Goal: Obtain resource: Download file/media

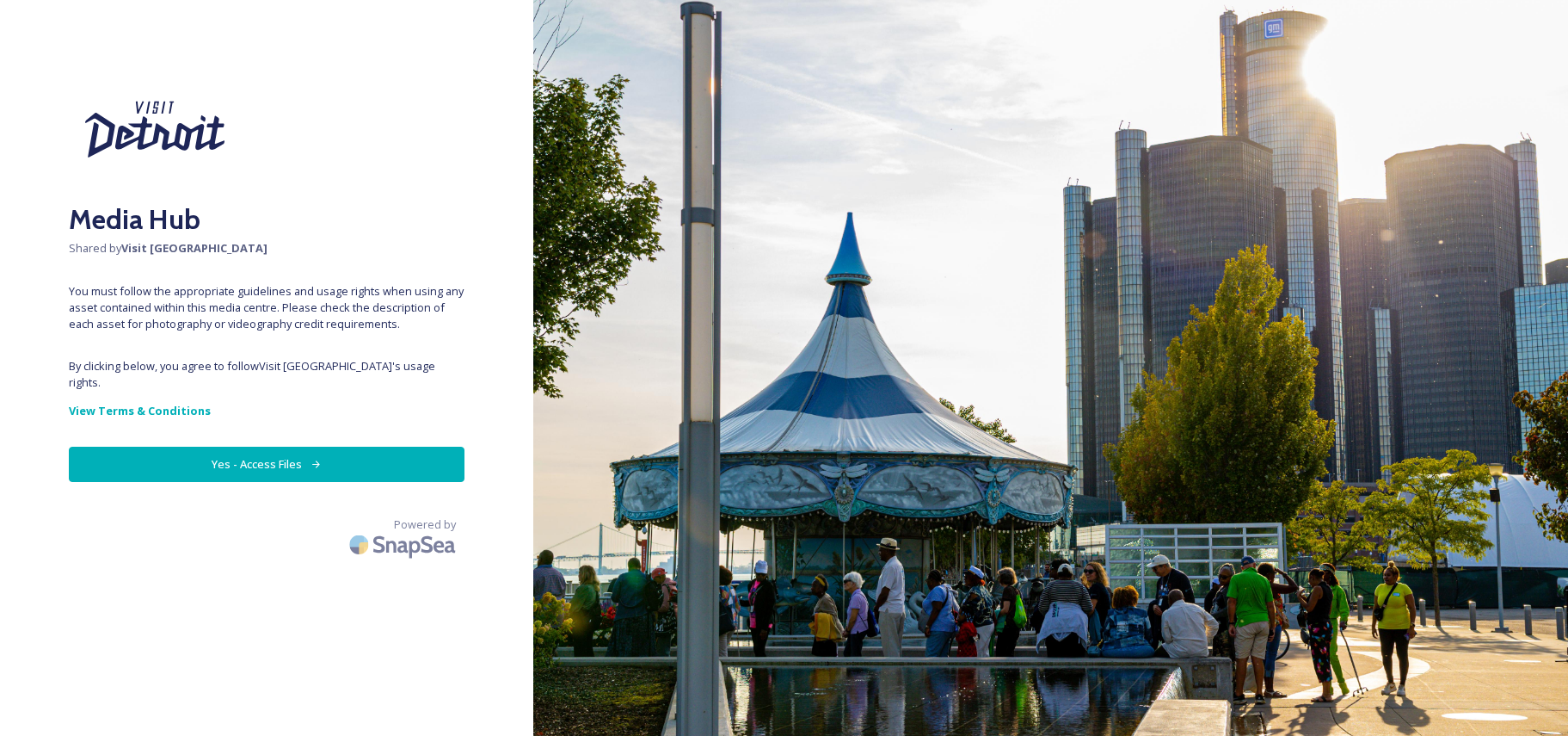
click at [240, 446] on button "Yes - Access Files" at bounding box center [266, 464] width 396 height 35
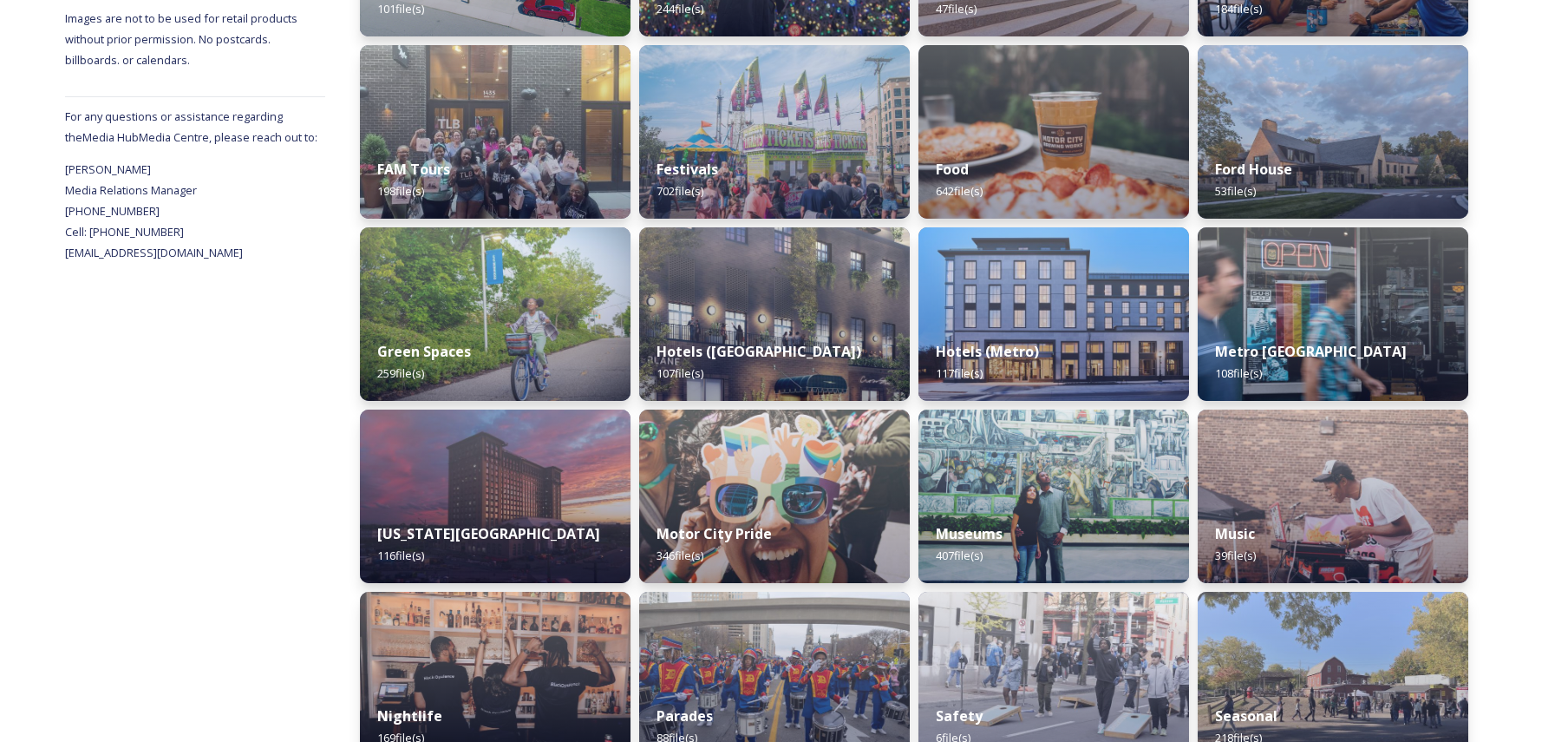
scroll to position [608, 0]
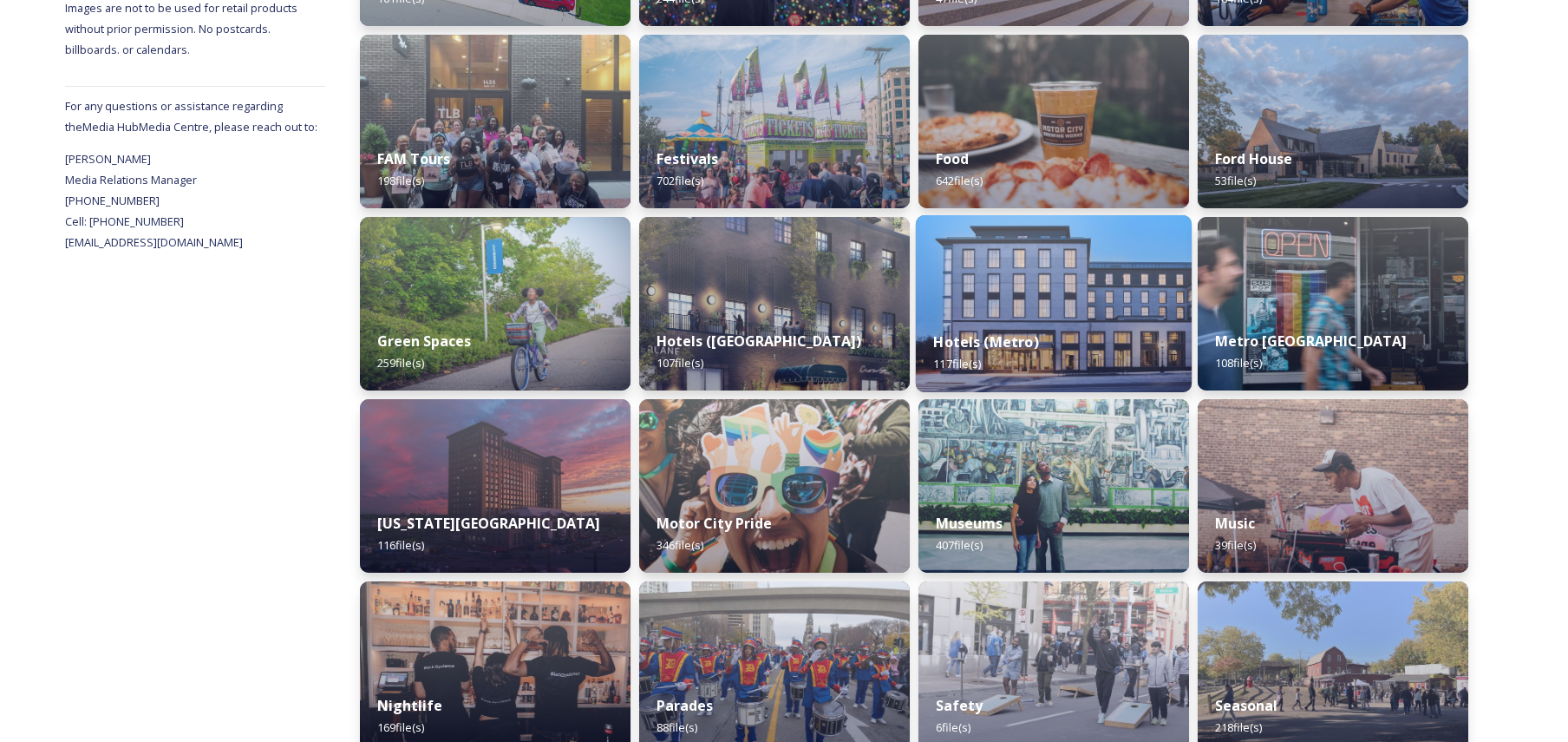
click at [986, 330] on div "Hotels (Metro) 117 file(s)" at bounding box center [1054, 353] width 276 height 79
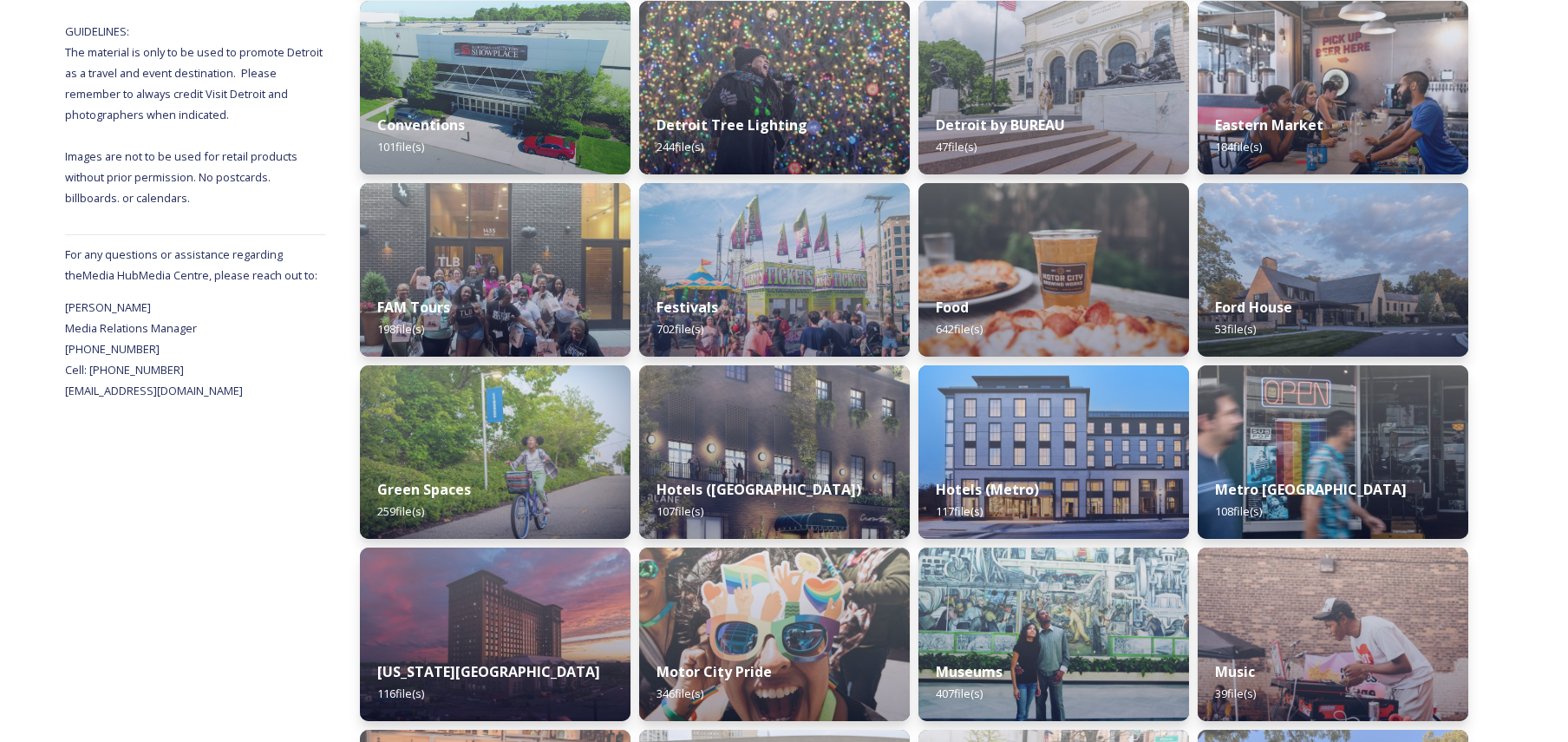
scroll to position [222, 0]
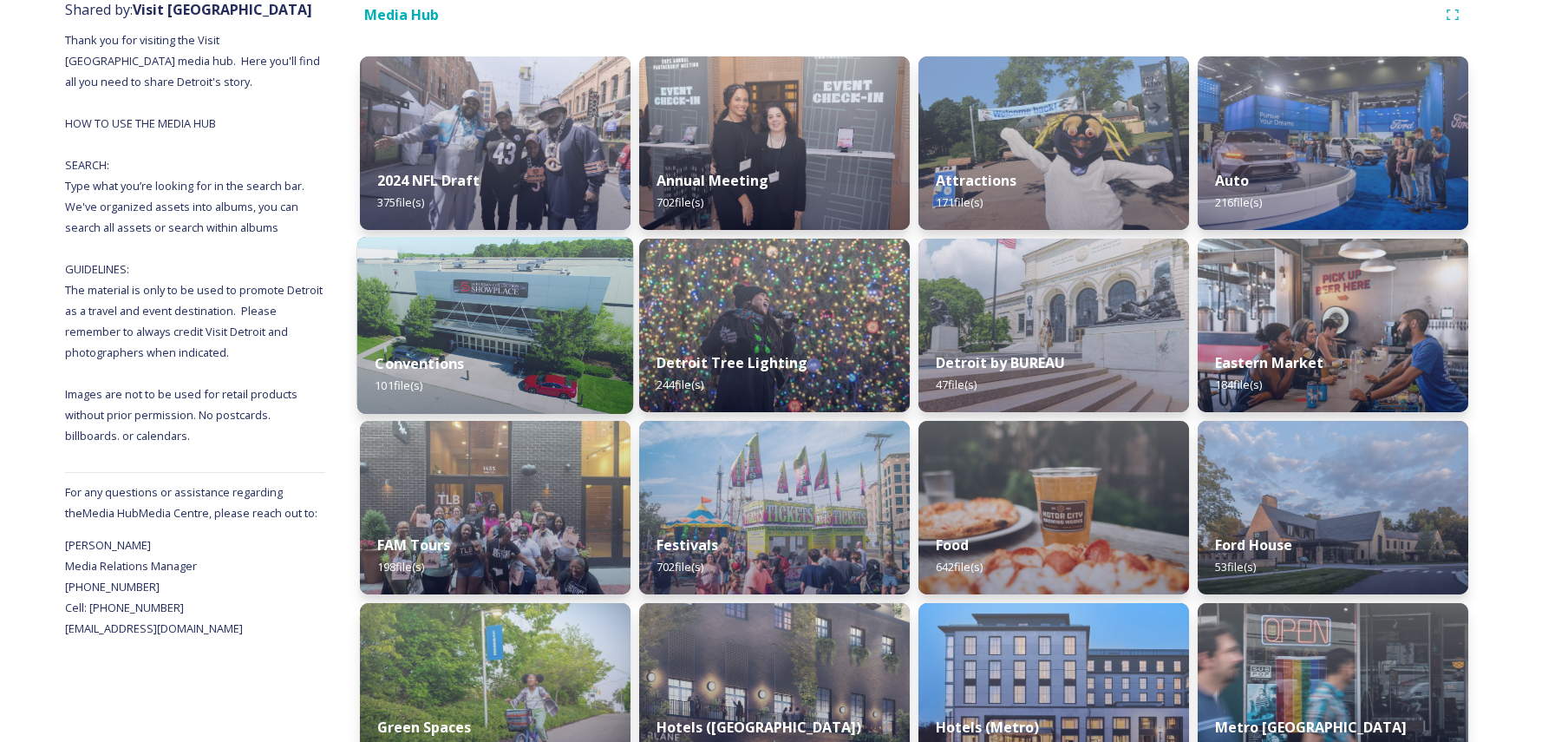
click at [480, 345] on div "Conventions 101 file(s)" at bounding box center [496, 375] width 276 height 79
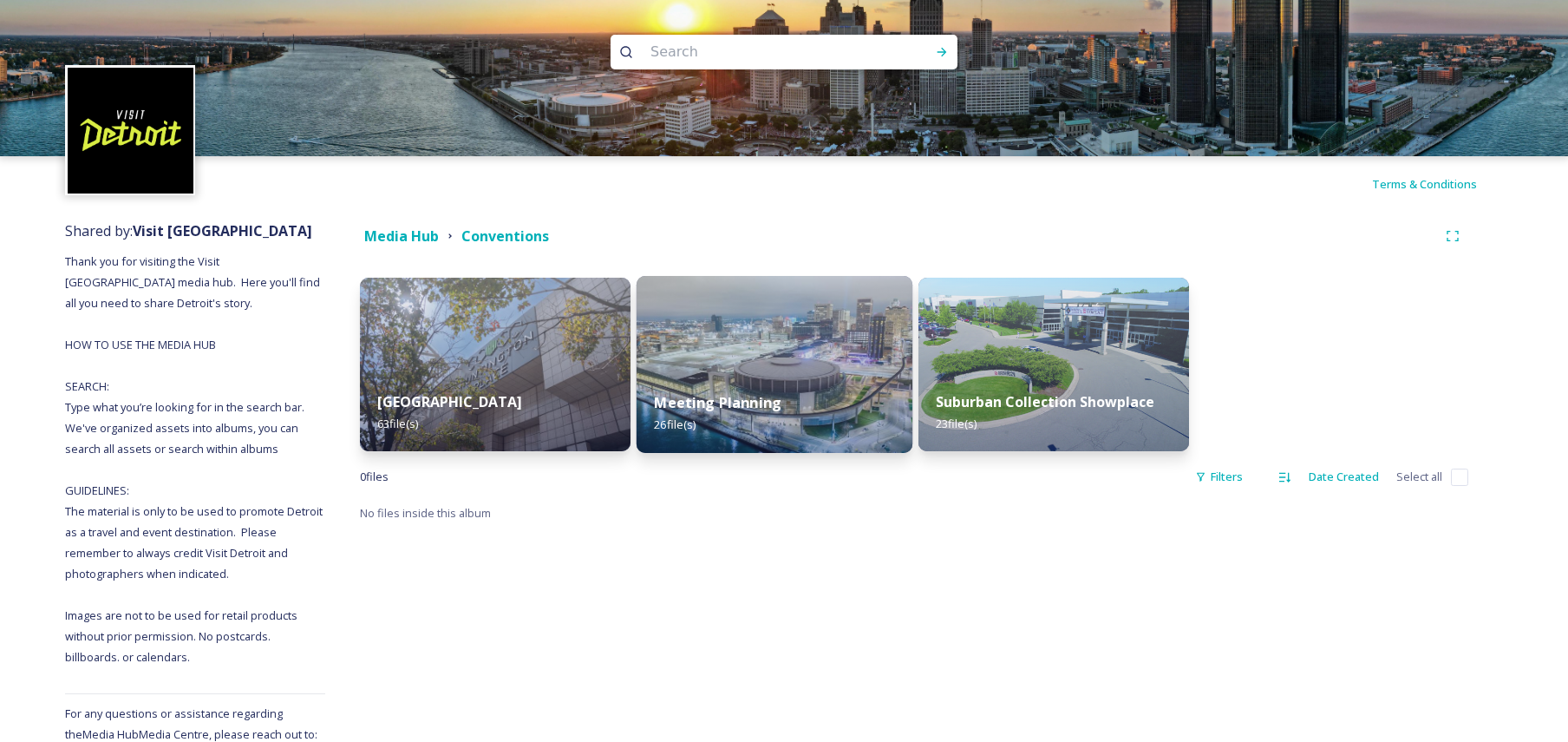
click at [717, 382] on div "Meeting Planning 26 file(s)" at bounding box center [775, 413] width 276 height 79
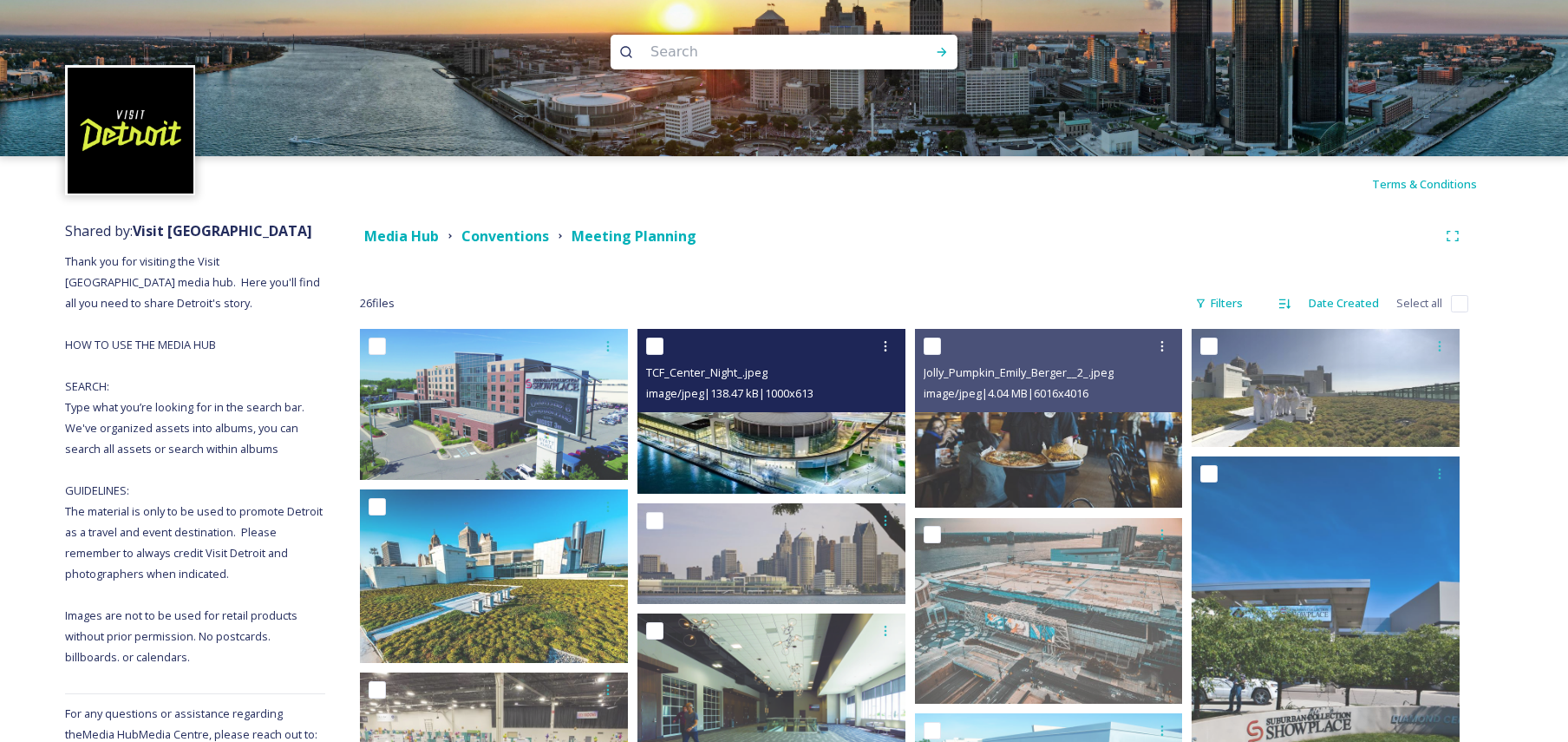
click at [746, 435] on img at bounding box center [771, 410] width 268 height 164
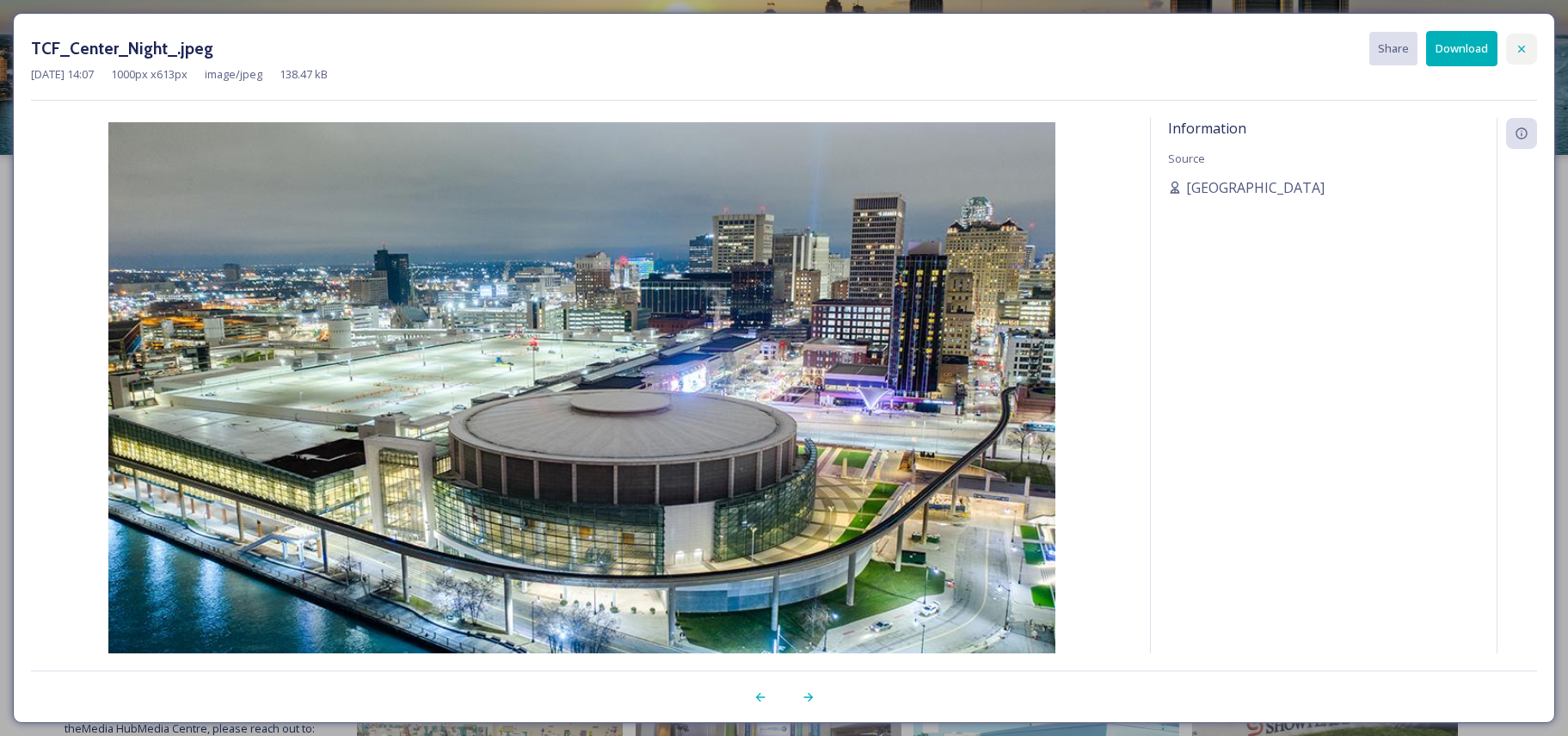
click at [1521, 45] on icon at bounding box center [1521, 48] width 14 height 14
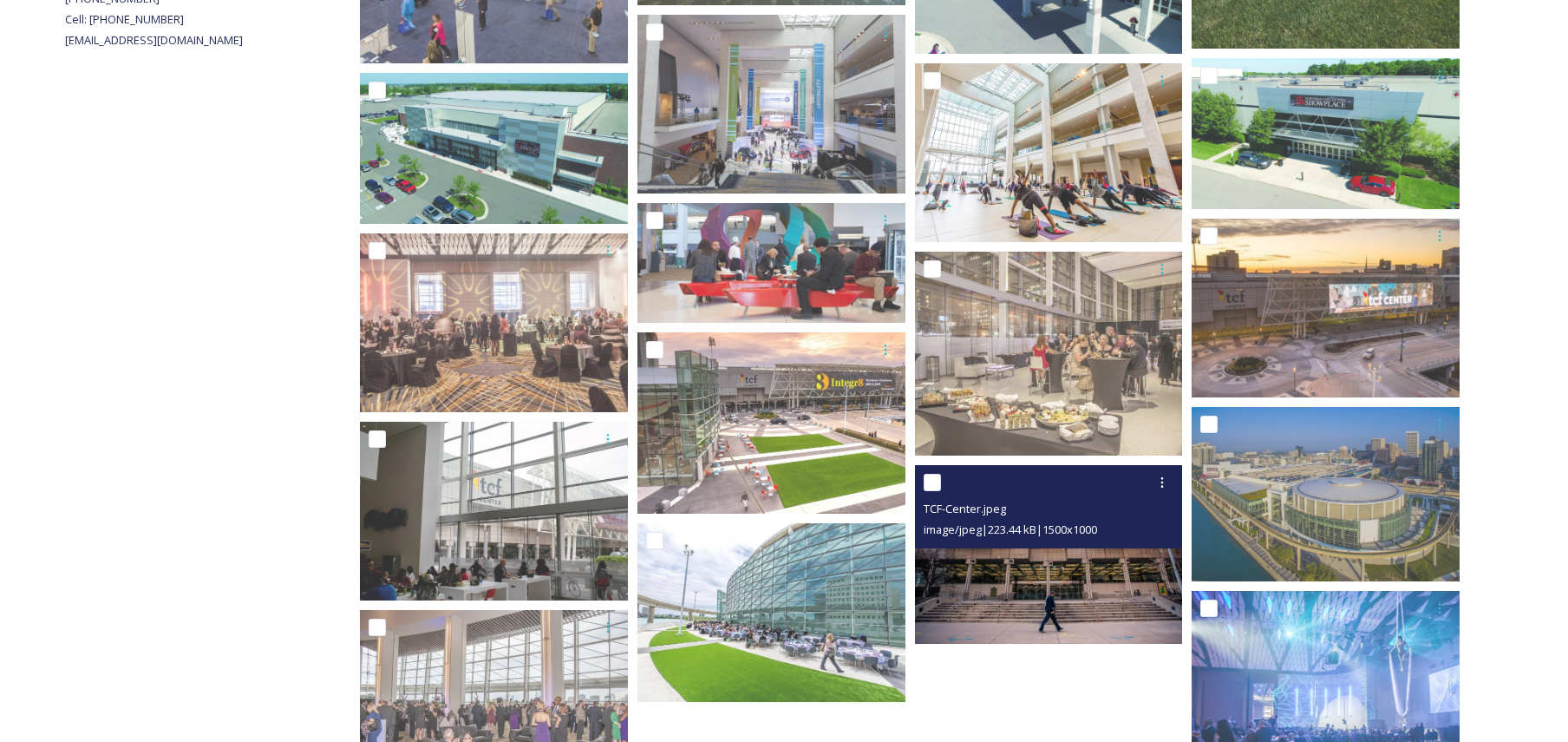
scroll to position [754, 0]
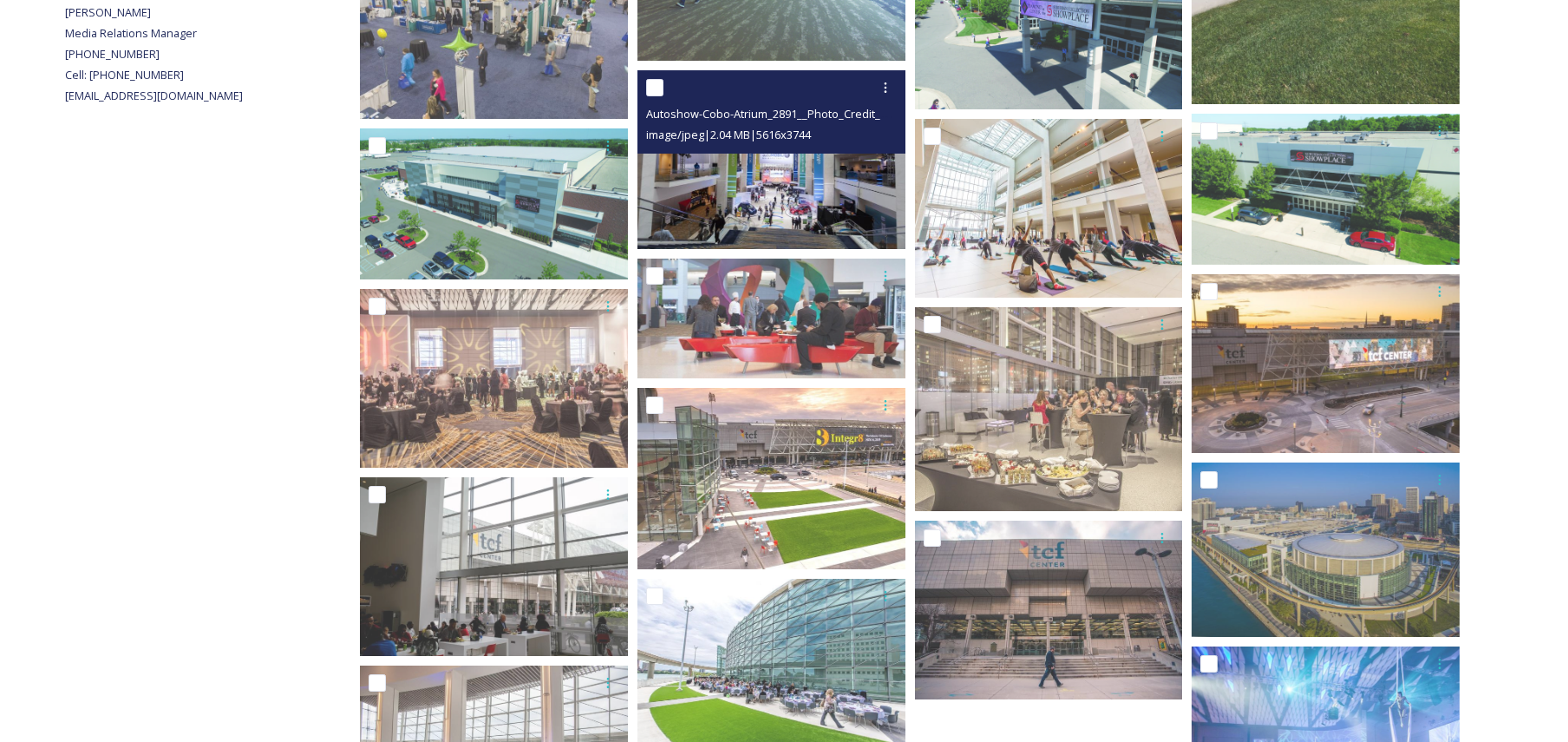
click at [752, 193] on img at bounding box center [771, 160] width 268 height 178
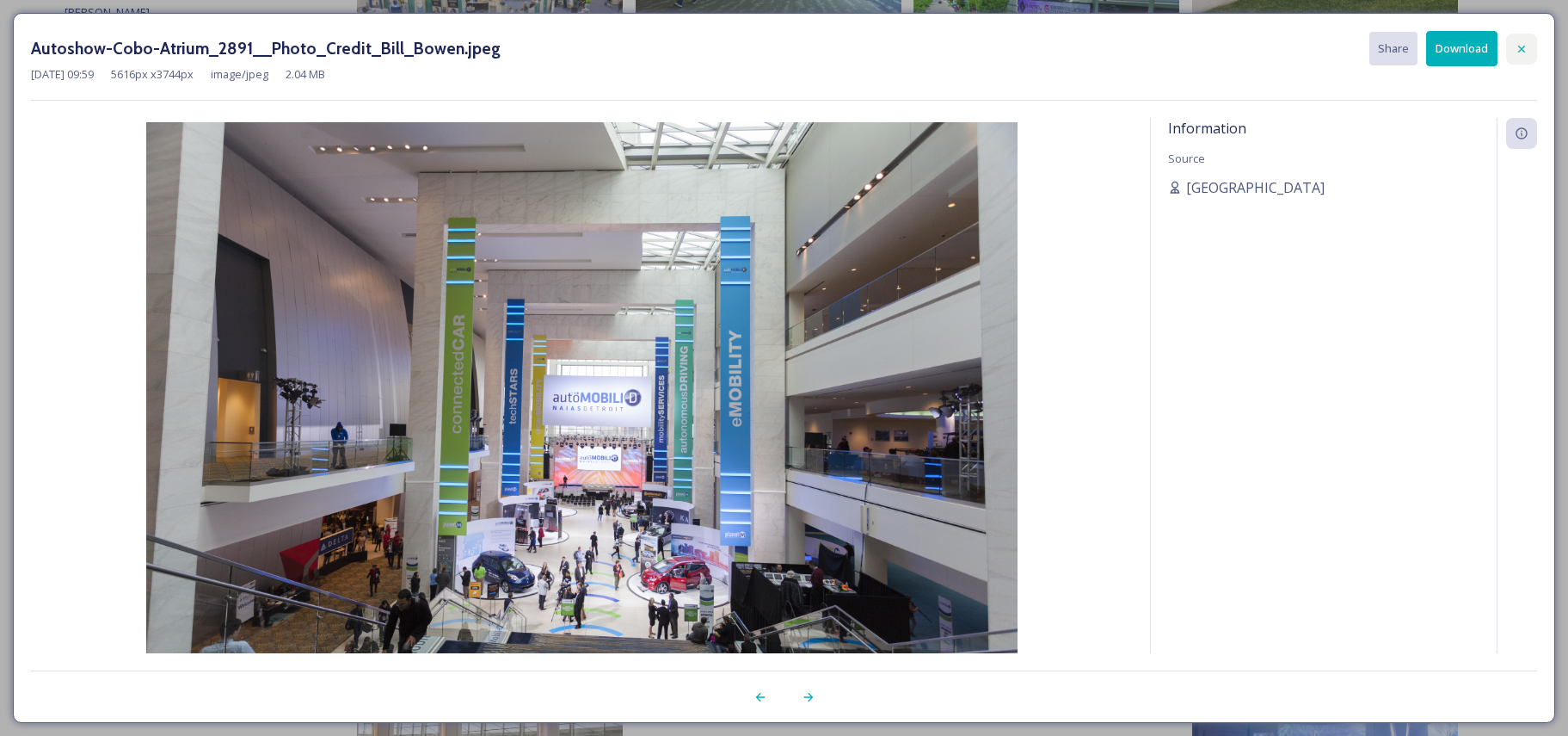
click at [1523, 49] on icon at bounding box center [1521, 48] width 14 height 14
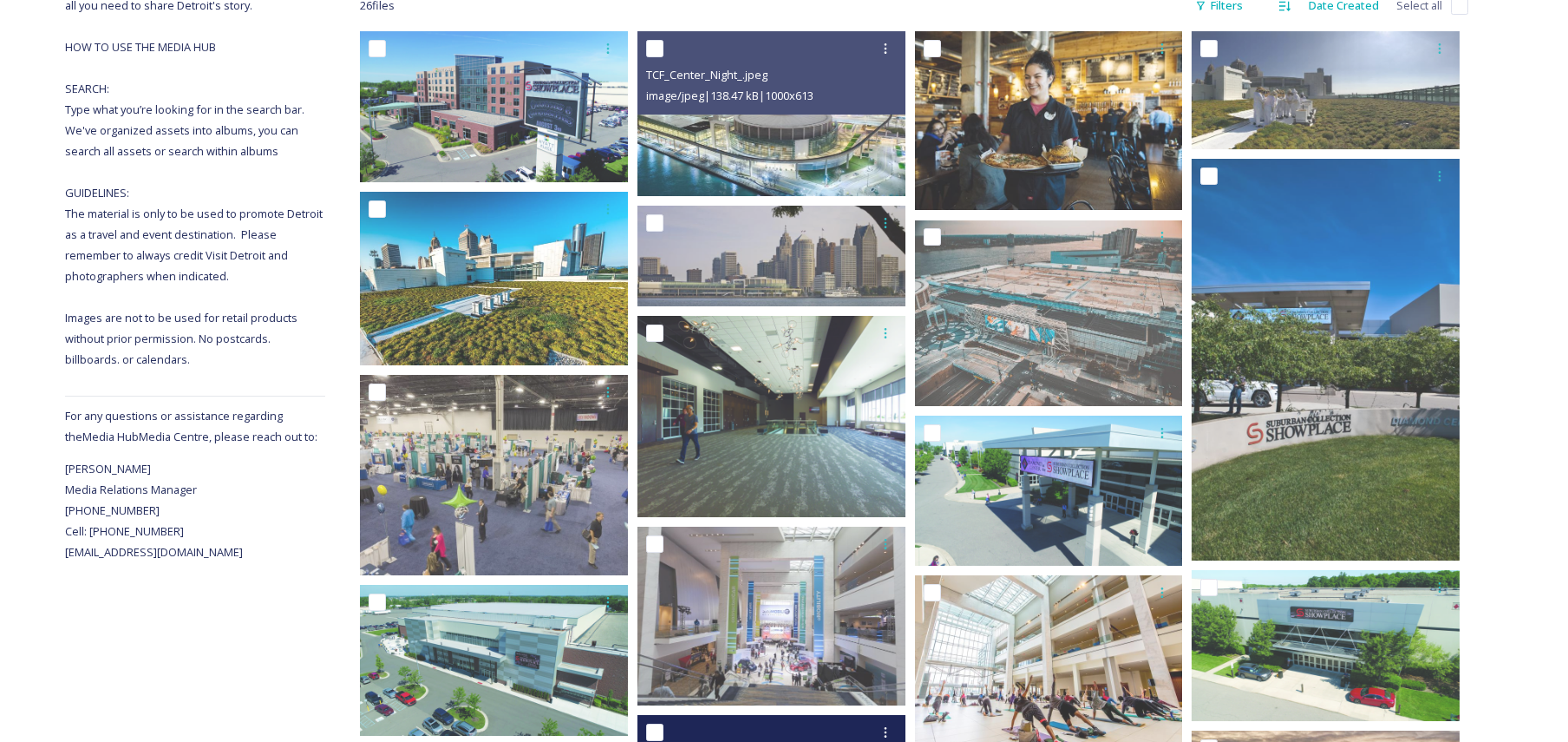
scroll to position [60, 0]
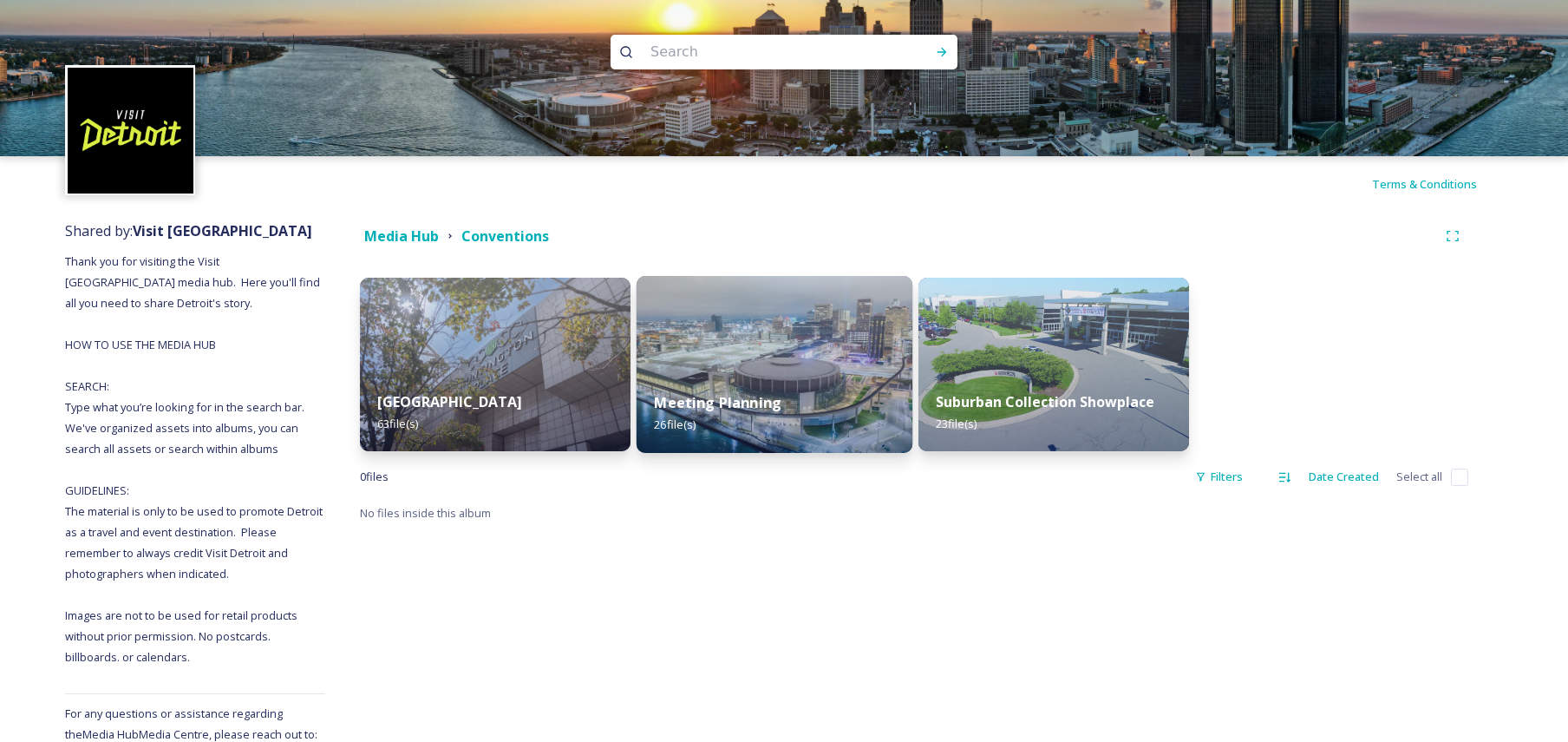
click at [750, 346] on img at bounding box center [775, 364] width 276 height 177
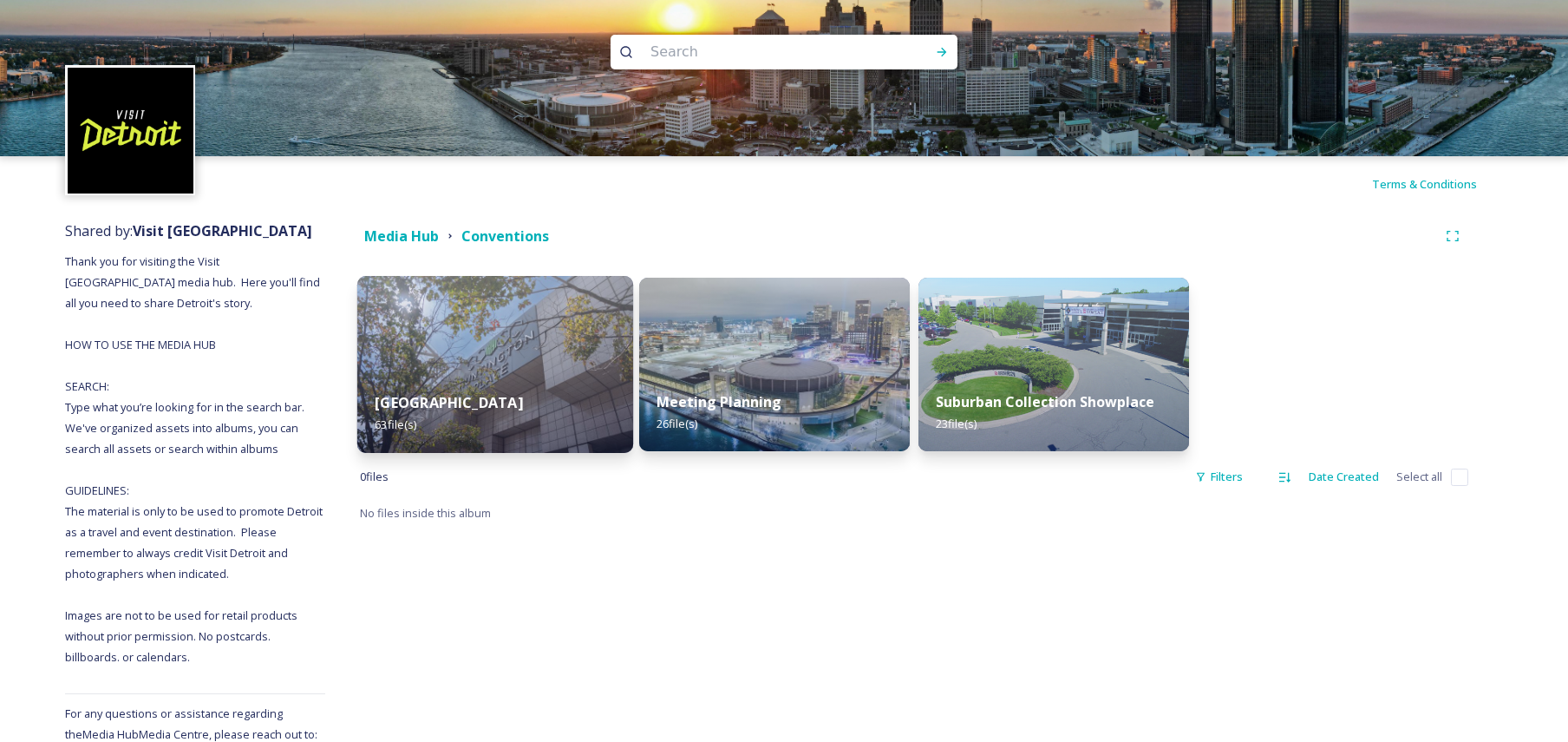
click at [416, 387] on div "Huntington Place 63 file(s)" at bounding box center [496, 413] width 276 height 79
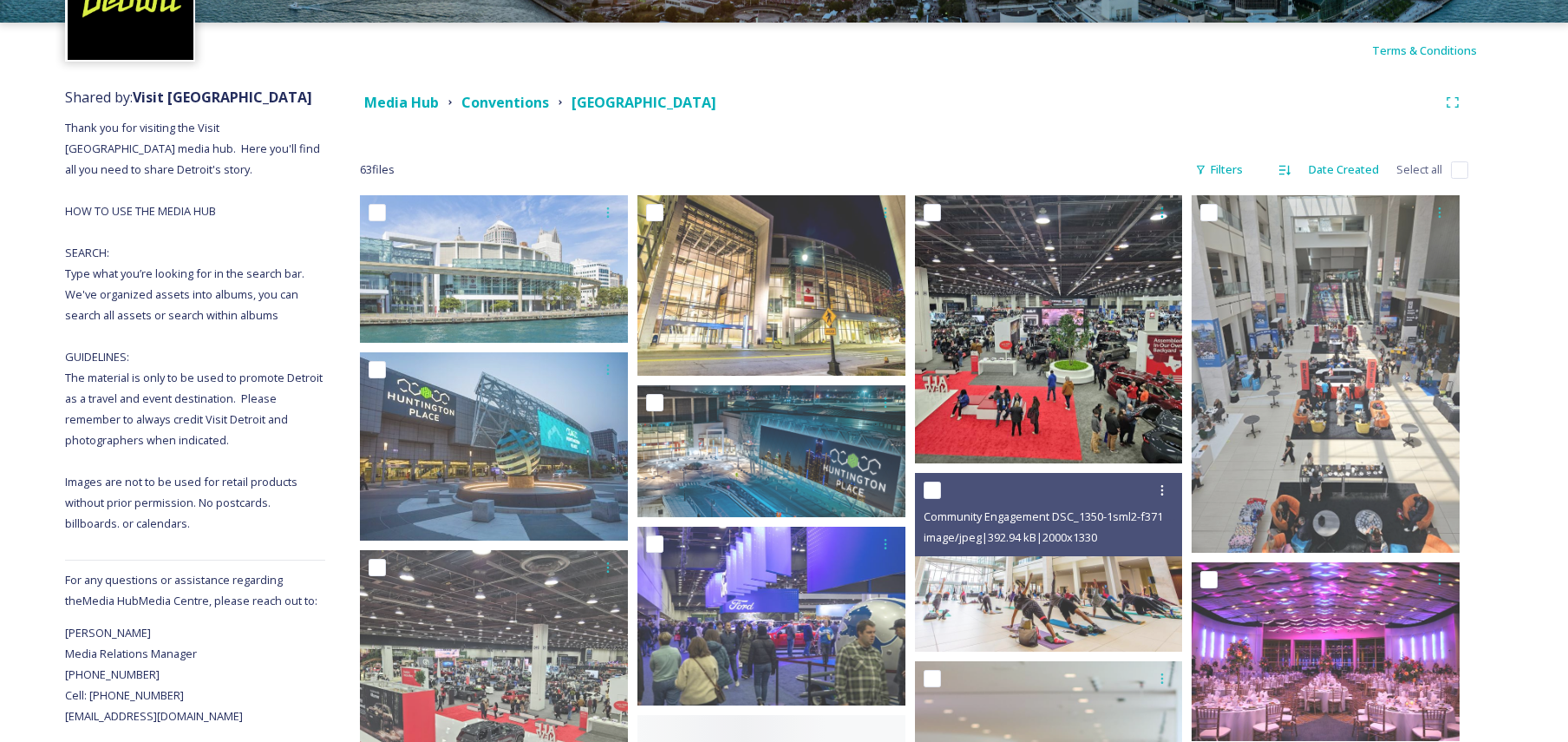
scroll to position [174, 0]
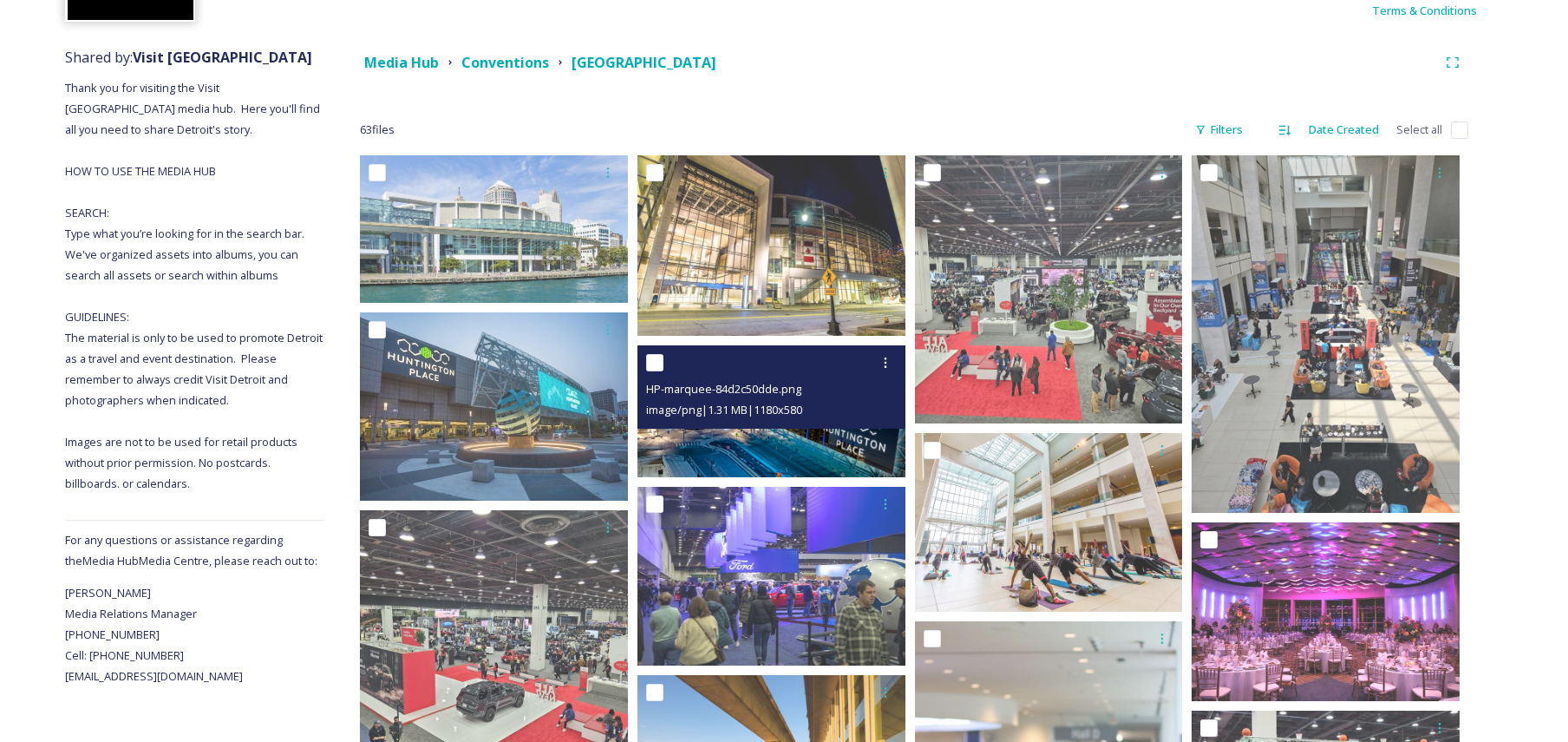
click at [737, 404] on span "image/png | 1.31 MB | 1180 x 580" at bounding box center [724, 410] width 156 height 16
click at [756, 439] on img at bounding box center [771, 411] width 268 height 131
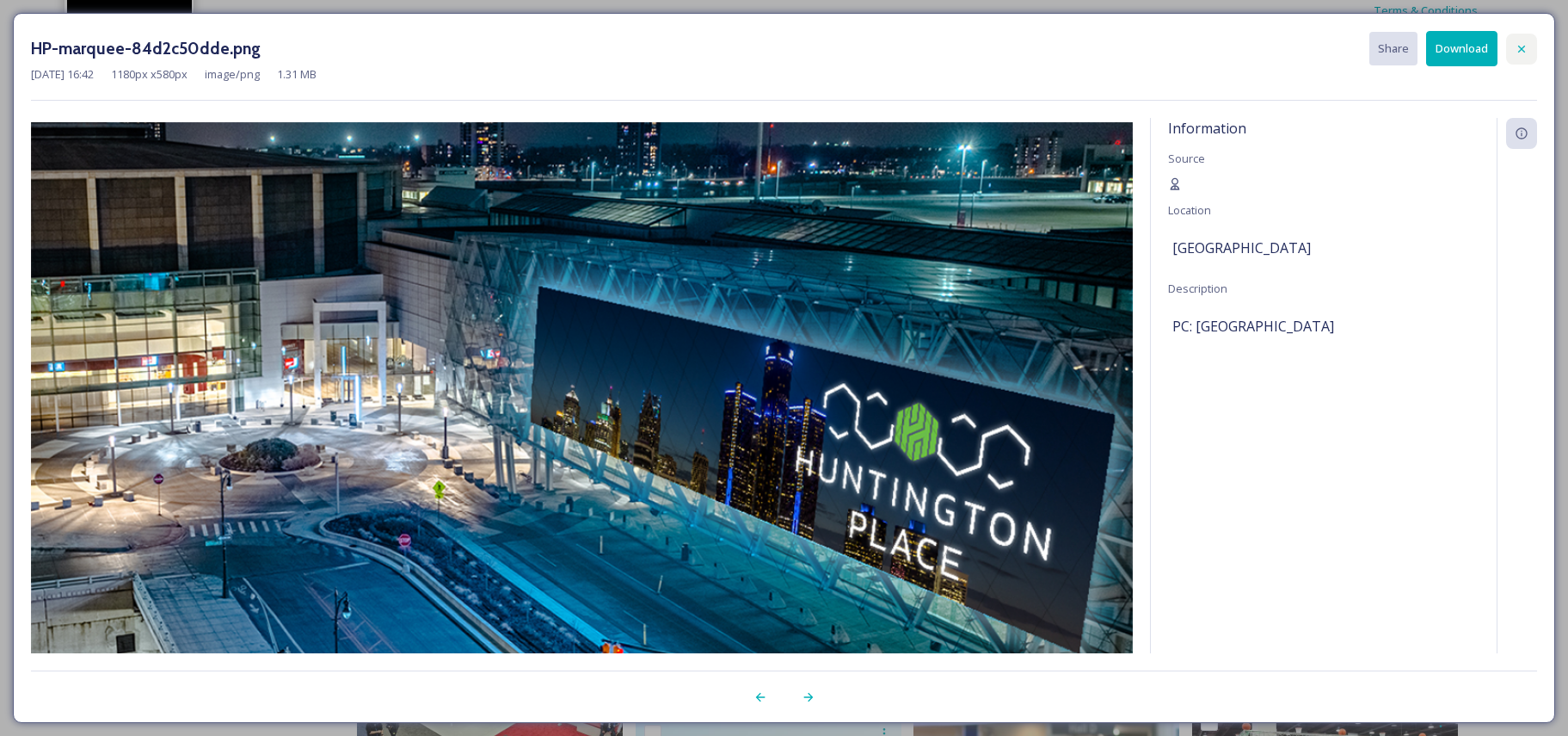
click at [1515, 48] on icon at bounding box center [1521, 48] width 14 height 14
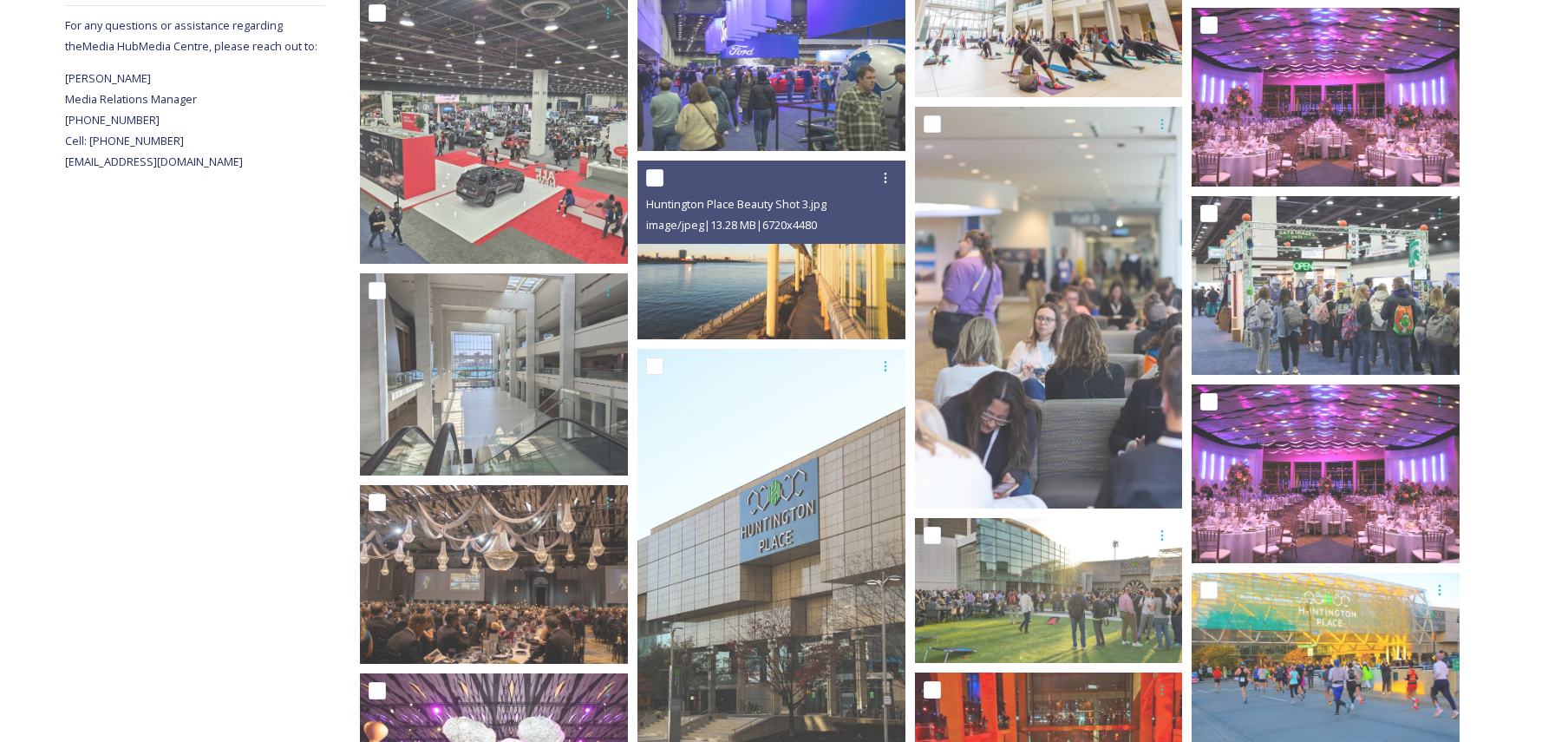
scroll to position [694, 0]
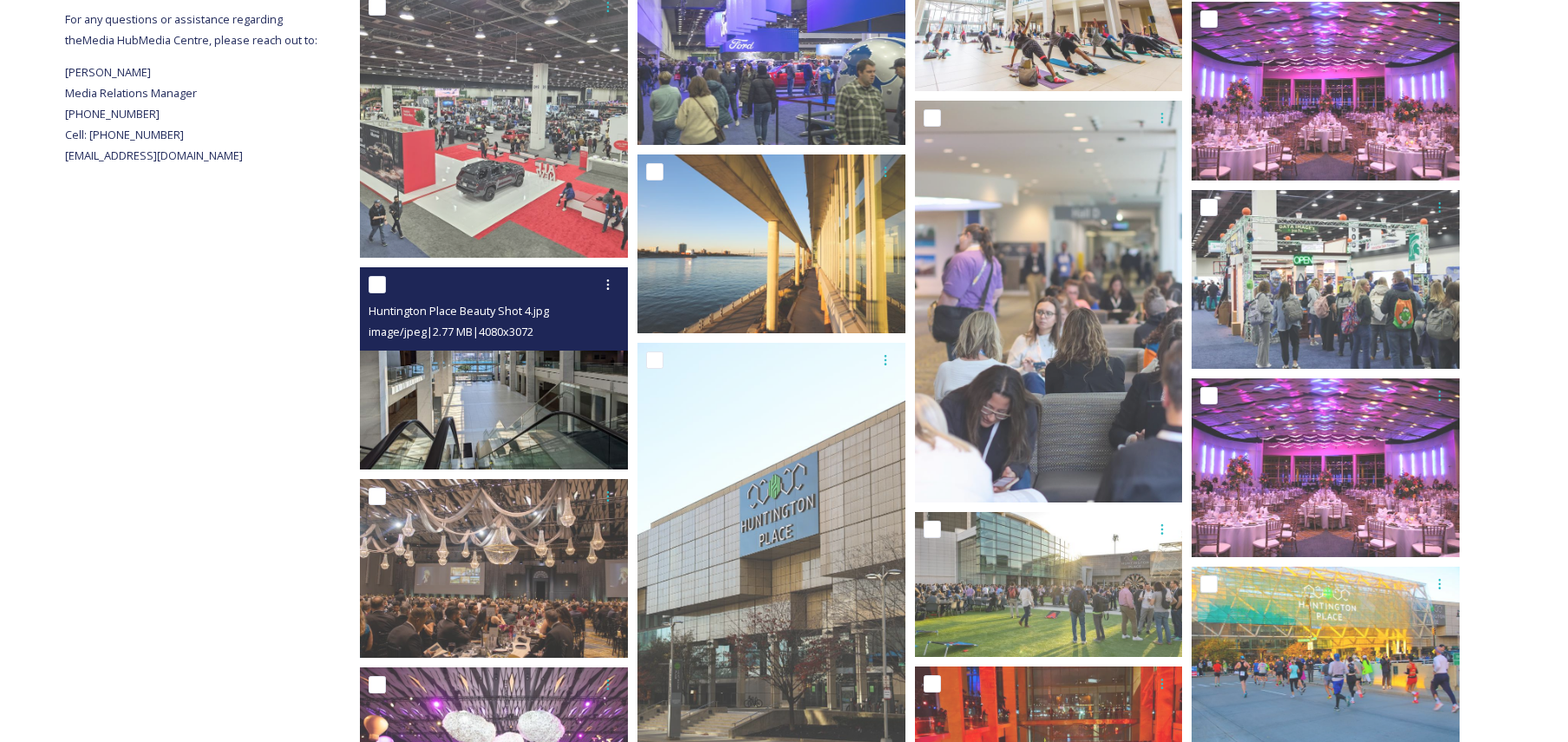
click at [530, 349] on div "Huntington Place Beauty Shot 4.jpg image/jpeg | 2.77 MB | 4080 x 3072" at bounding box center [493, 309] width 268 height 84
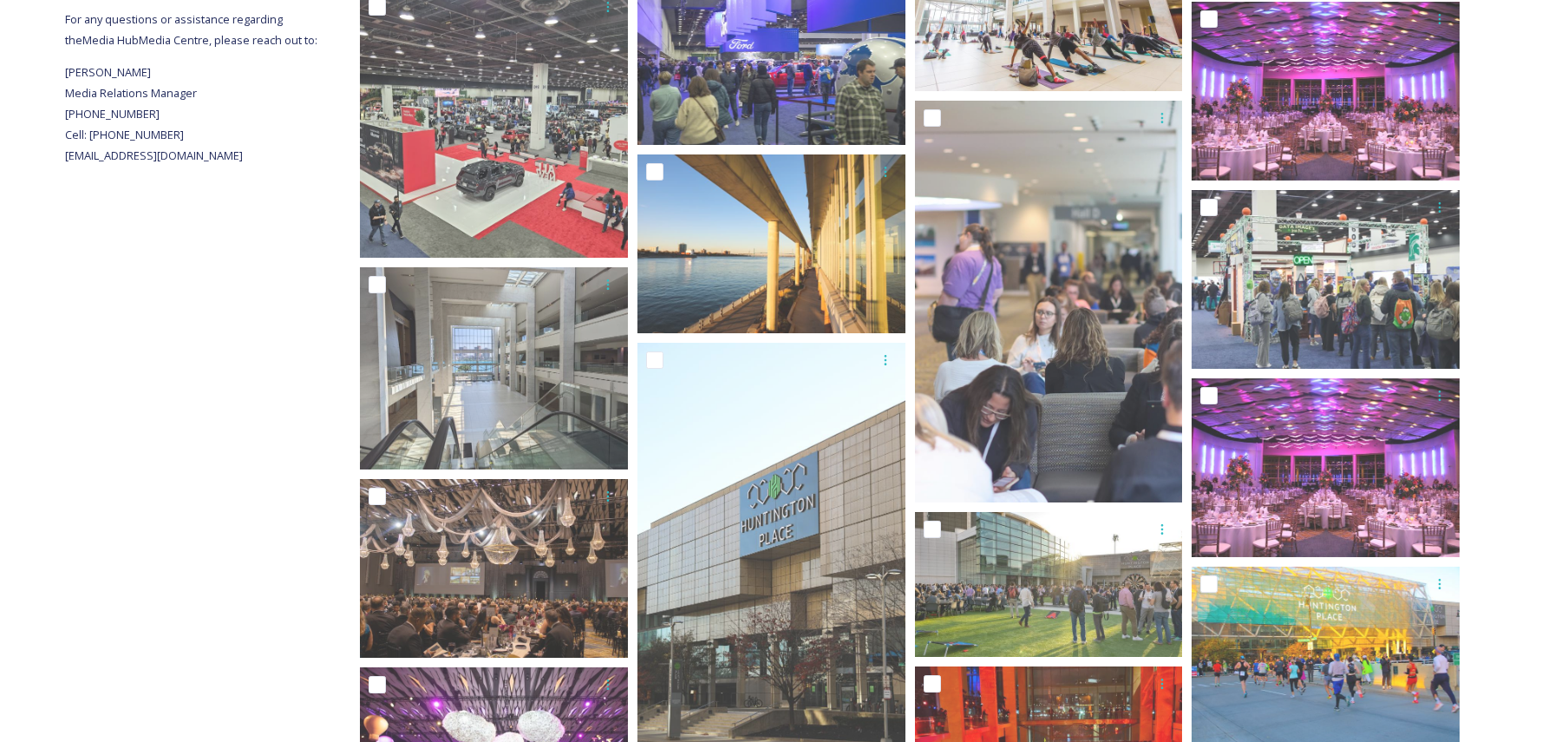
drag, startPoint x: 245, startPoint y: 348, endPoint x: 268, endPoint y: 120, distance: 229.2
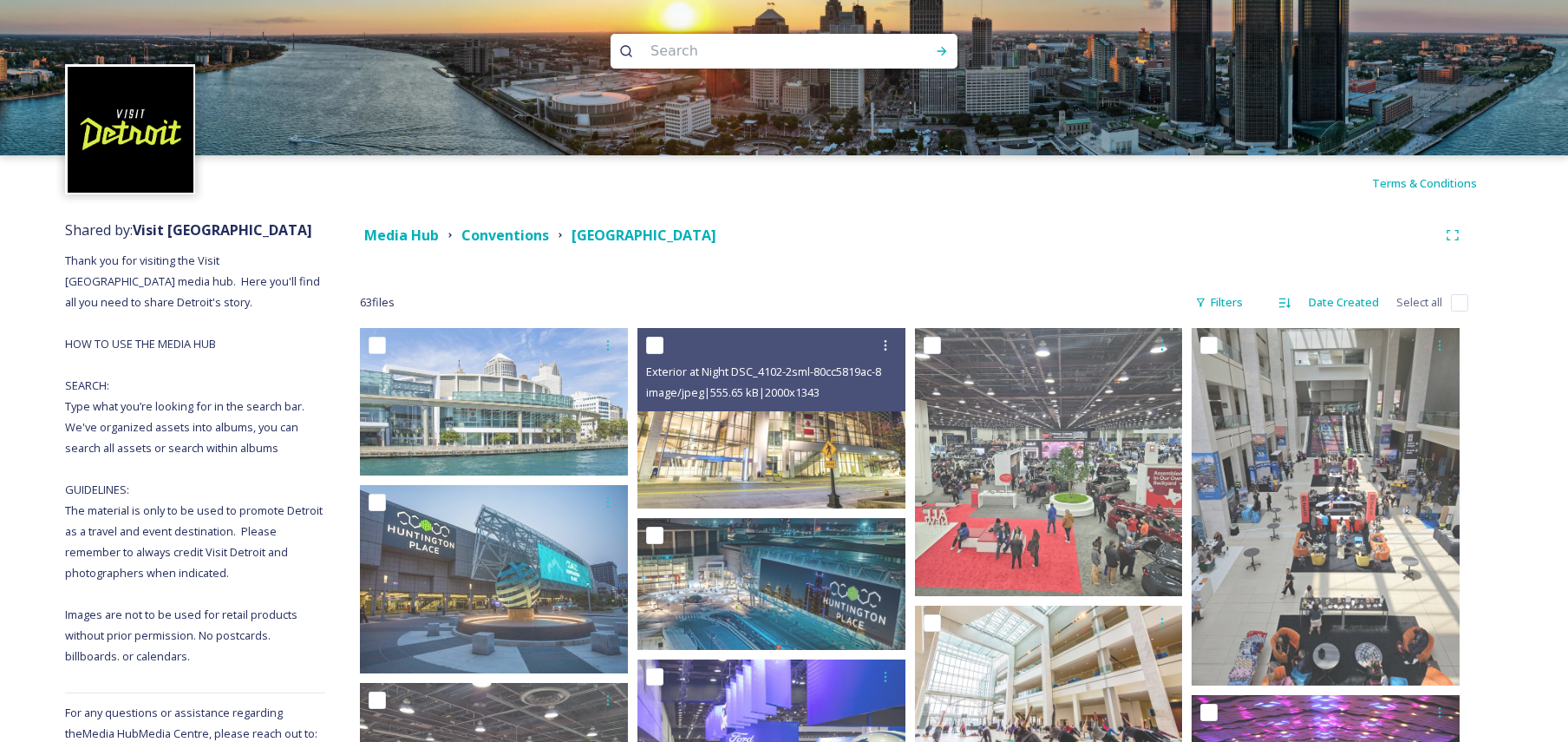
scroll to position [0, 0]
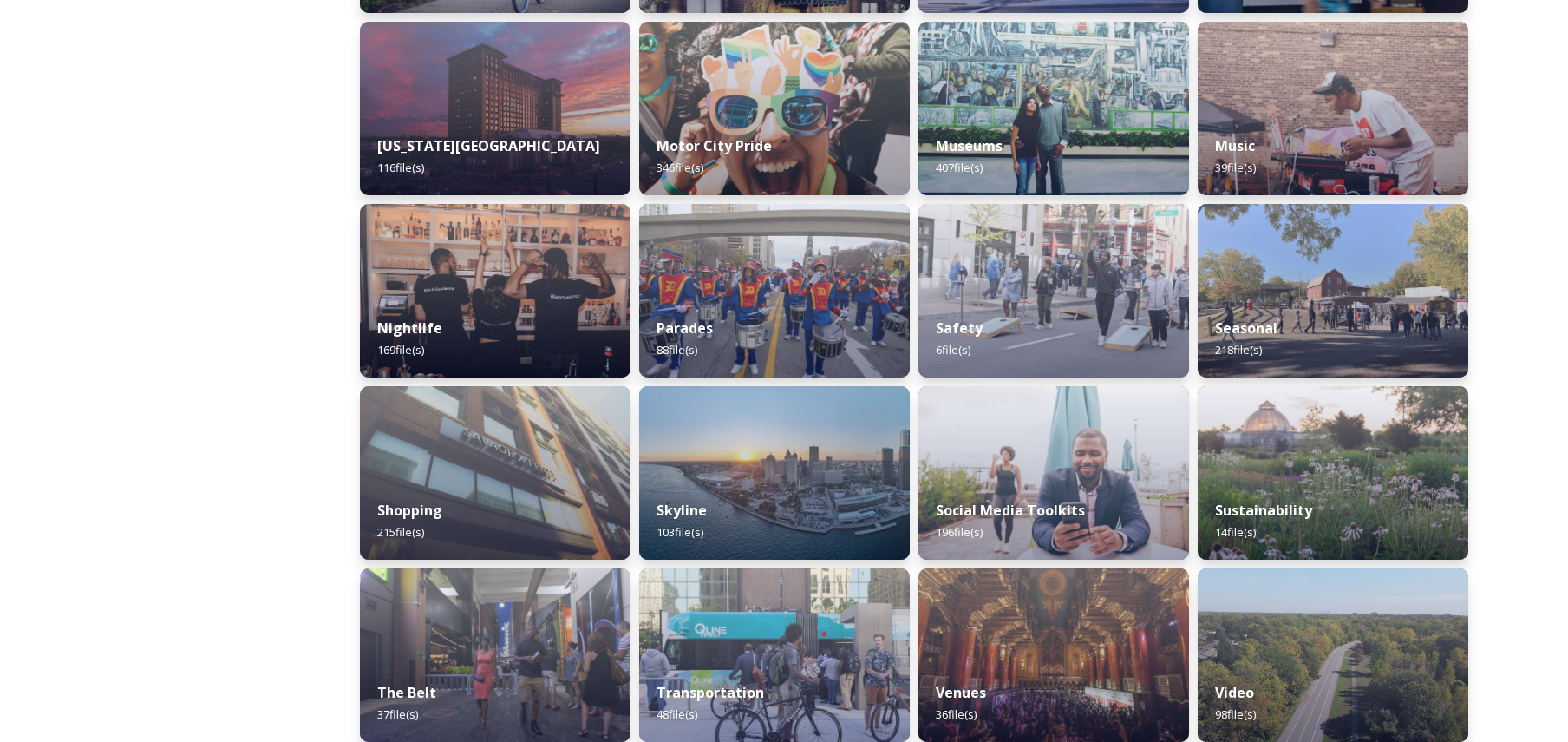
scroll to position [1002, 0]
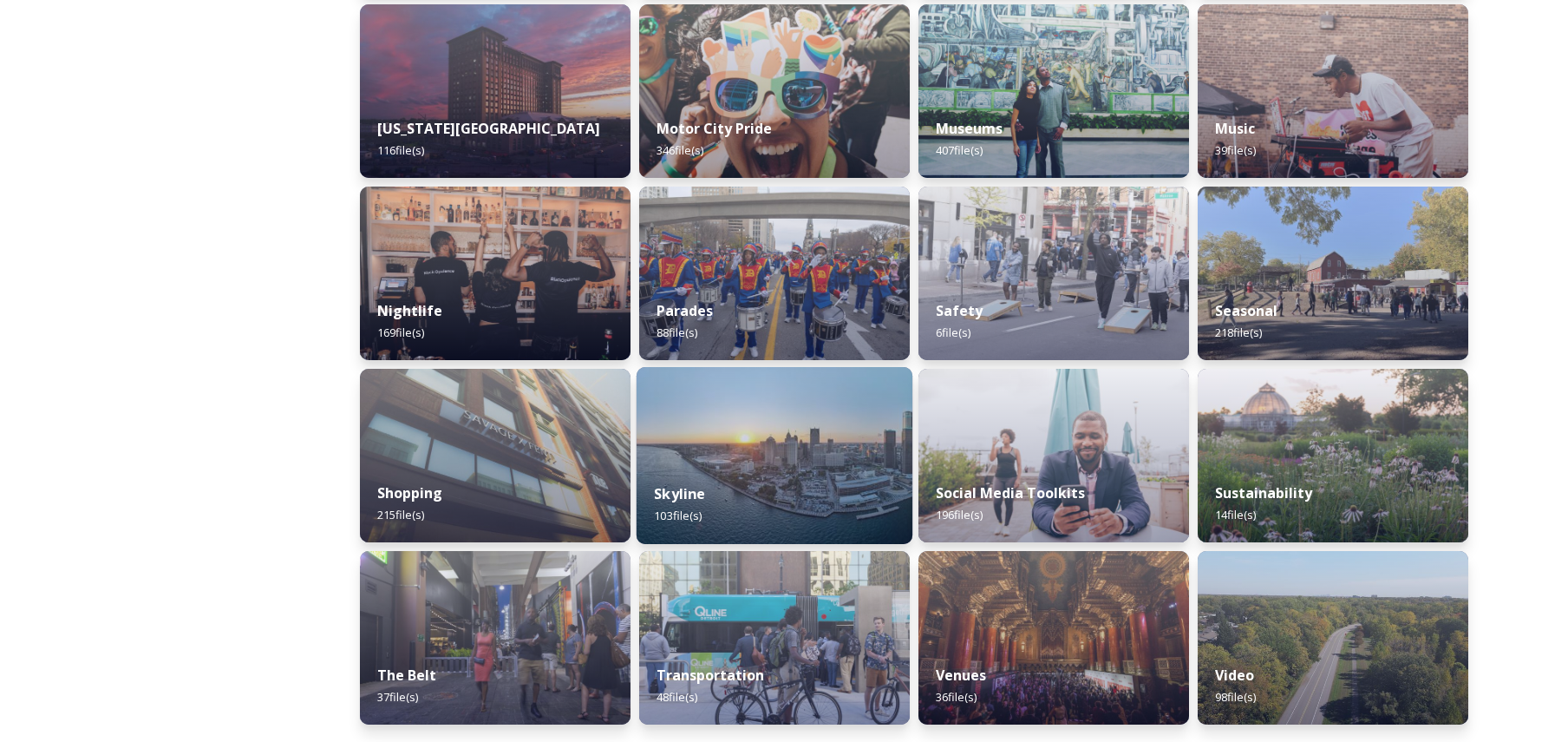
click at [827, 479] on div "Skyline 103 file(s)" at bounding box center [775, 504] width 276 height 79
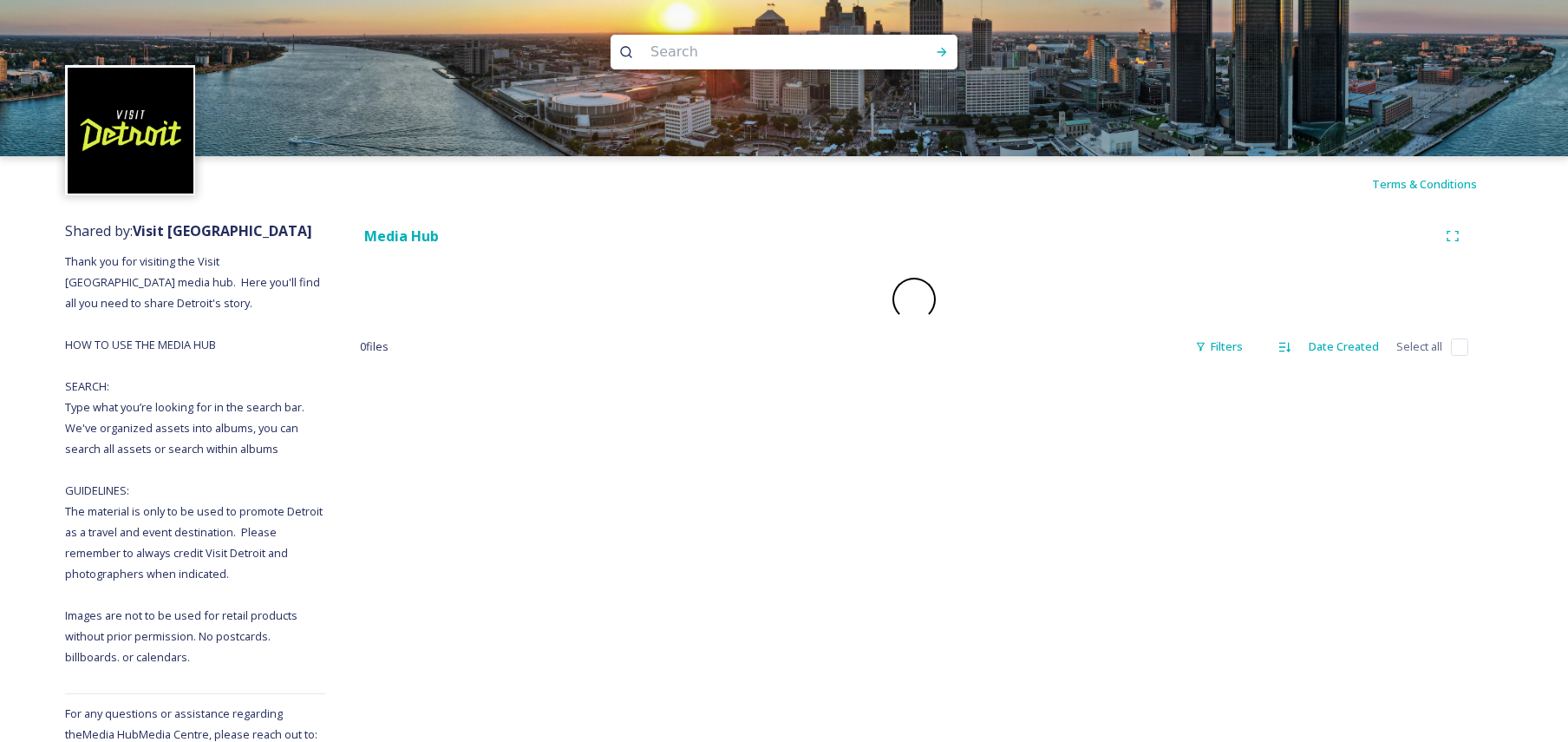
click at [827, 479] on div "Media Hub 0 file s Filters Date Created Select all" at bounding box center [914, 535] width 1178 height 648
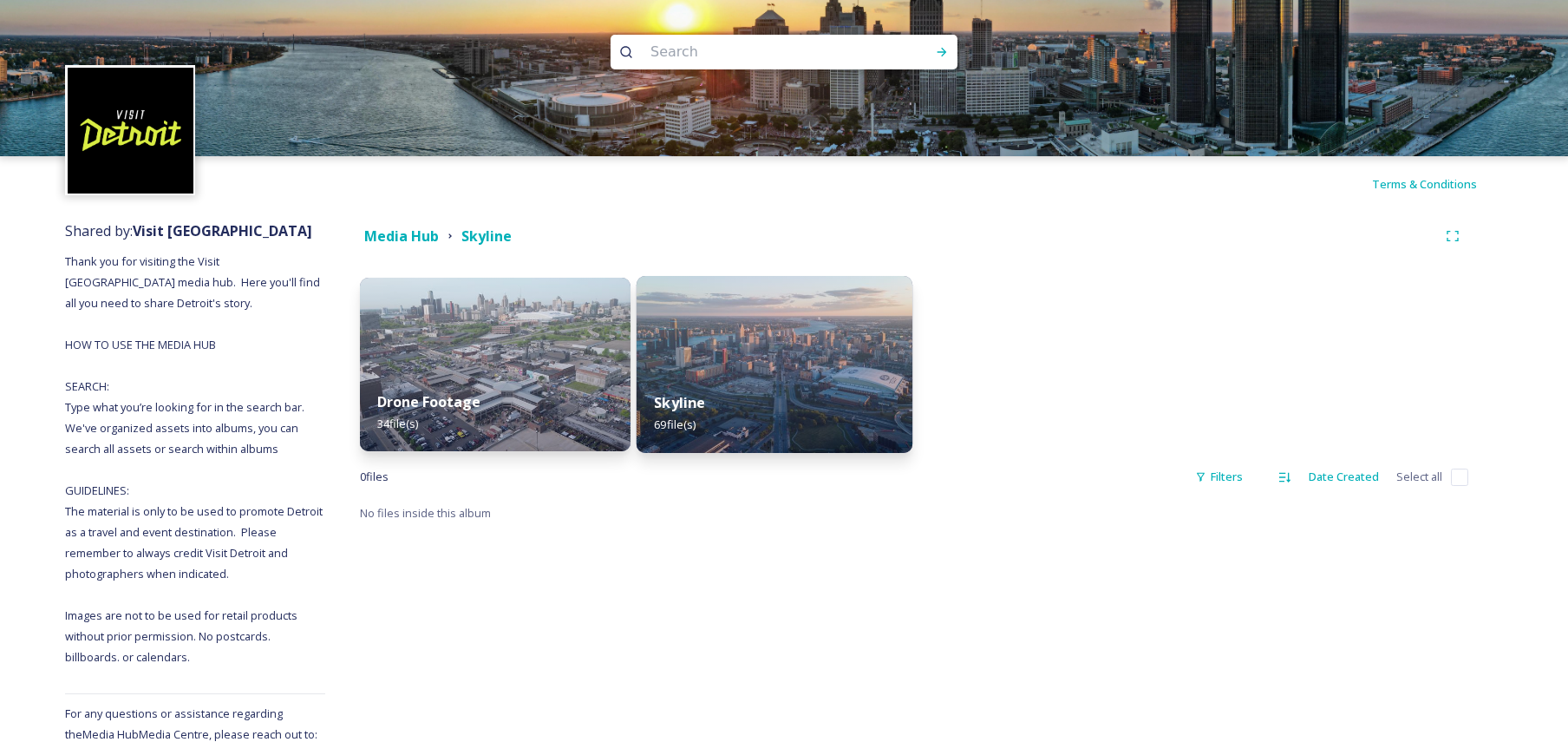
click at [762, 379] on div "Skyline 69 file(s)" at bounding box center [775, 413] width 276 height 79
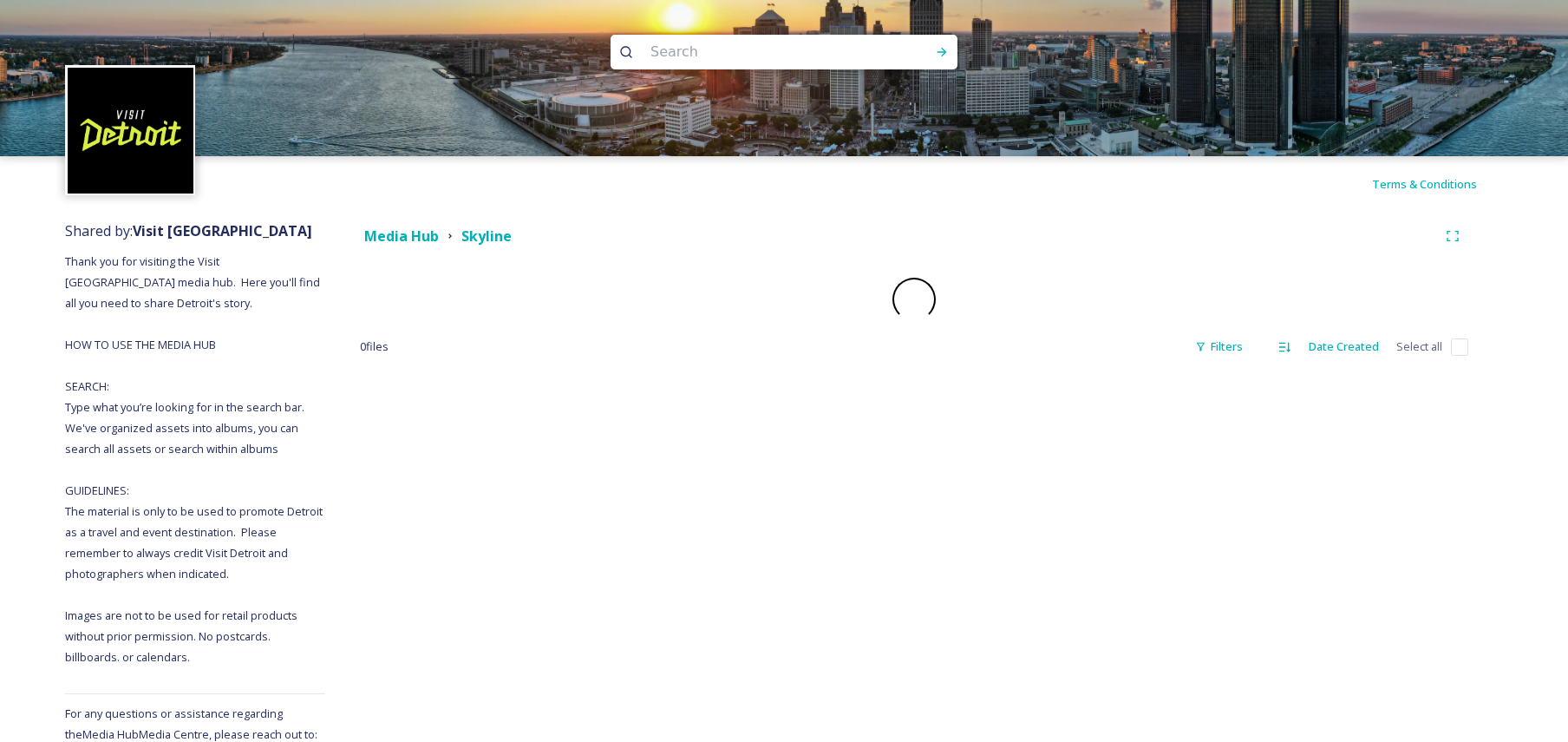
click at [762, 379] on div "Media Hub Skyline 0 file s Filters Date Created Select all" at bounding box center [914, 535] width 1178 height 648
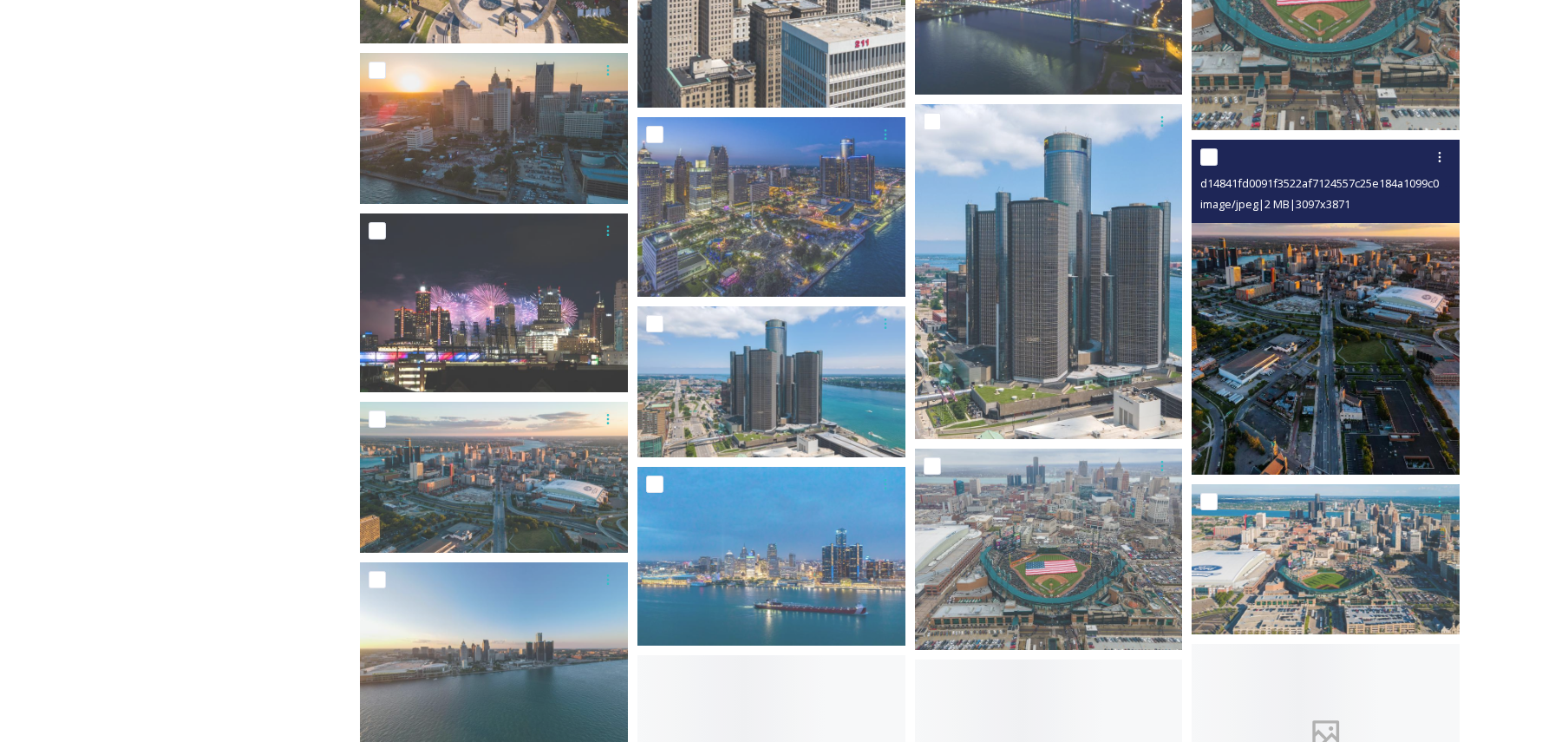
scroll to position [1128, 0]
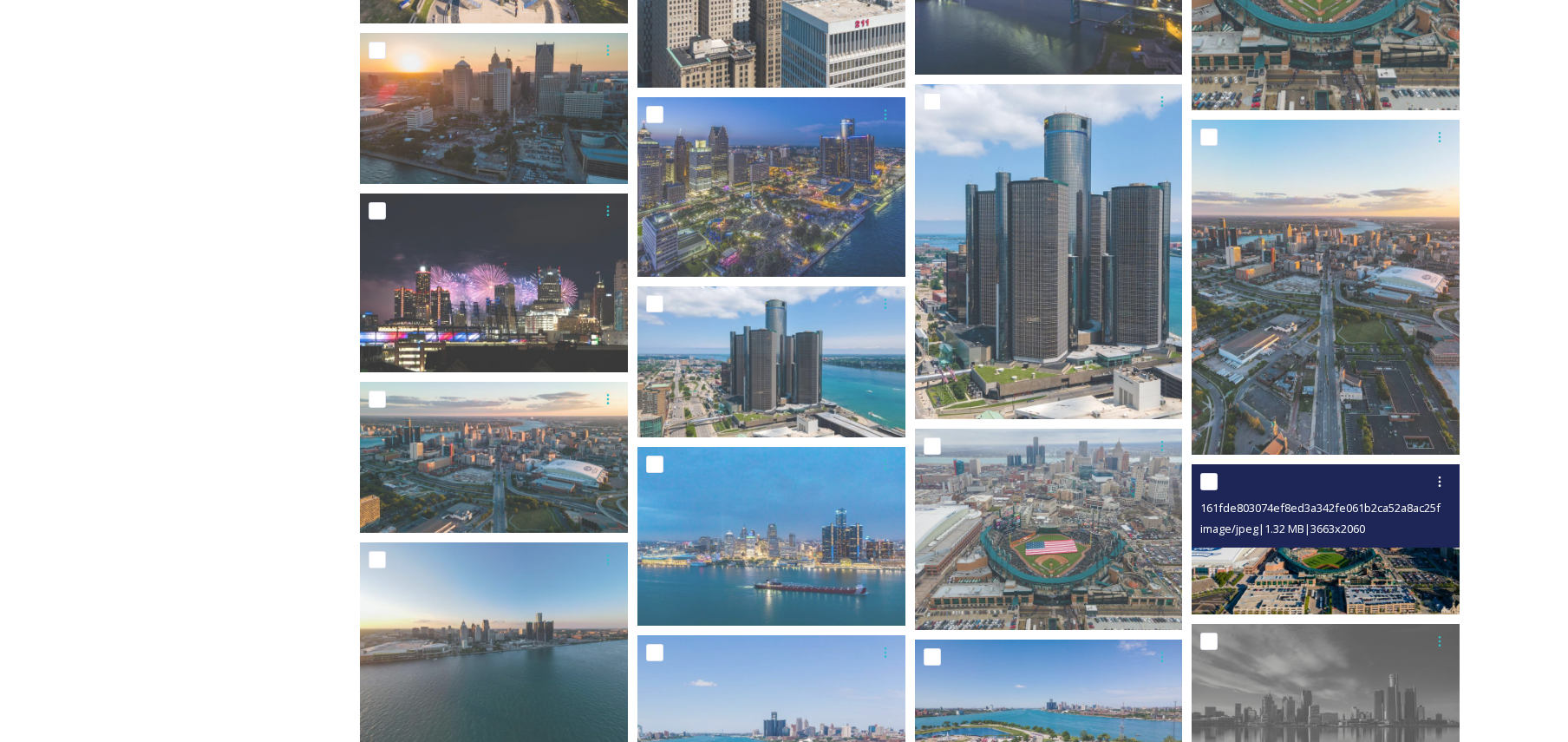
drag, startPoint x: 1350, startPoint y: 534, endPoint x: 1350, endPoint y: 588, distance: 54.0
drag, startPoint x: 1350, startPoint y: 588, endPoint x: 1252, endPoint y: 590, distance: 98.0
click at [1252, 590] on img at bounding box center [1325, 539] width 268 height 151
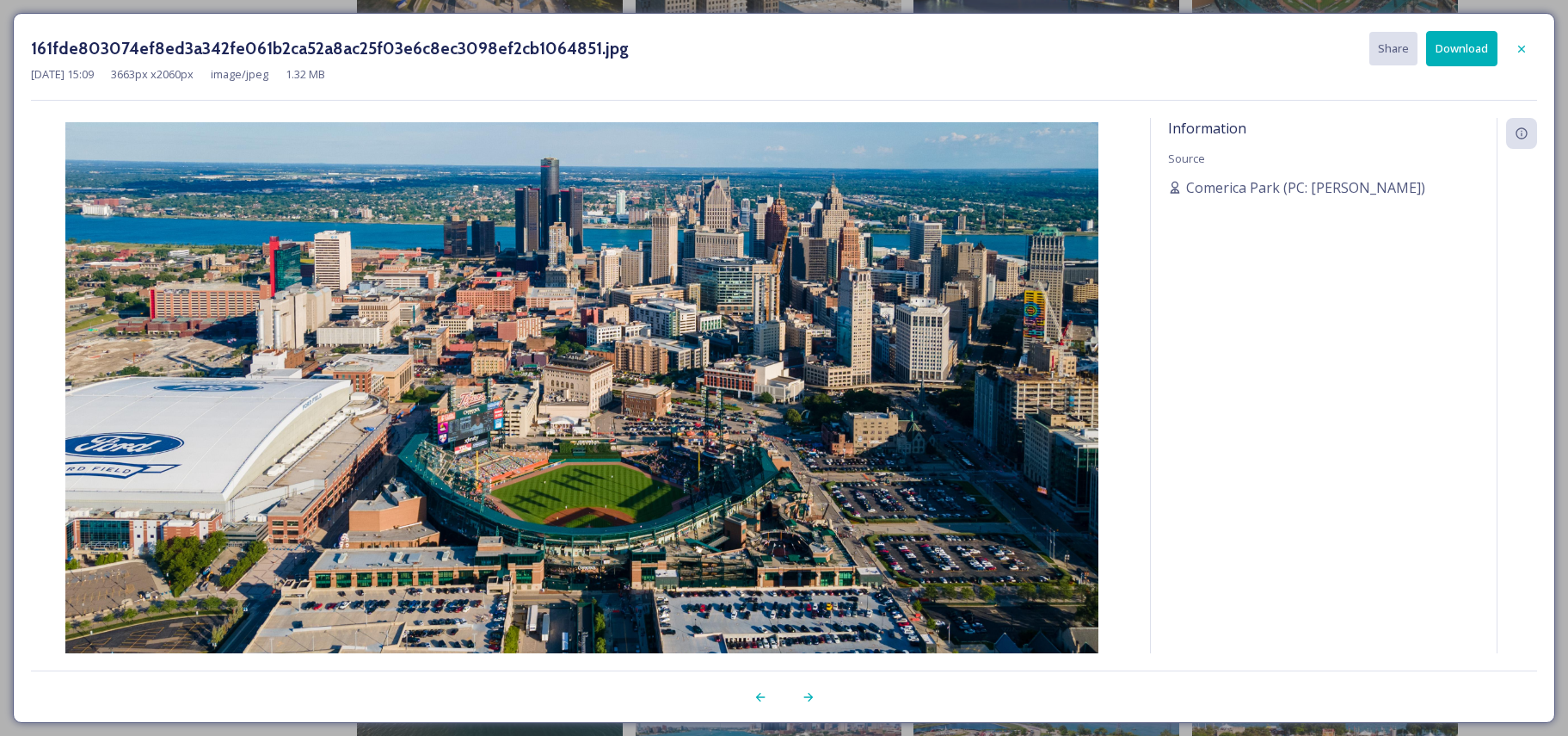
click at [553, 388] on img at bounding box center [581, 413] width 1102 height 581
click at [394, 232] on img at bounding box center [581, 413] width 1102 height 581
click at [1526, 45] on icon at bounding box center [1521, 48] width 14 height 14
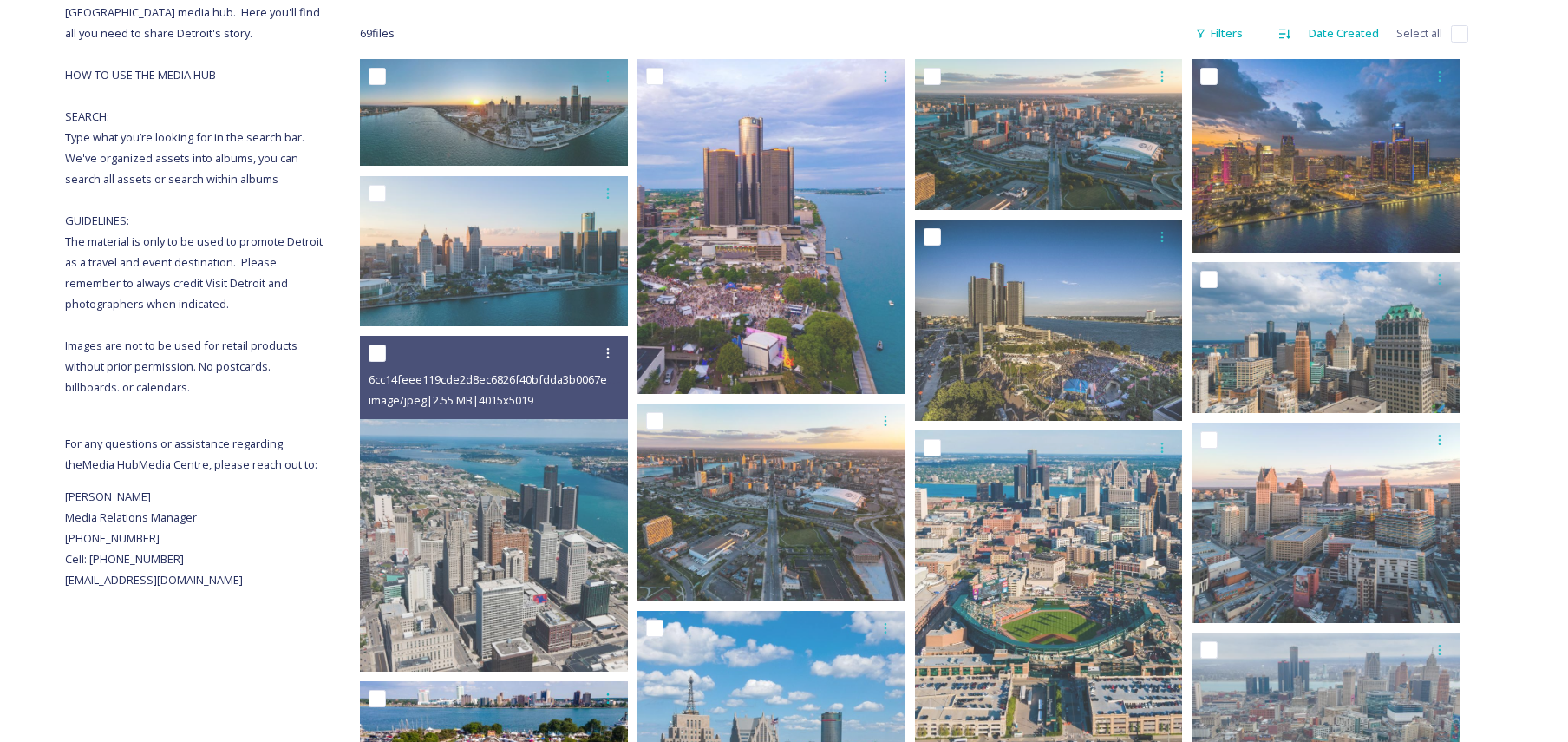
scroll to position [260, 0]
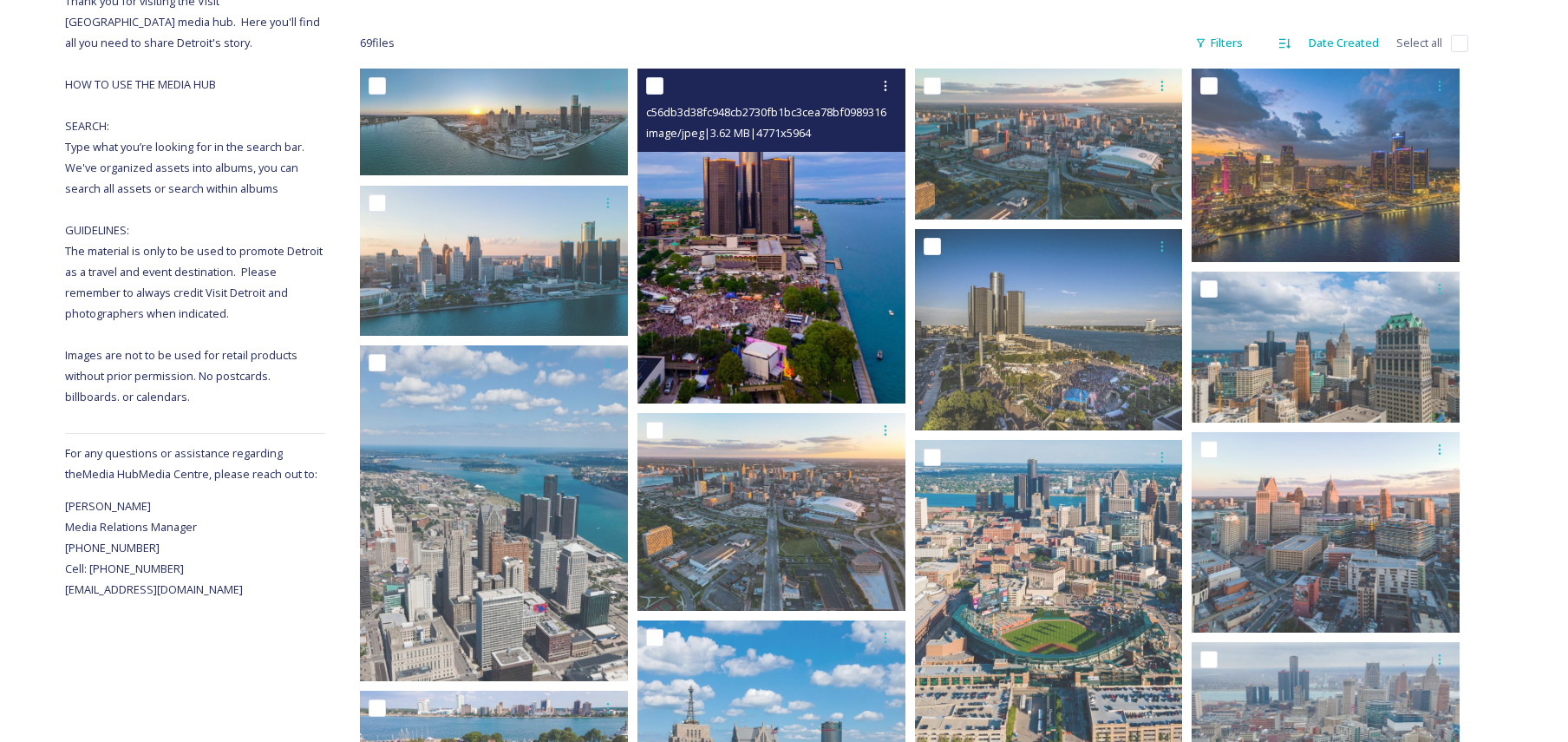
click at [792, 287] on img at bounding box center [771, 236] width 268 height 335
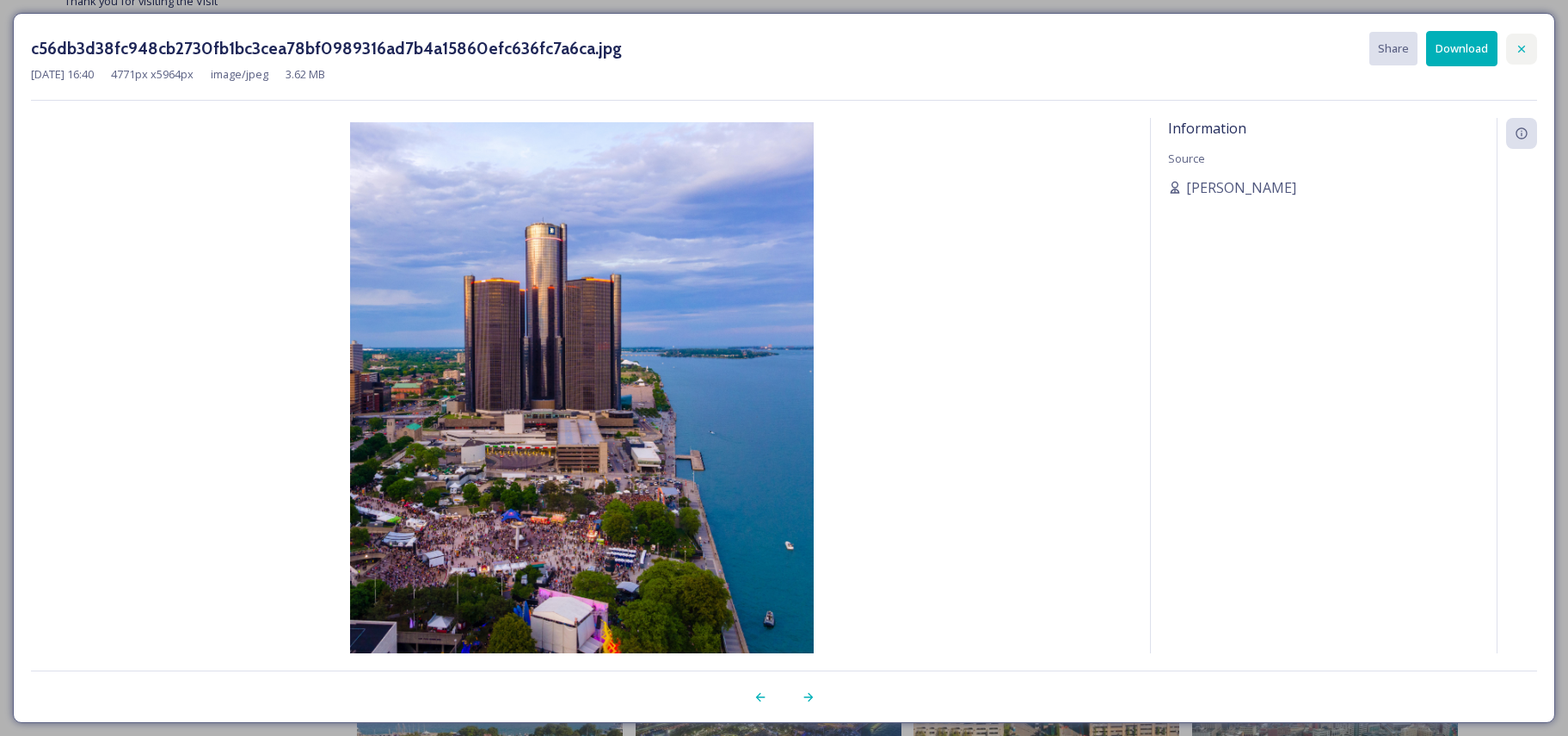
click at [1523, 51] on icon at bounding box center [1521, 48] width 7 height 7
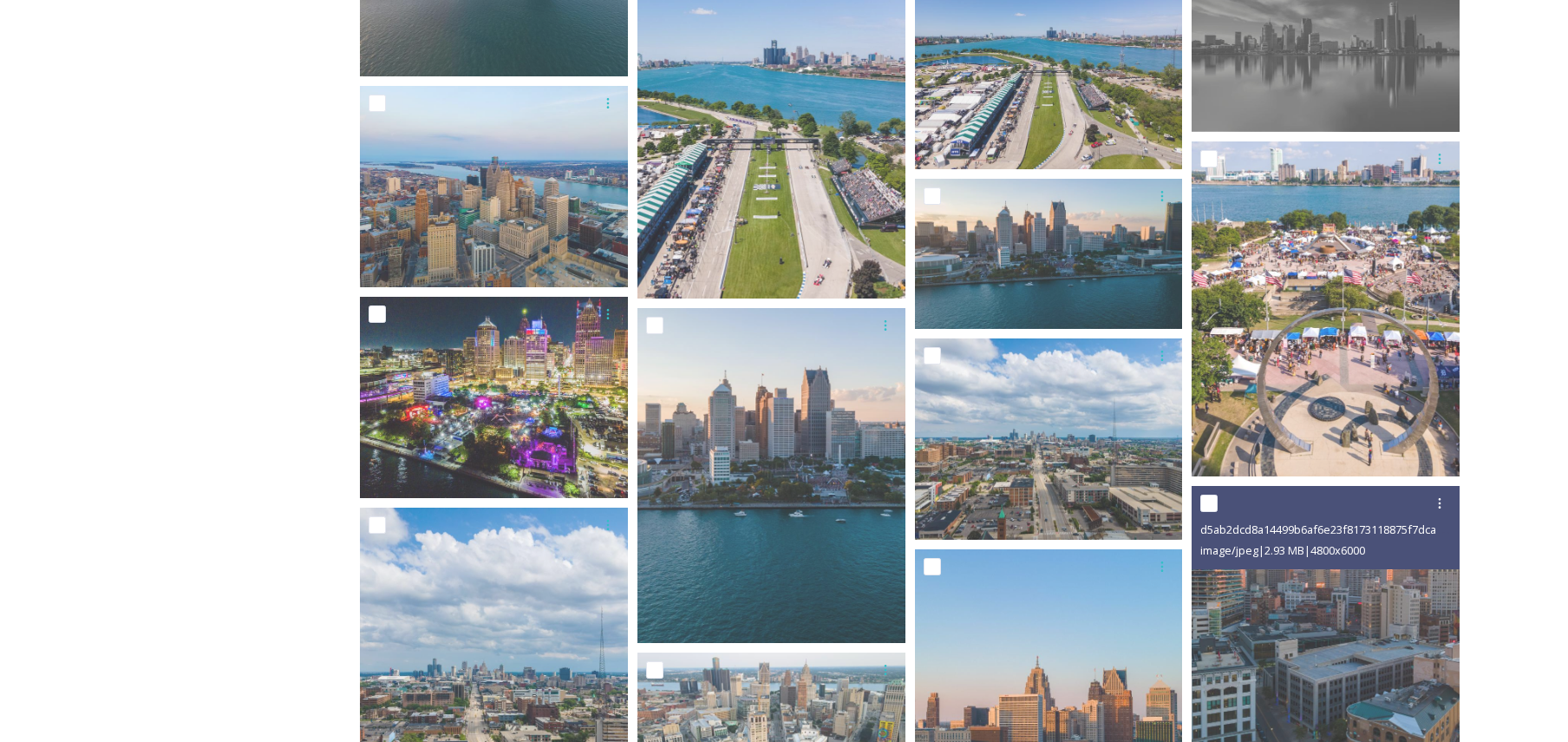
scroll to position [1822, 0]
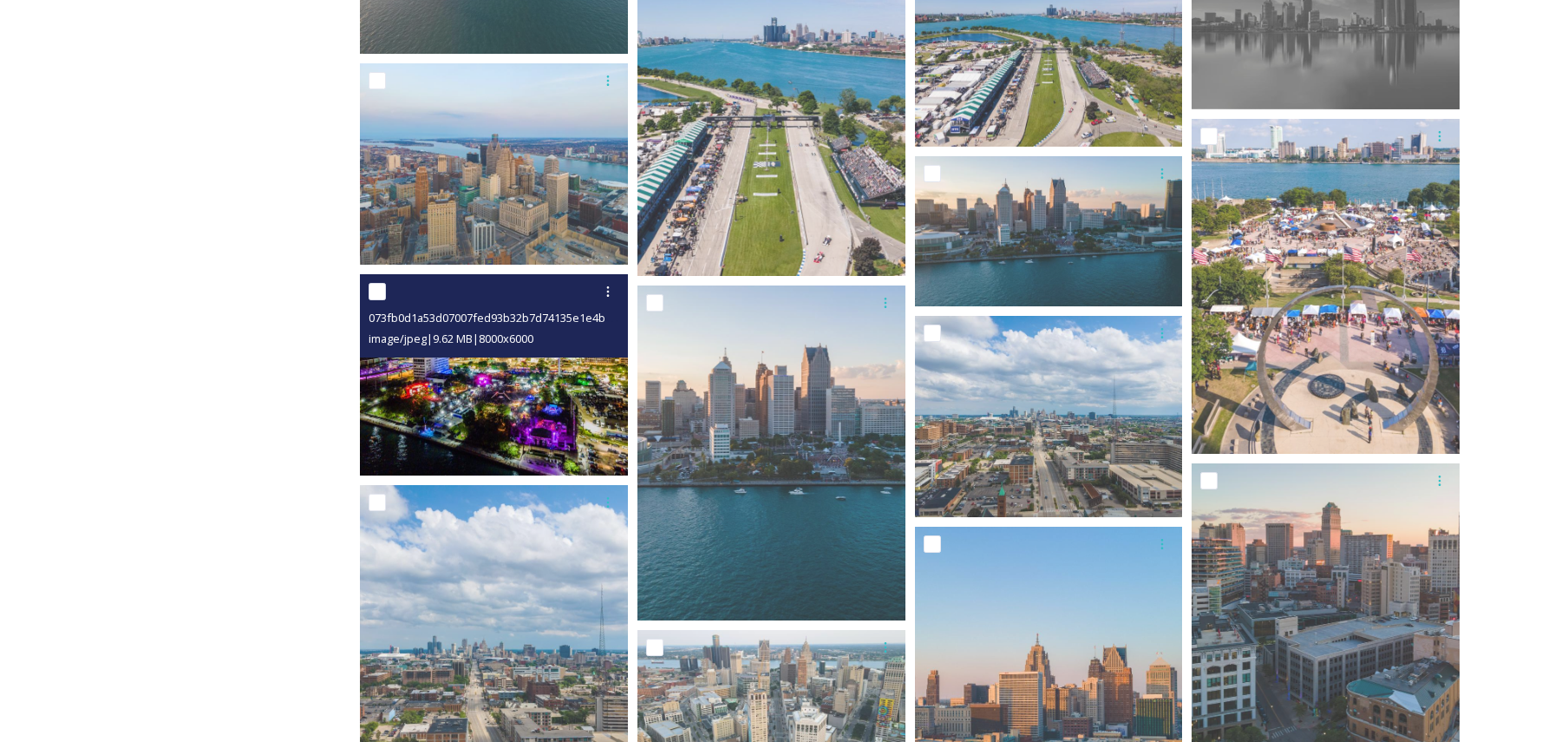
click at [502, 393] on img at bounding box center [493, 375] width 268 height 201
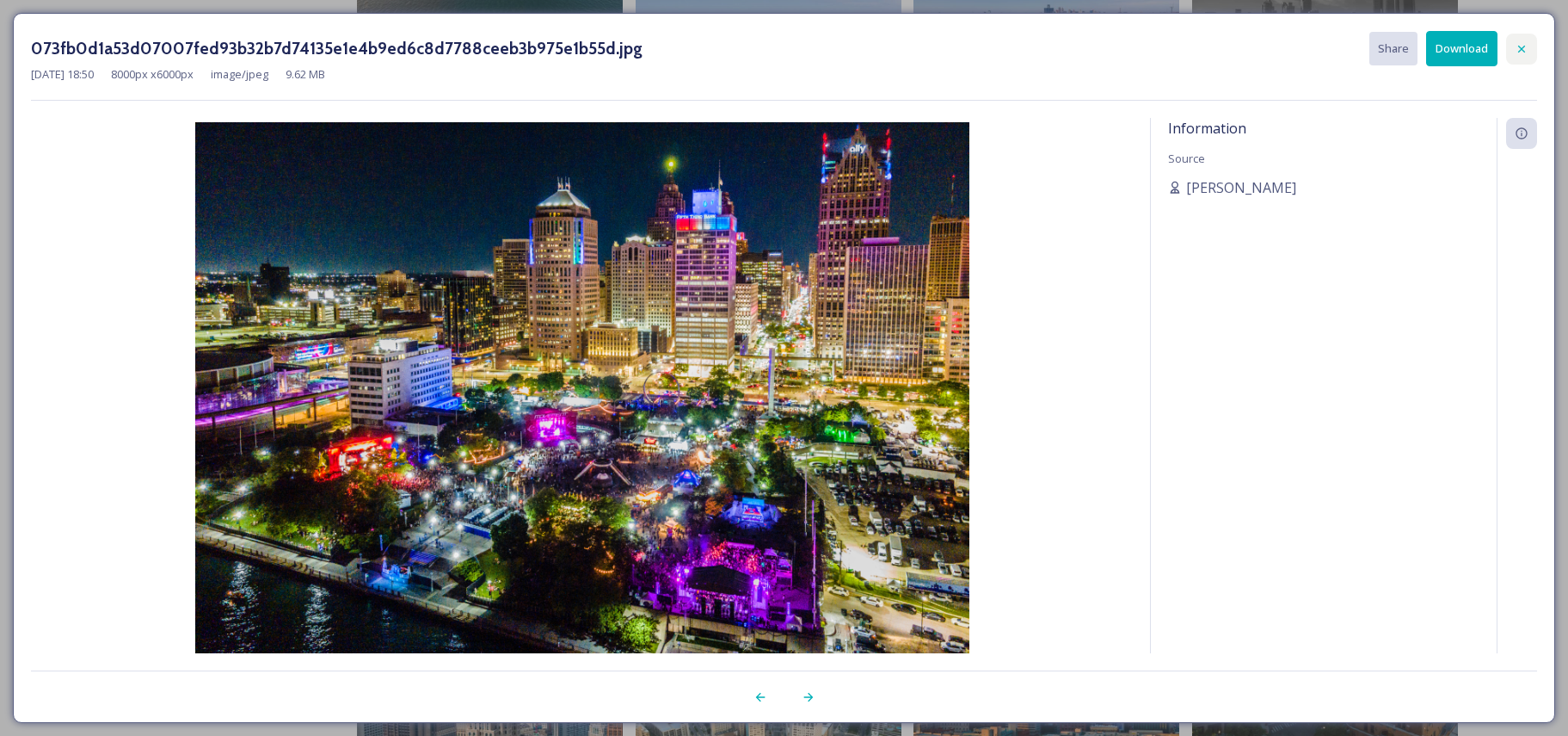
click at [1528, 51] on icon at bounding box center [1521, 48] width 14 height 14
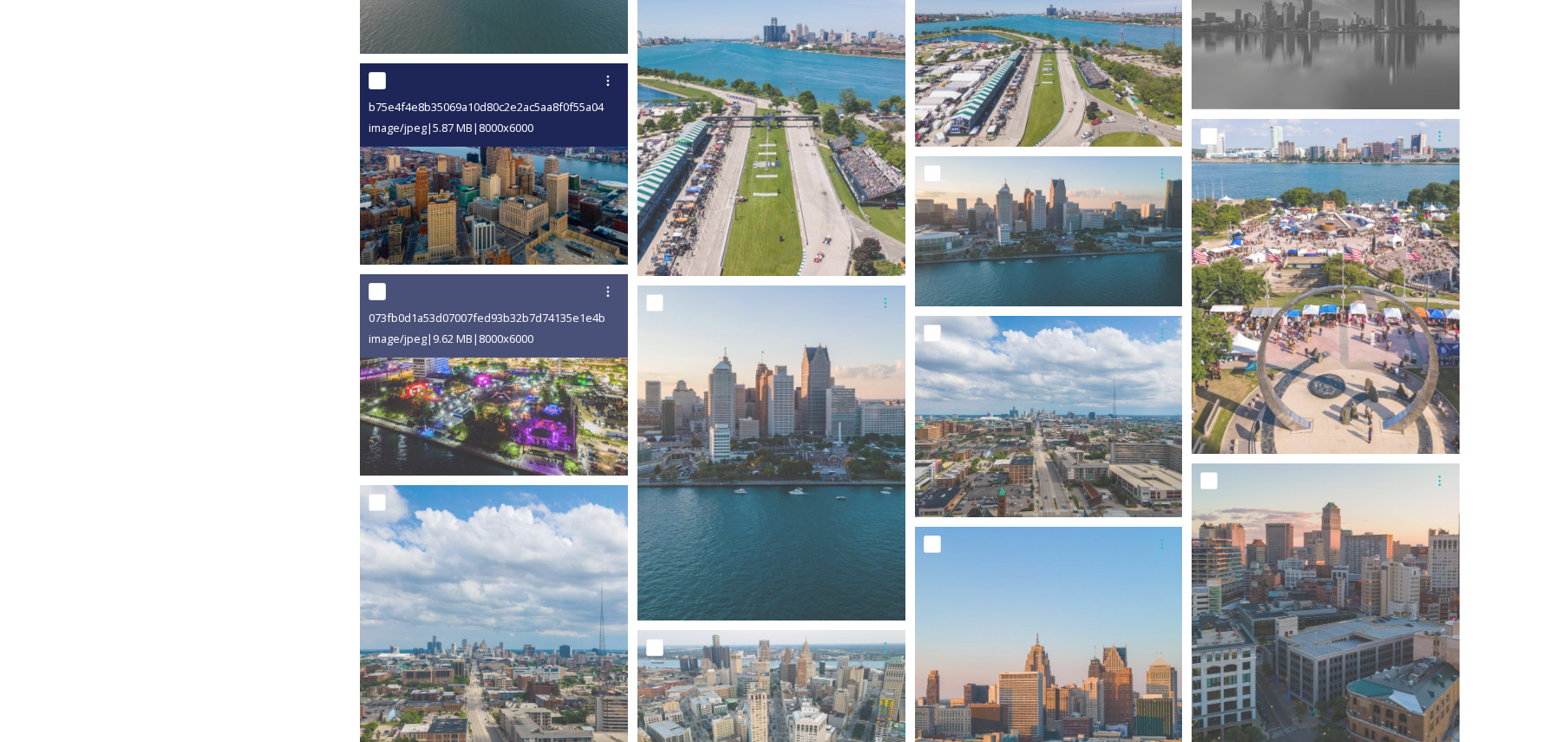
click at [547, 210] on img at bounding box center [493, 163] width 268 height 201
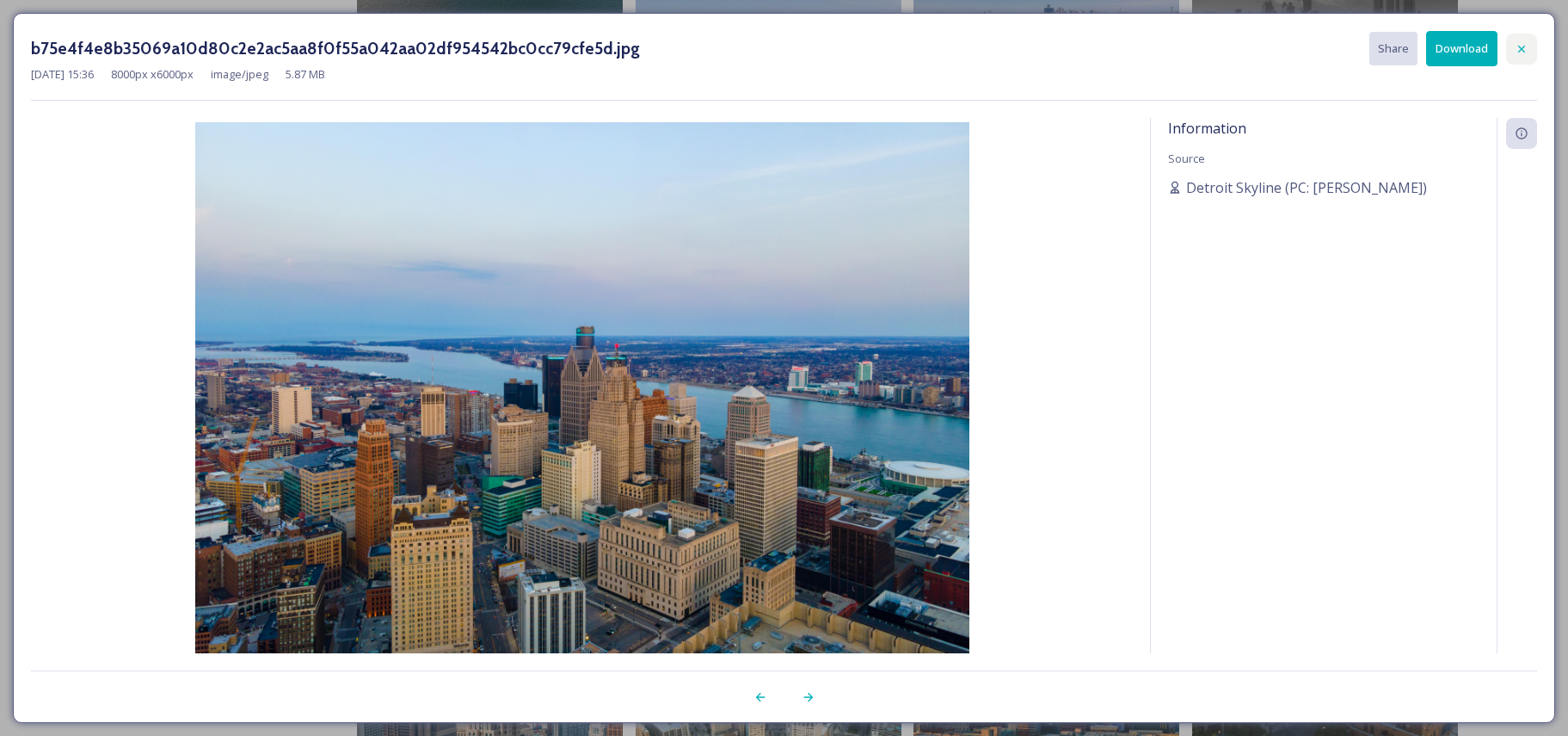
click at [1521, 47] on icon at bounding box center [1521, 48] width 7 height 7
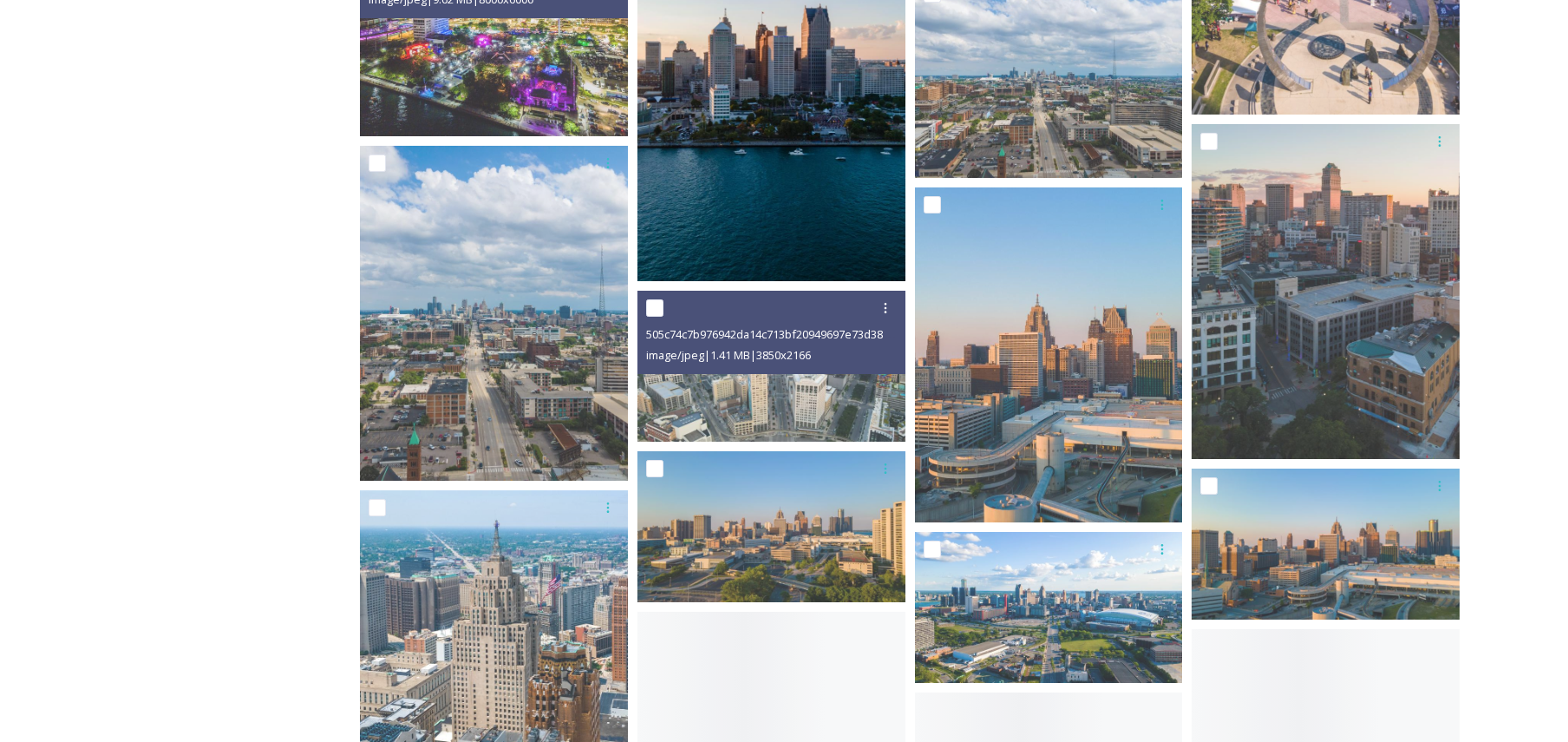
scroll to position [2170, 0]
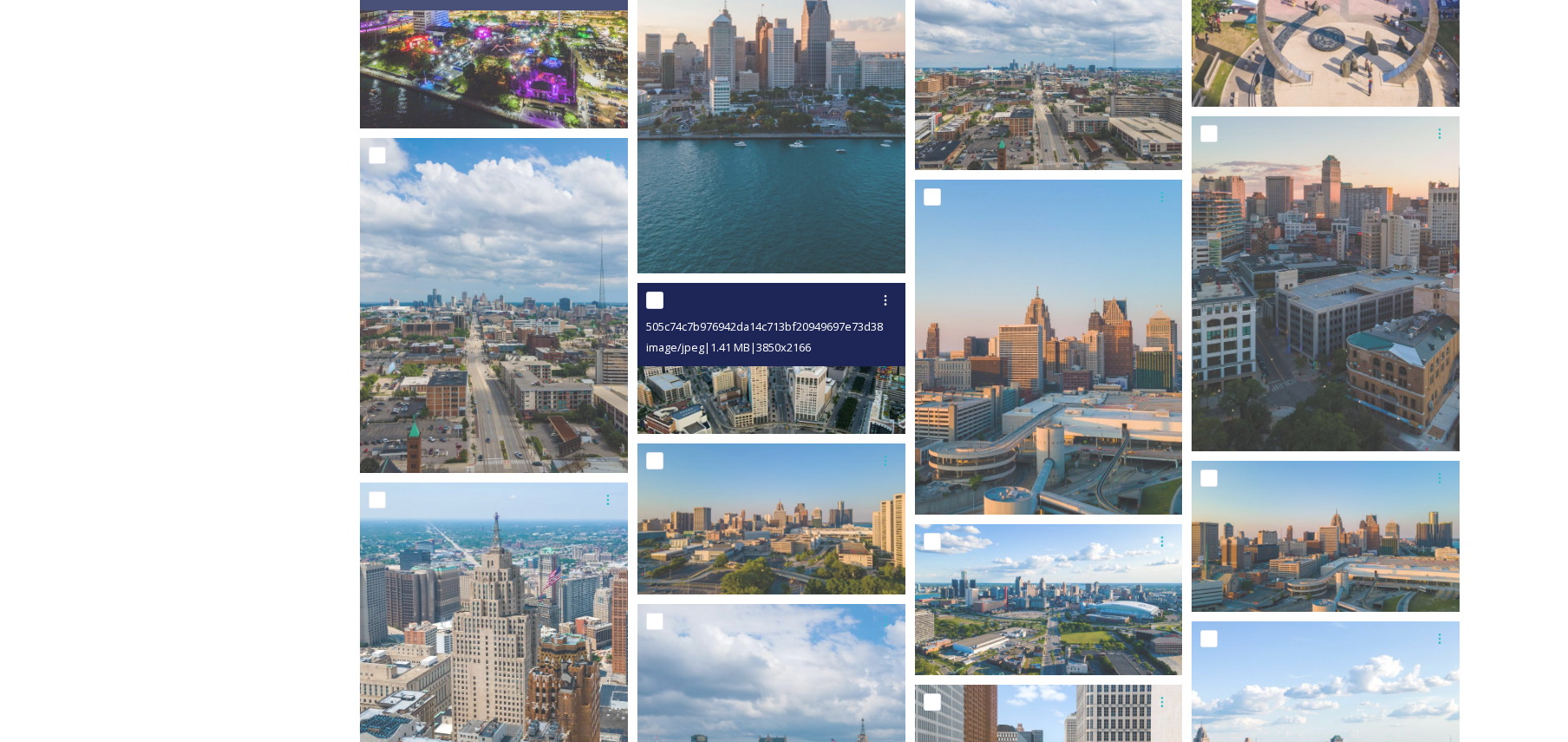
click at [759, 394] on img at bounding box center [771, 358] width 268 height 151
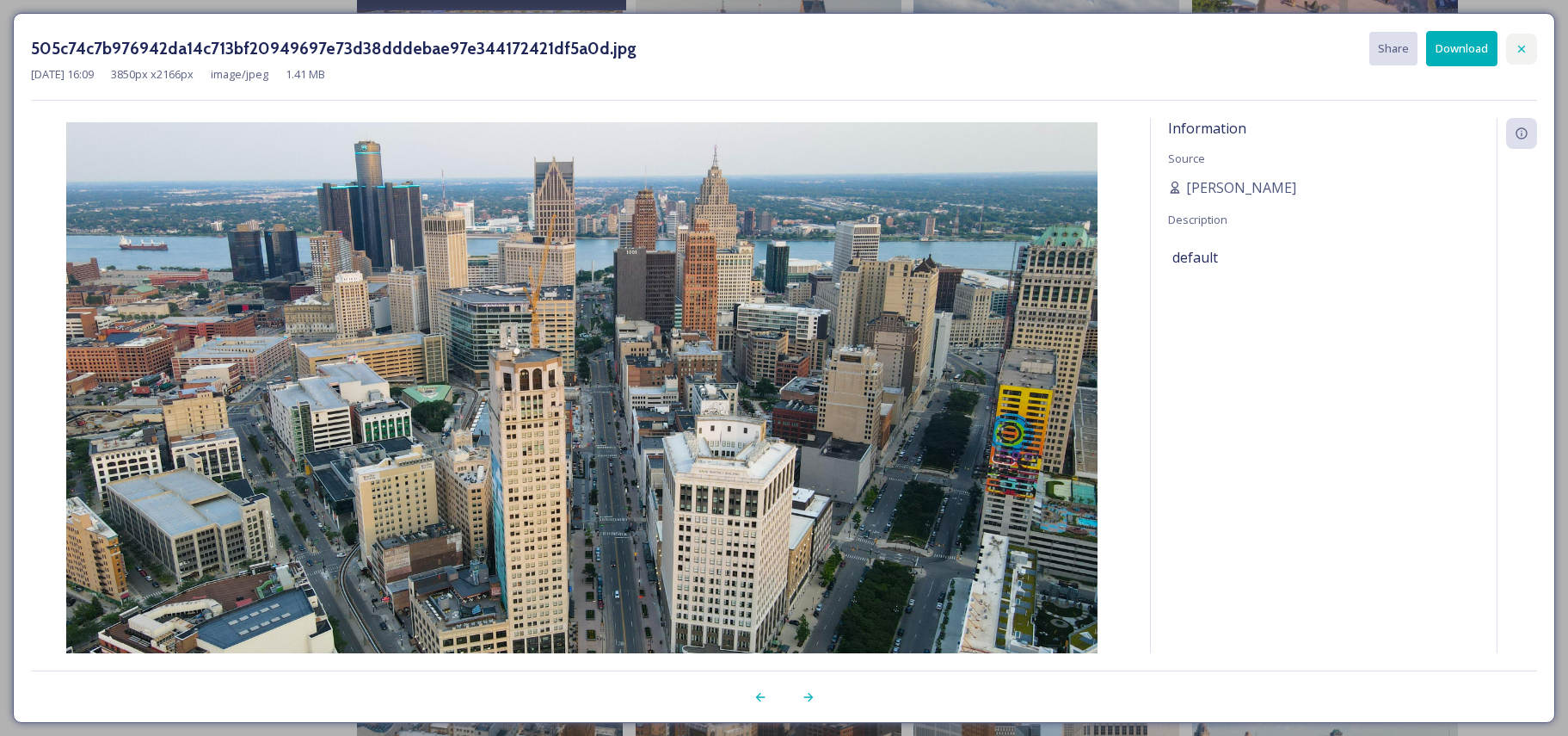
click at [1521, 50] on icon at bounding box center [1521, 48] width 7 height 7
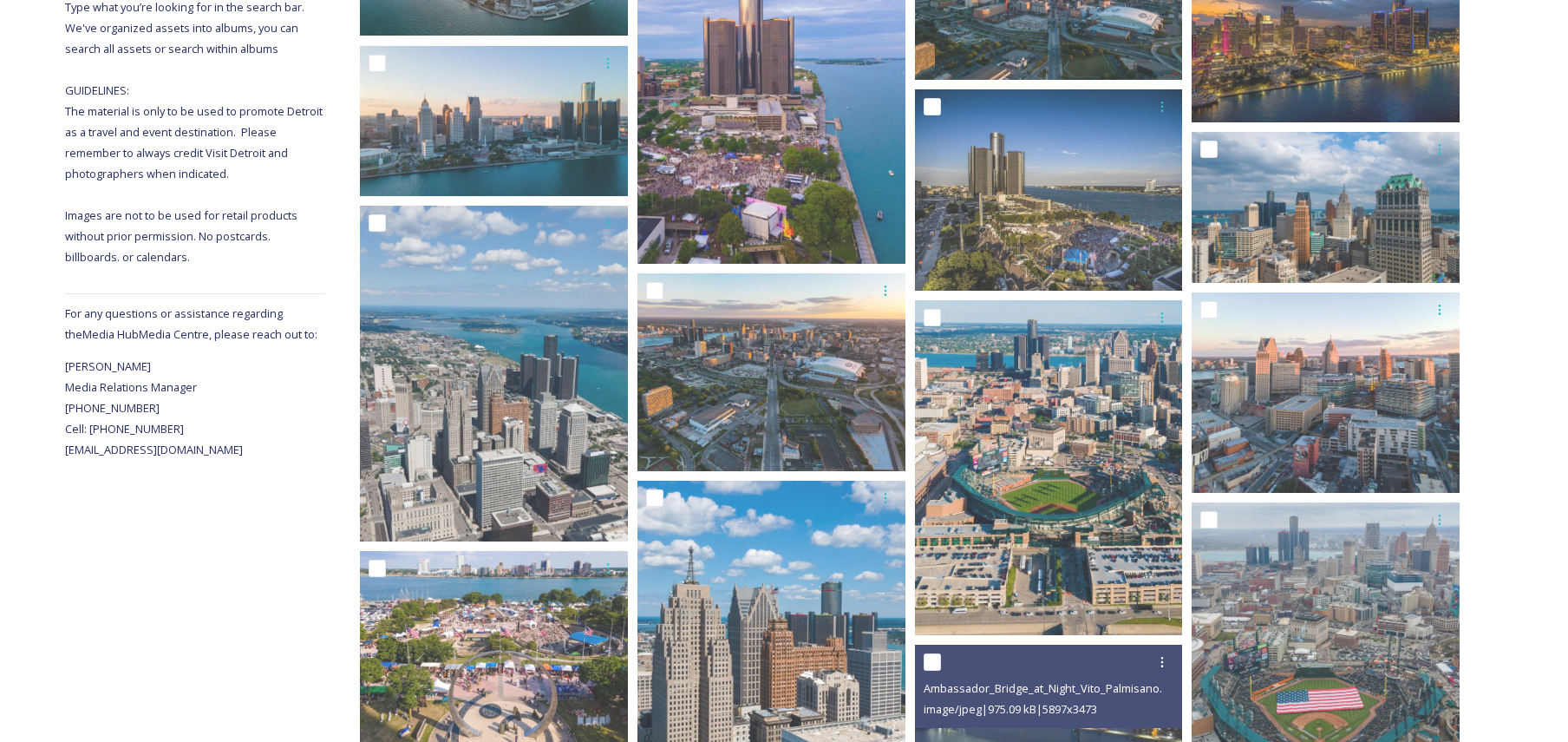
scroll to position [0, 0]
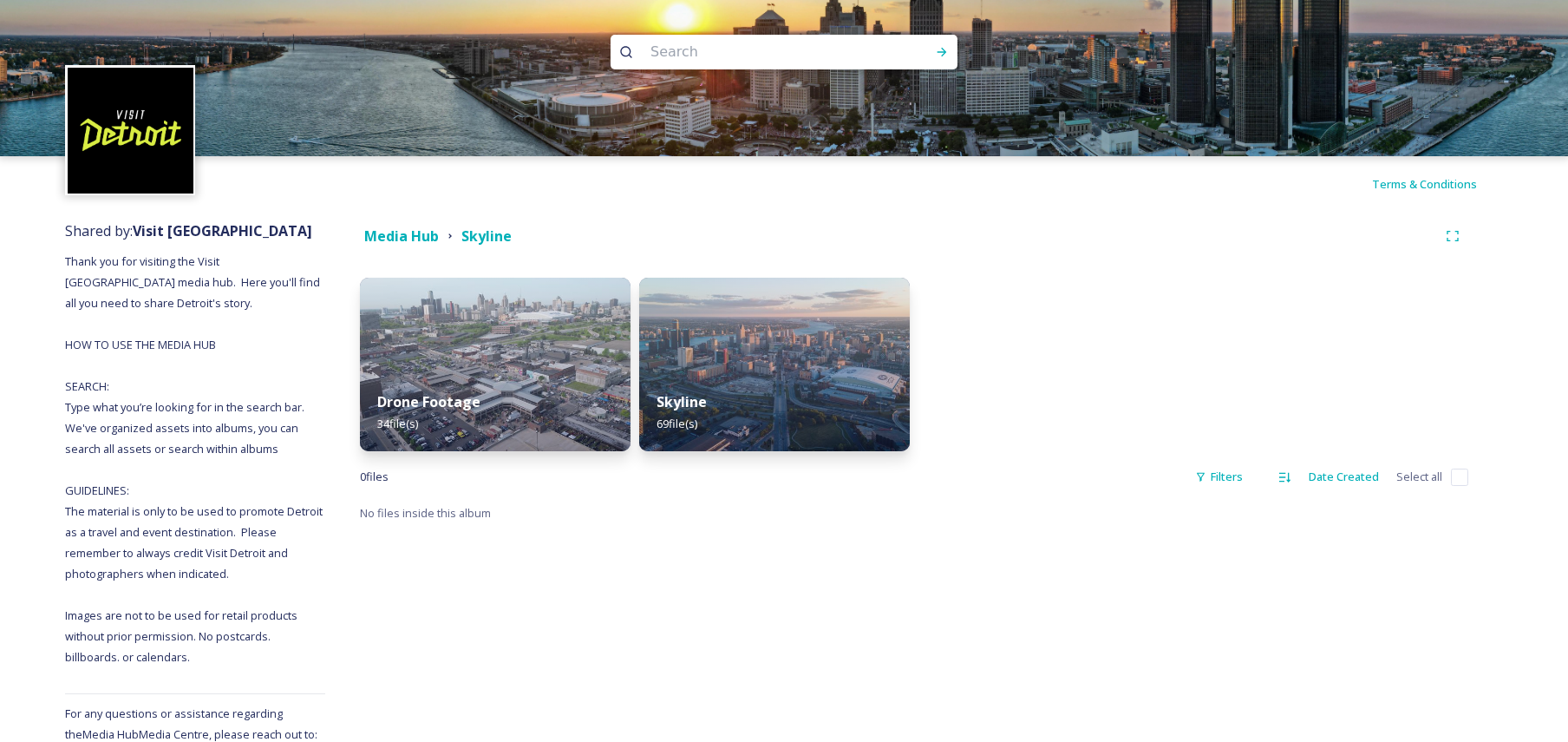
click at [805, 52] on input at bounding box center [761, 52] width 238 height 39
type input "airport"
click at [947, 53] on icon at bounding box center [942, 52] width 14 height 14
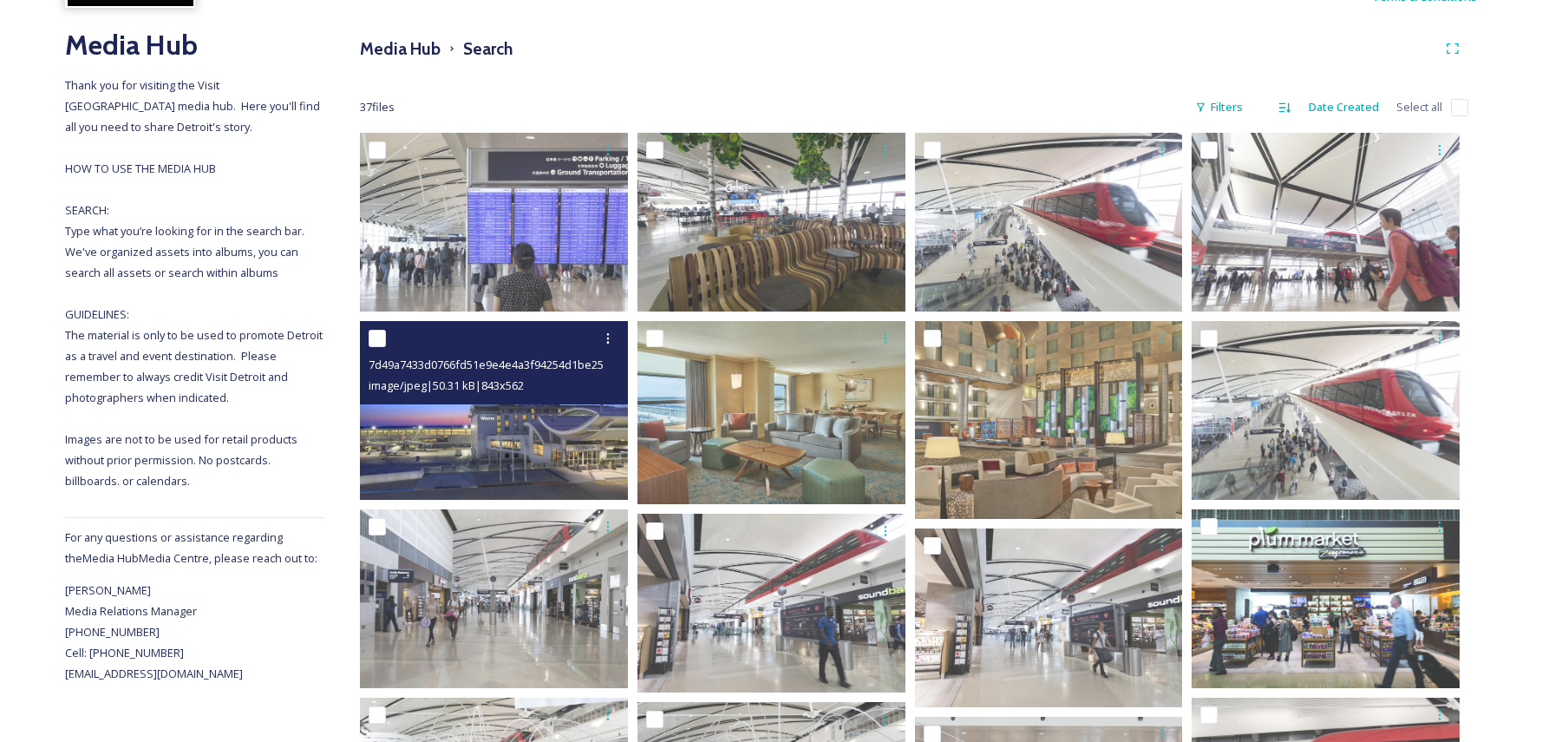
scroll to position [174, 0]
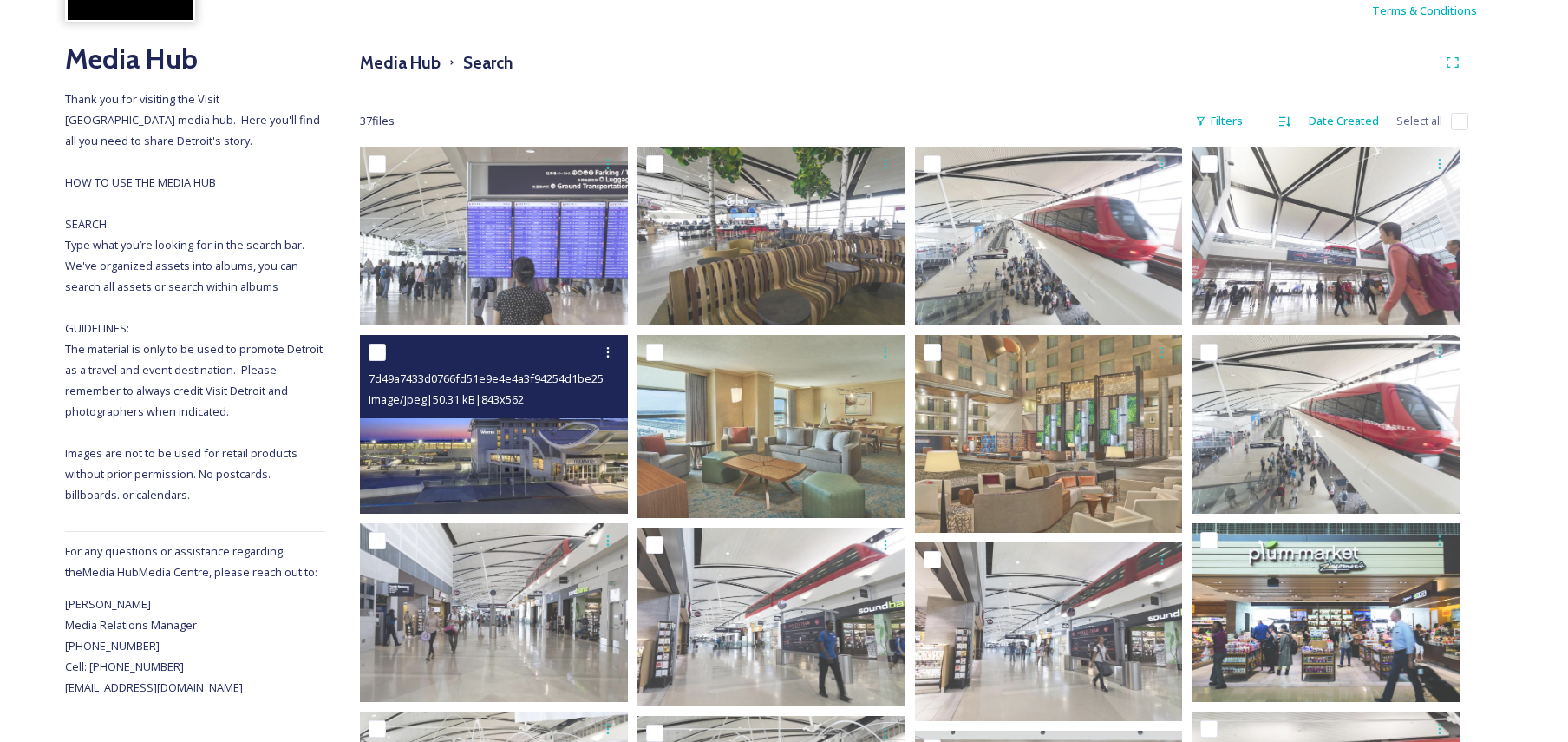
click at [461, 448] on img at bounding box center [493, 425] width 268 height 178
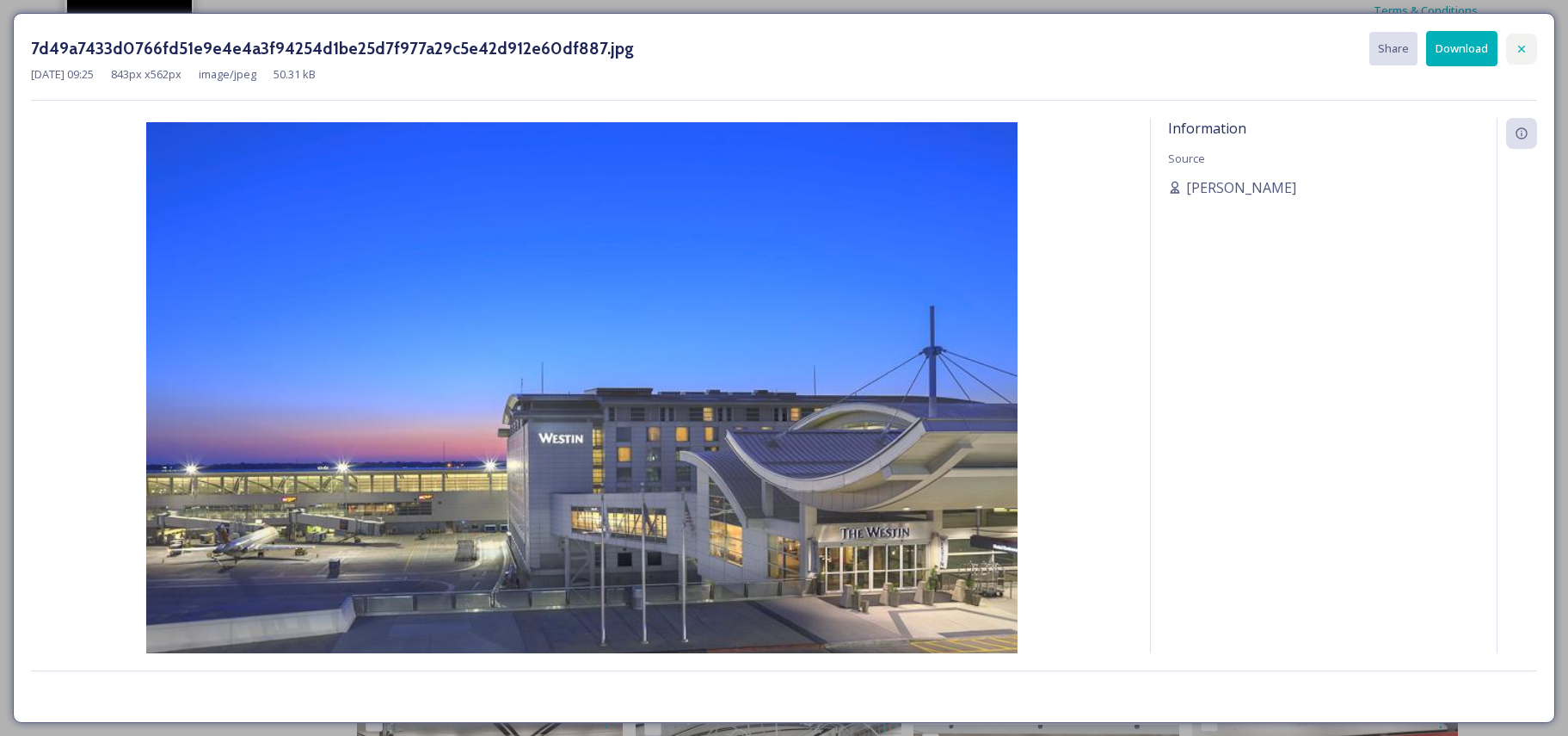
click at [1519, 46] on icon at bounding box center [1521, 48] width 14 height 14
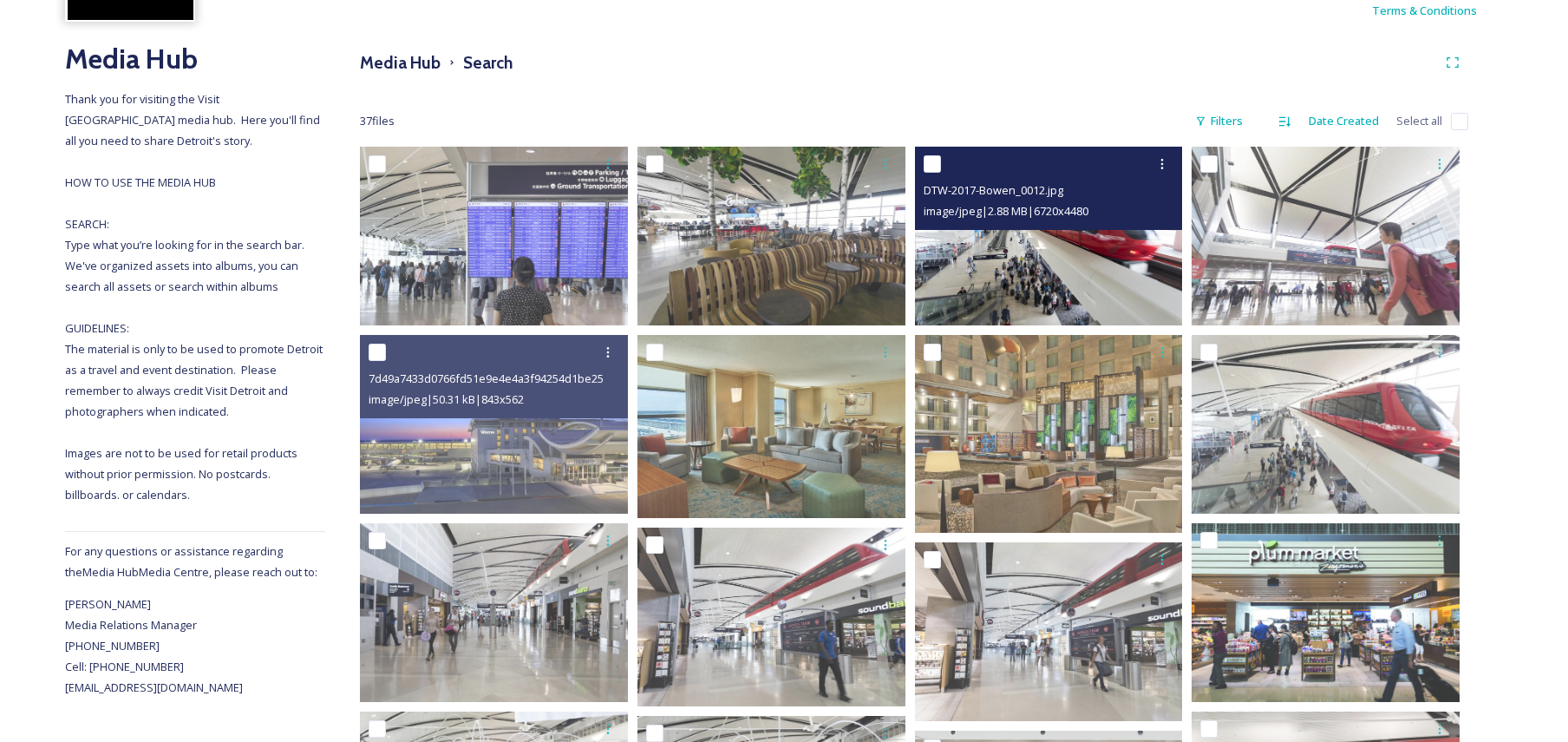
click at [1077, 242] on img at bounding box center [1049, 236] width 268 height 178
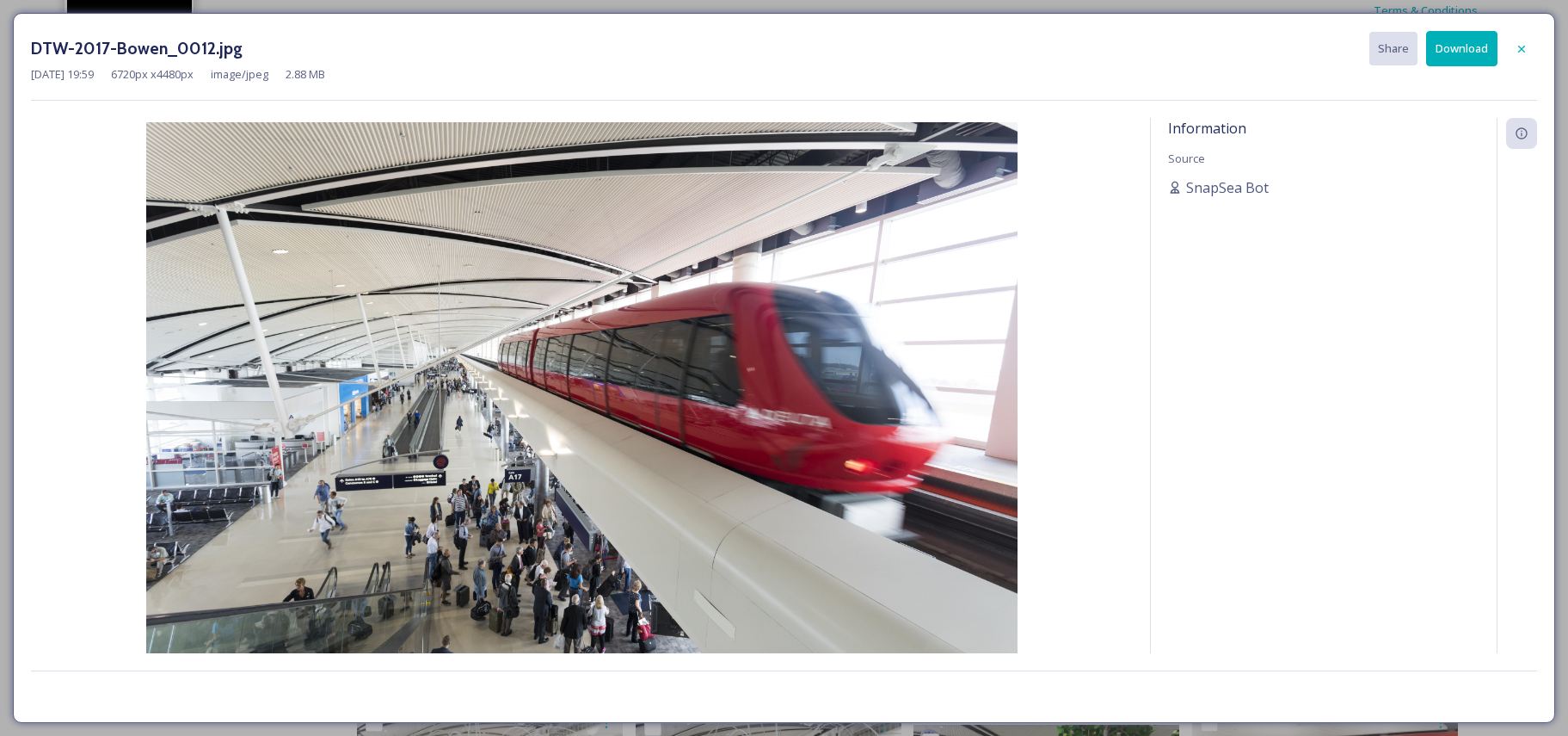
click at [542, 367] on img at bounding box center [581, 413] width 1102 height 581
click at [1519, 48] on icon at bounding box center [1521, 48] width 14 height 14
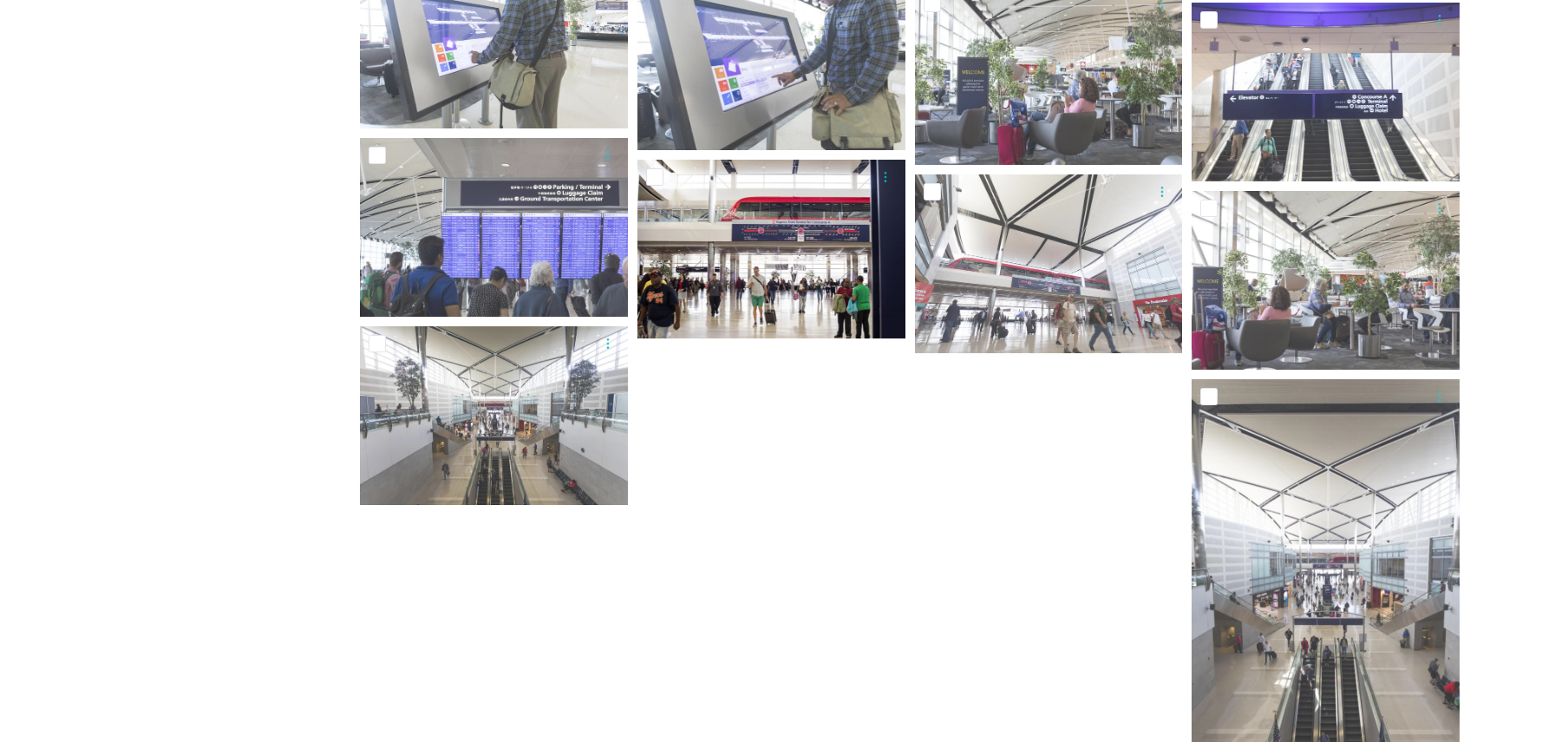
scroll to position [1736, 0]
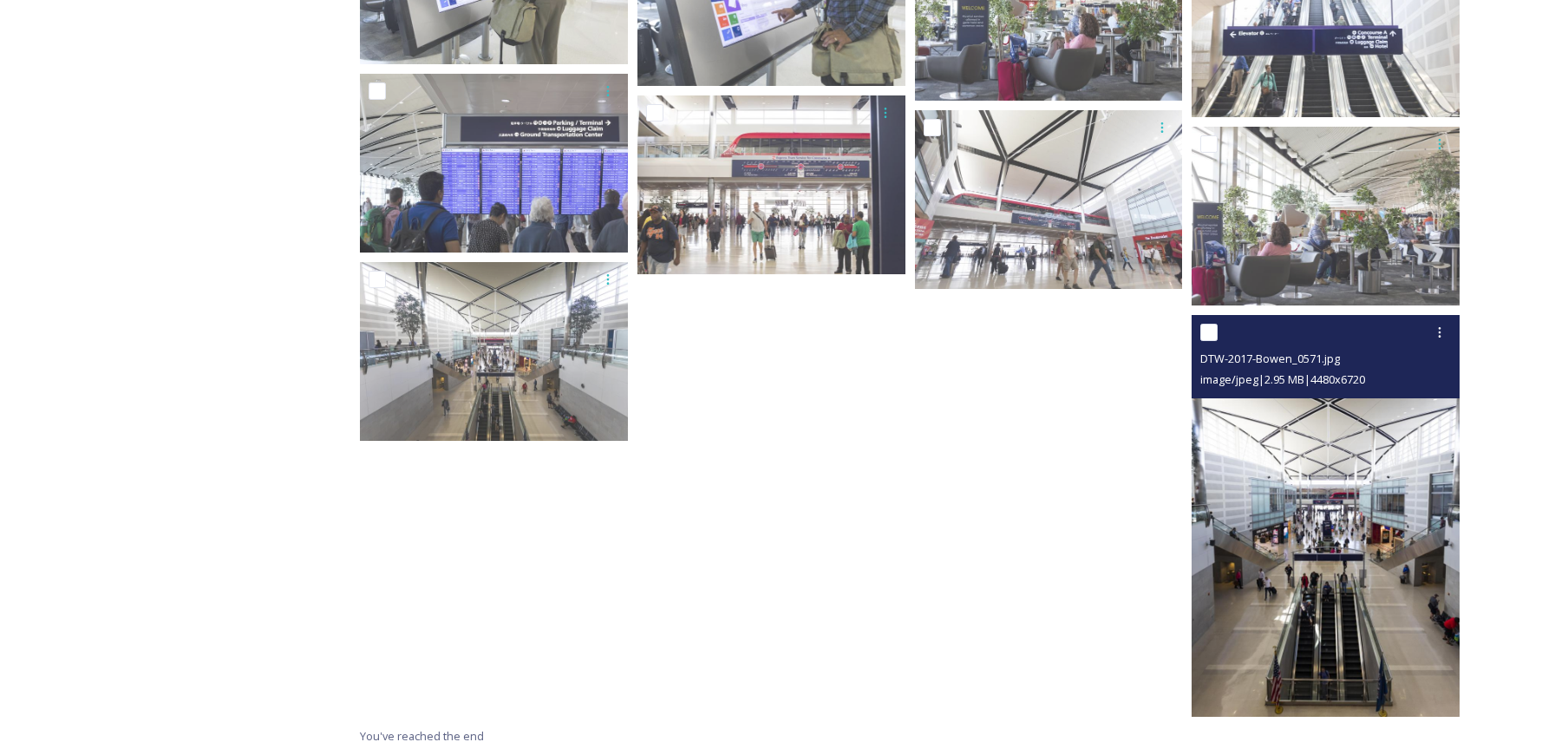
click at [1316, 551] on img at bounding box center [1325, 516] width 268 height 403
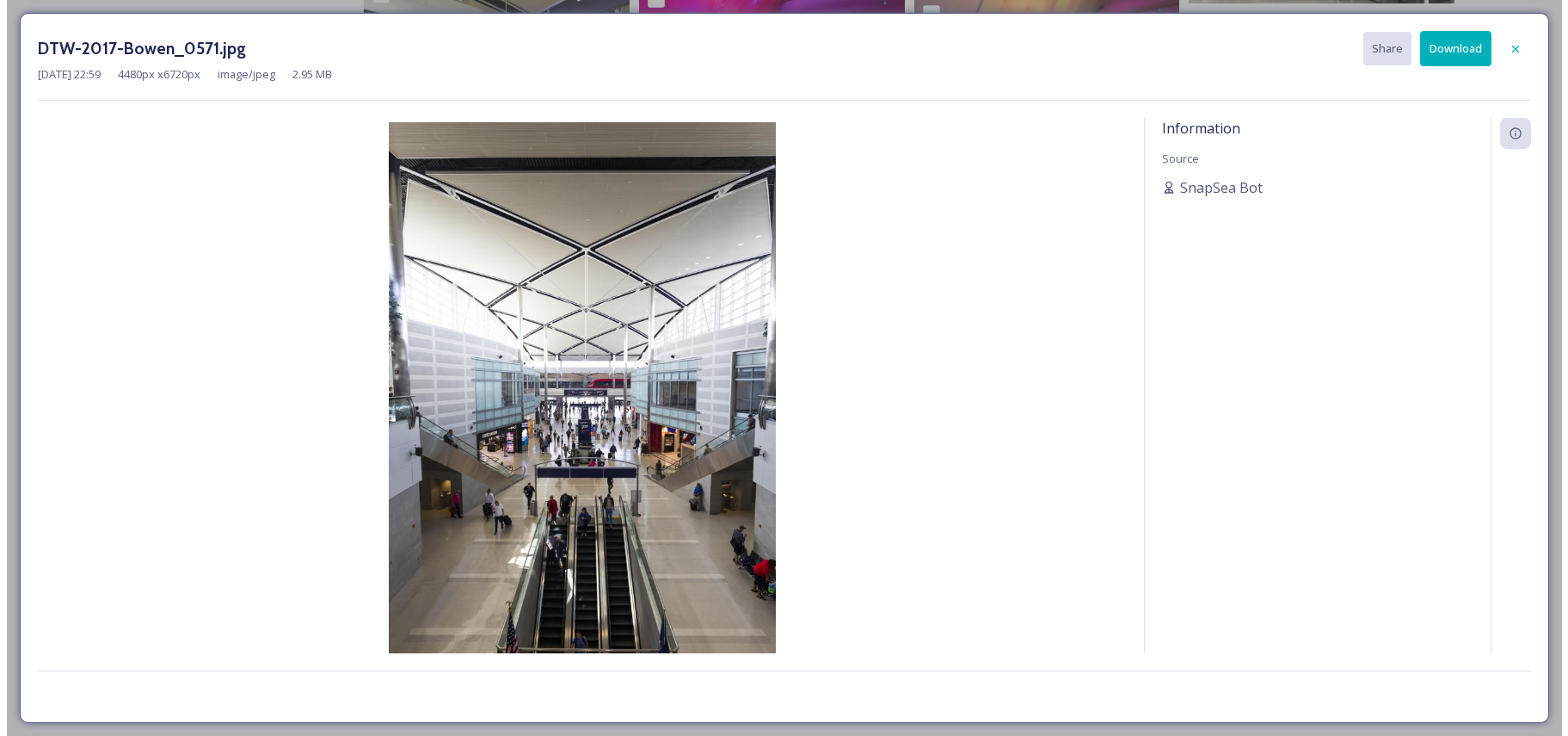
scroll to position [1461, 0]
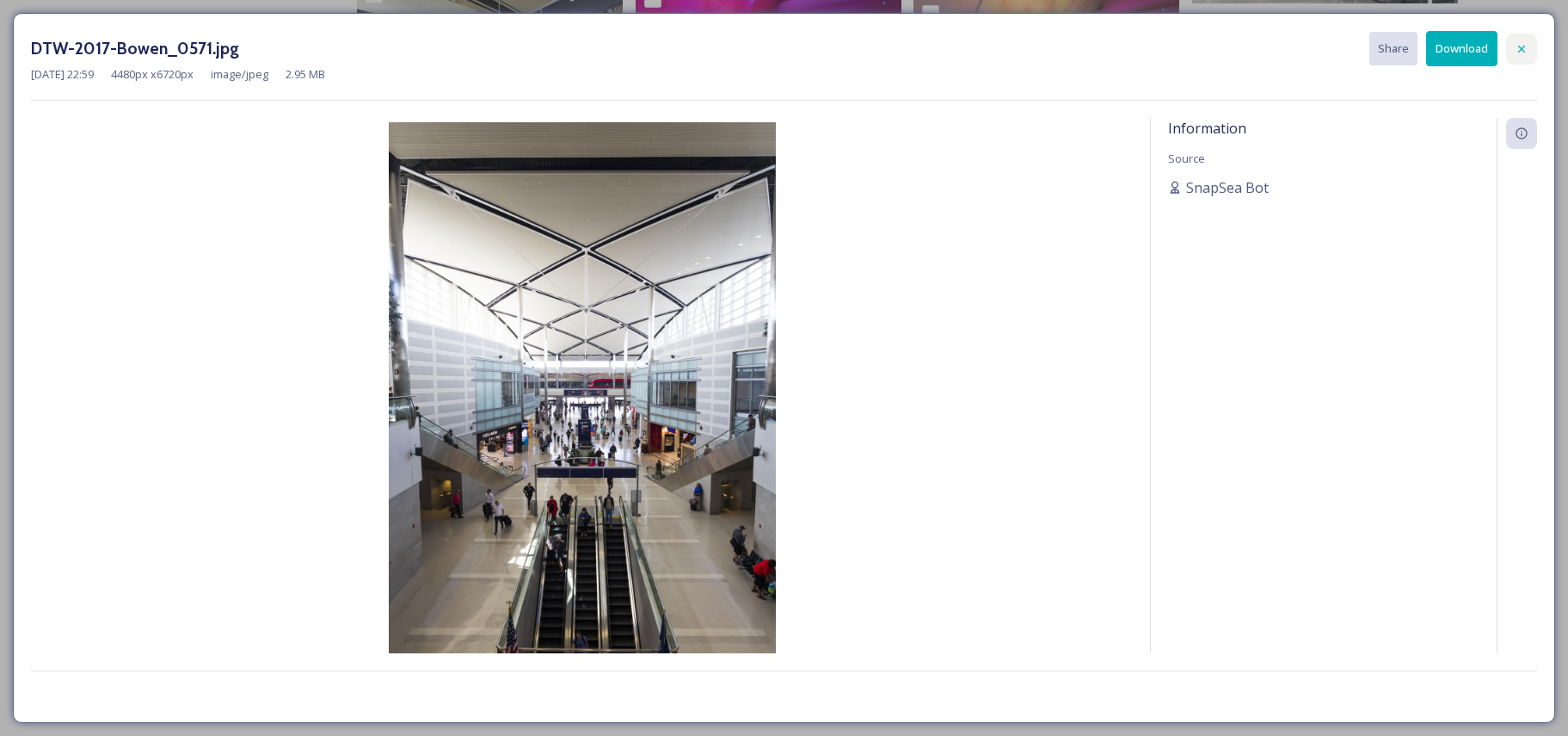
click at [1523, 50] on icon at bounding box center [1521, 48] width 7 height 7
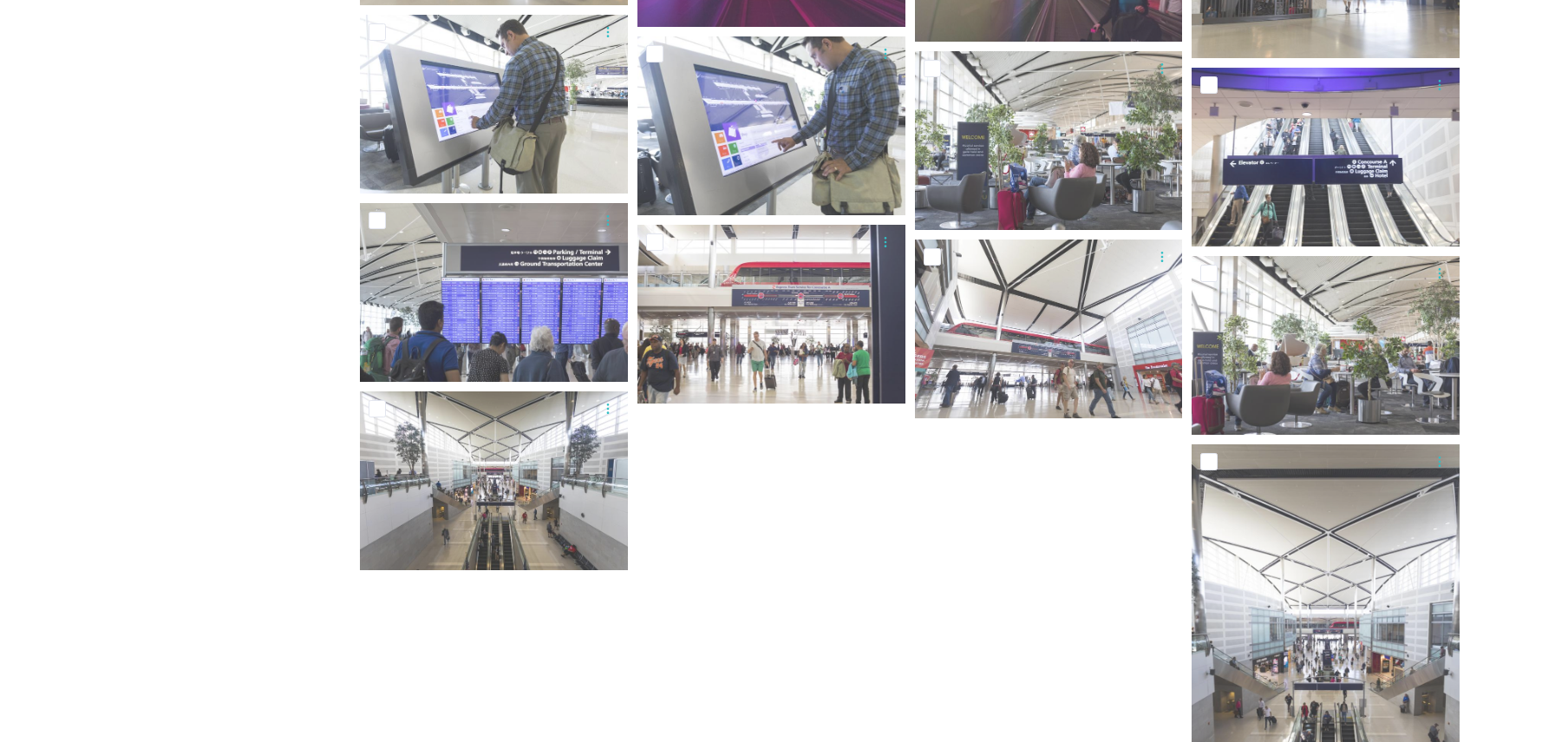
scroll to position [1575, 0]
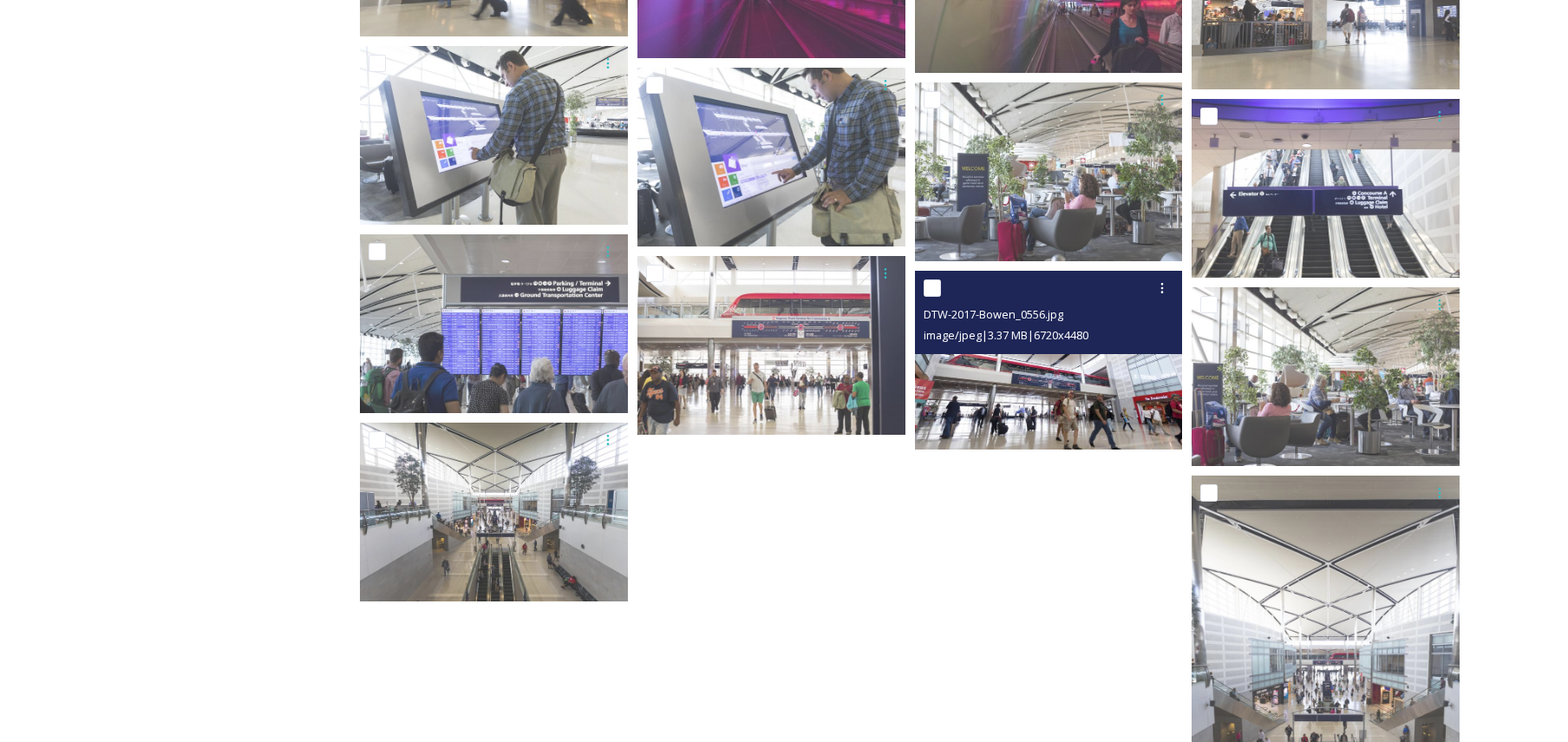
click at [1098, 398] on img at bounding box center [1049, 360] width 268 height 178
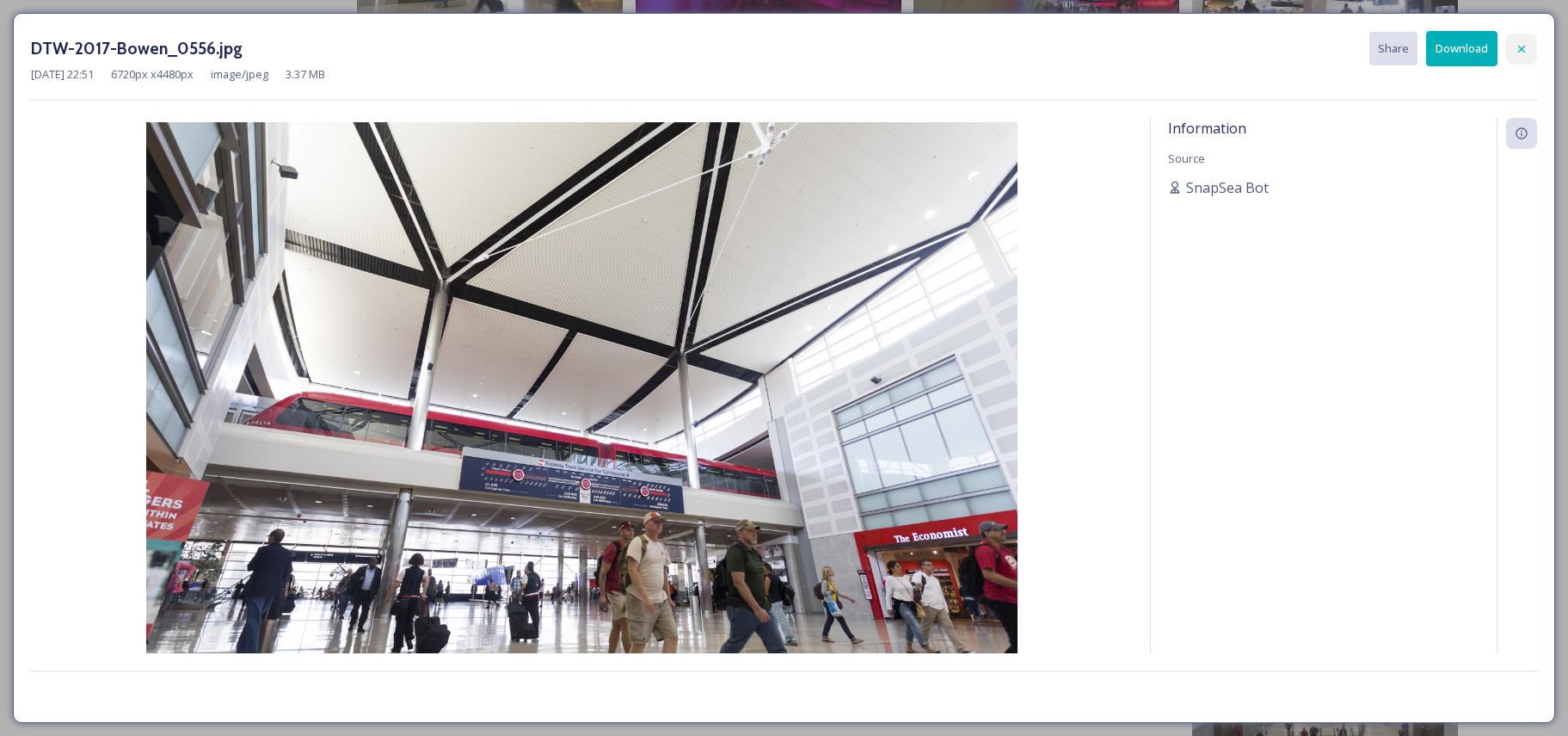
click at [1522, 42] on icon at bounding box center [1521, 48] width 14 height 14
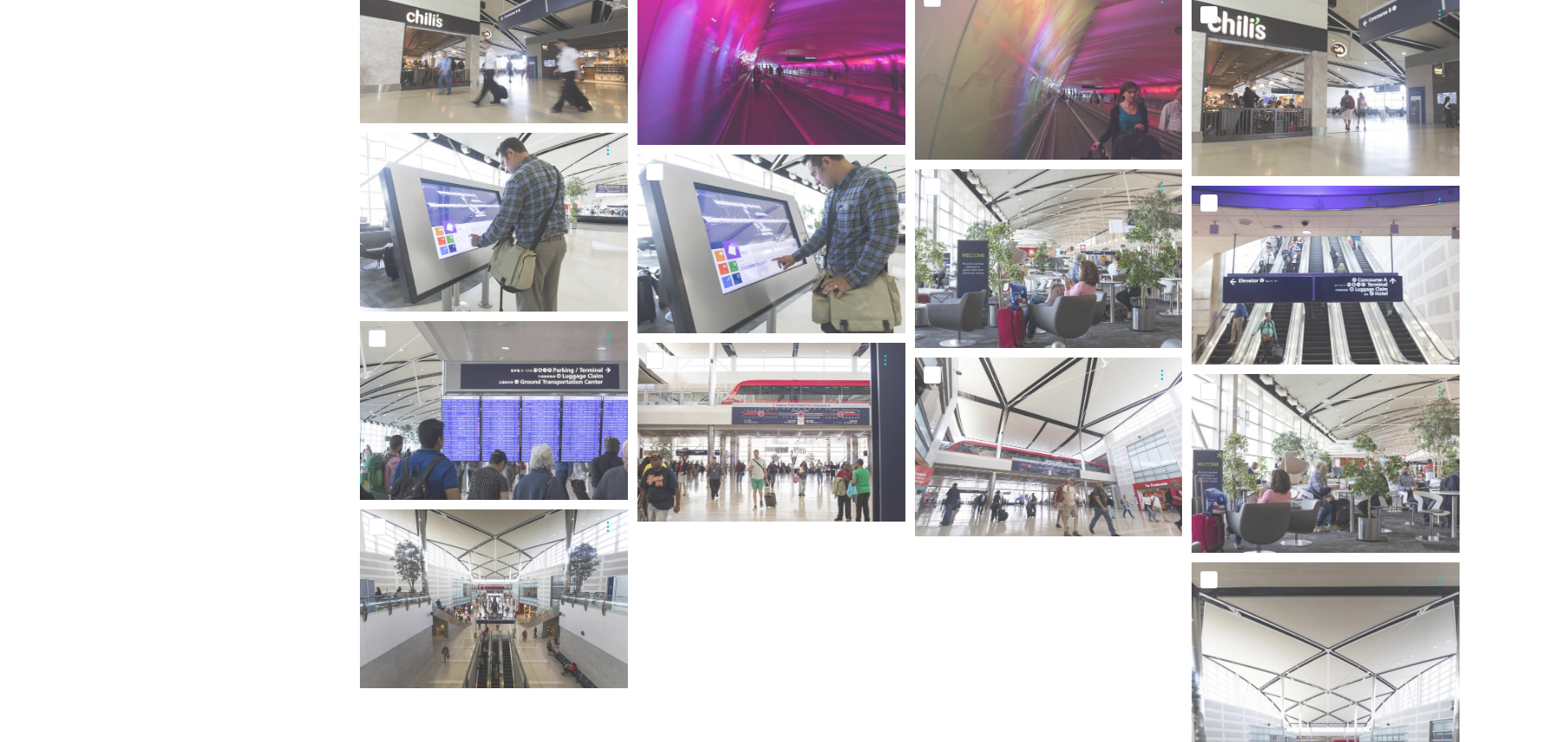
scroll to position [1401, 0]
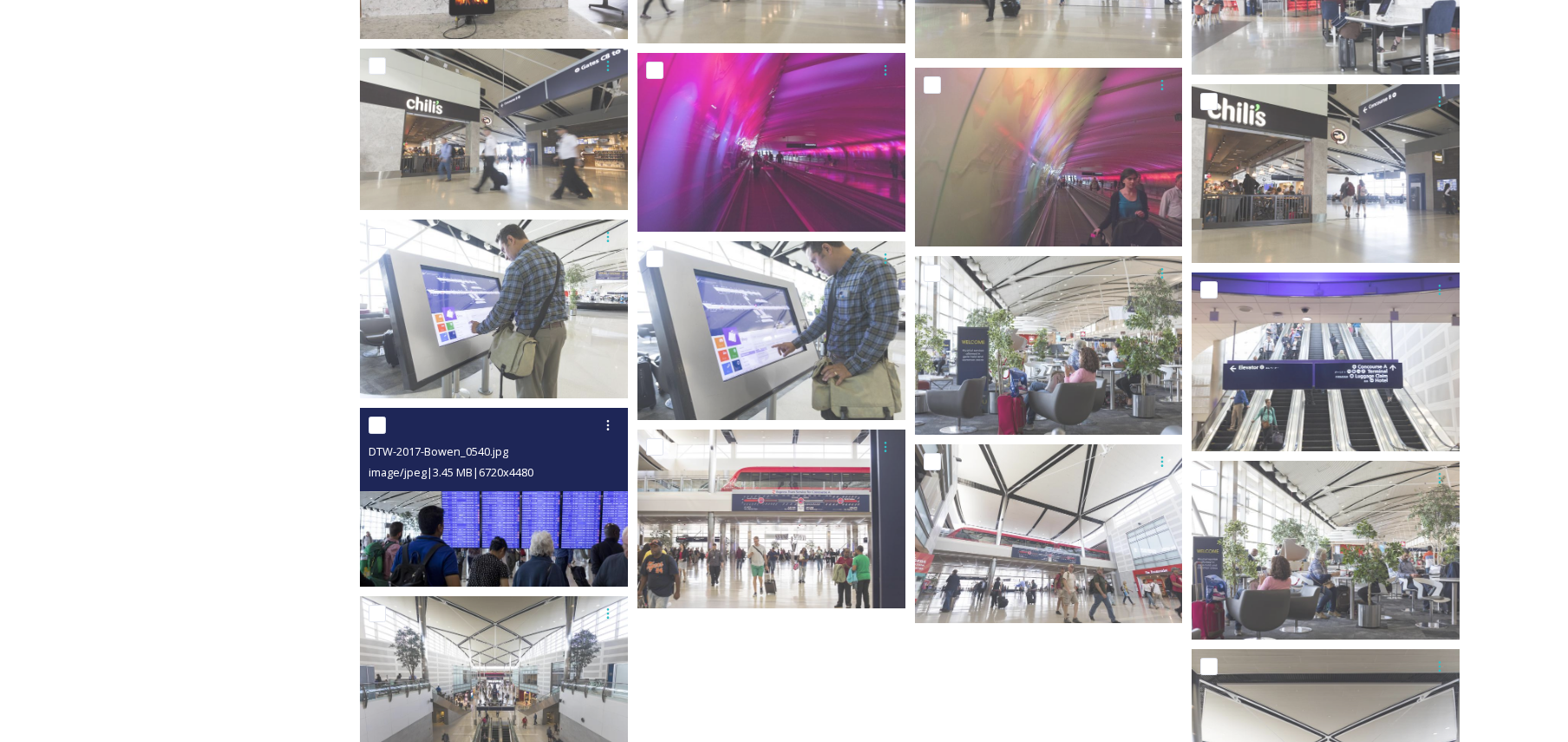
click at [493, 503] on img at bounding box center [493, 497] width 268 height 178
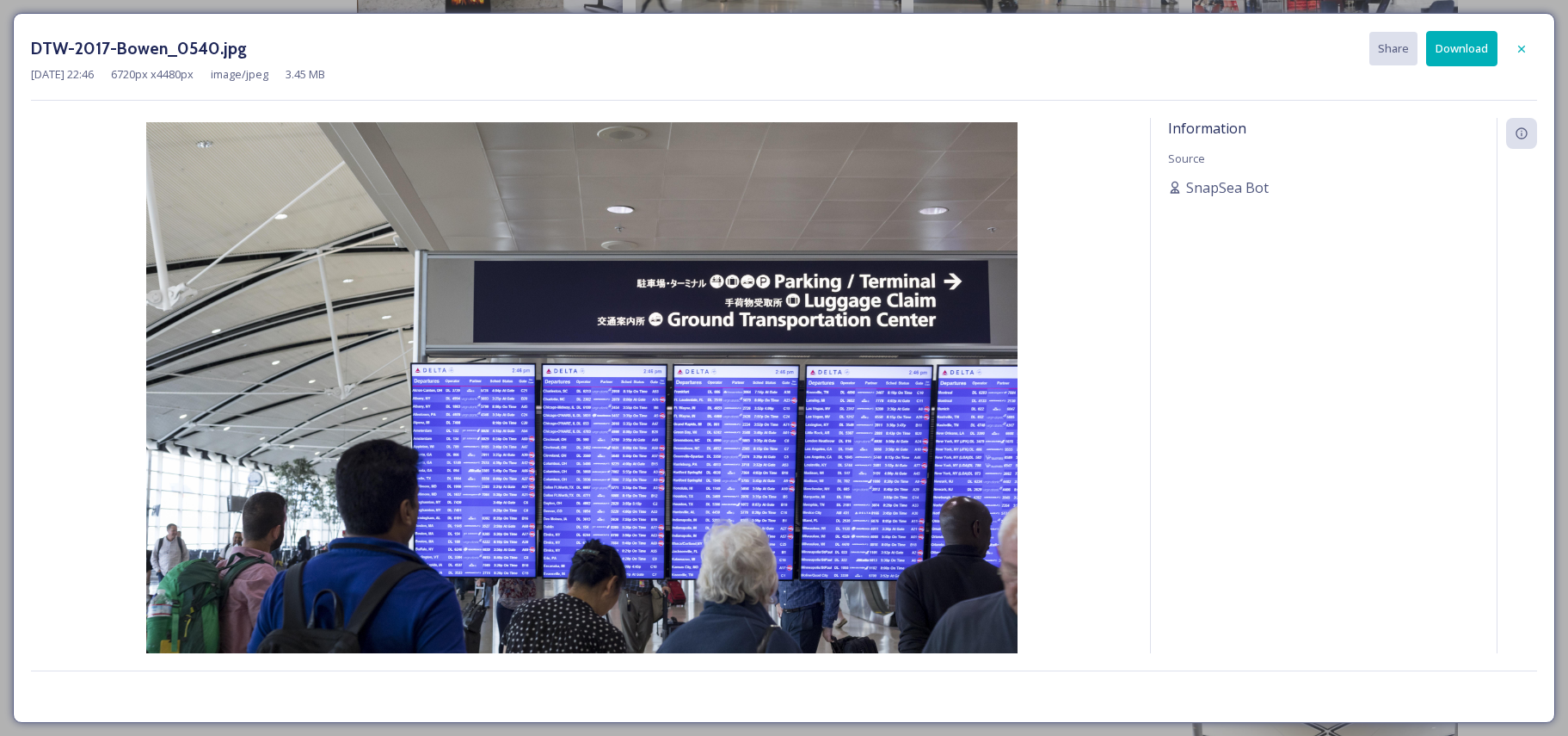
click at [1514, 45] on div at bounding box center [1521, 48] width 31 height 31
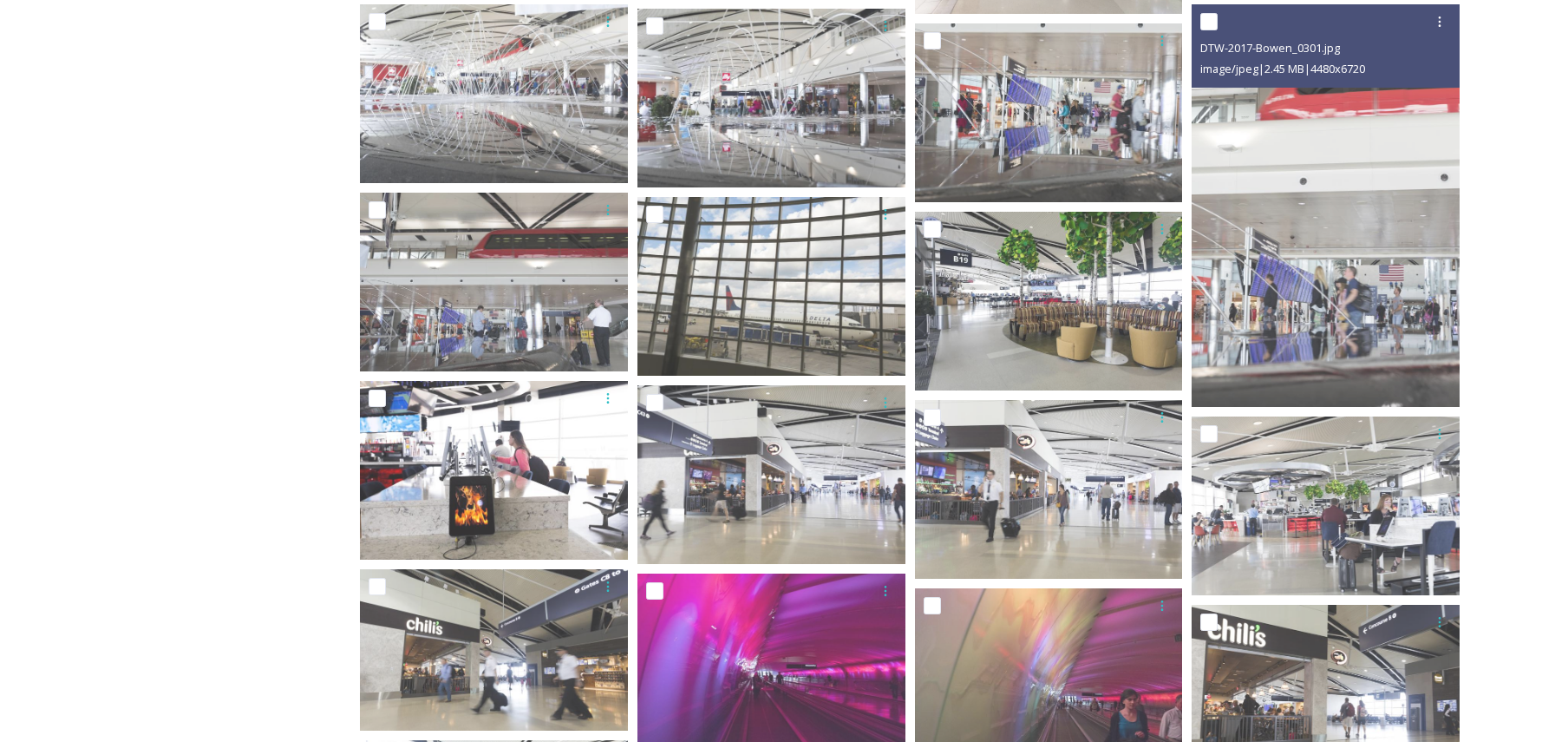
scroll to position [794, 0]
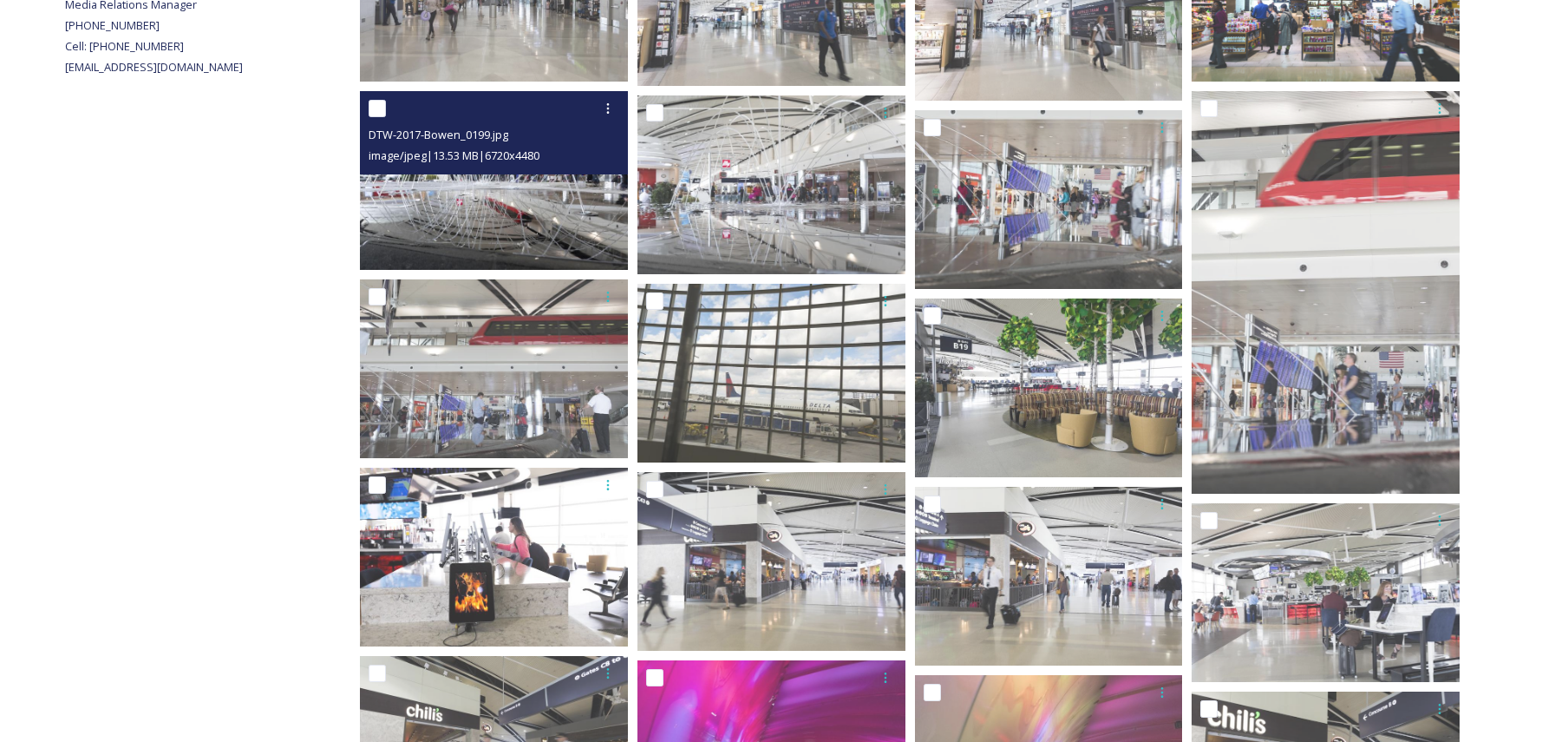
click at [518, 215] on img at bounding box center [493, 180] width 268 height 178
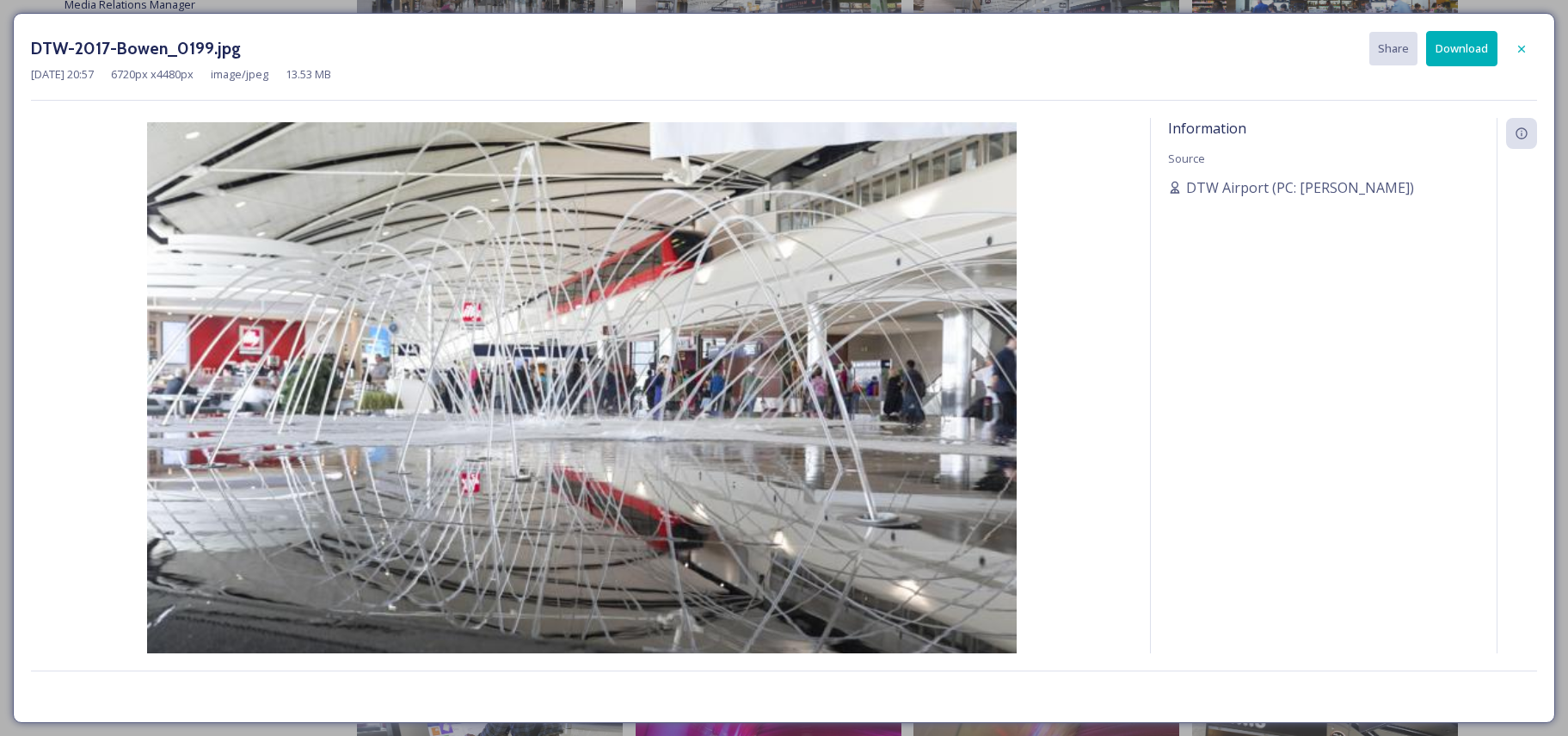
click at [514, 213] on img at bounding box center [581, 413] width 1102 height 581
click at [1525, 50] on icon at bounding box center [1521, 48] width 14 height 14
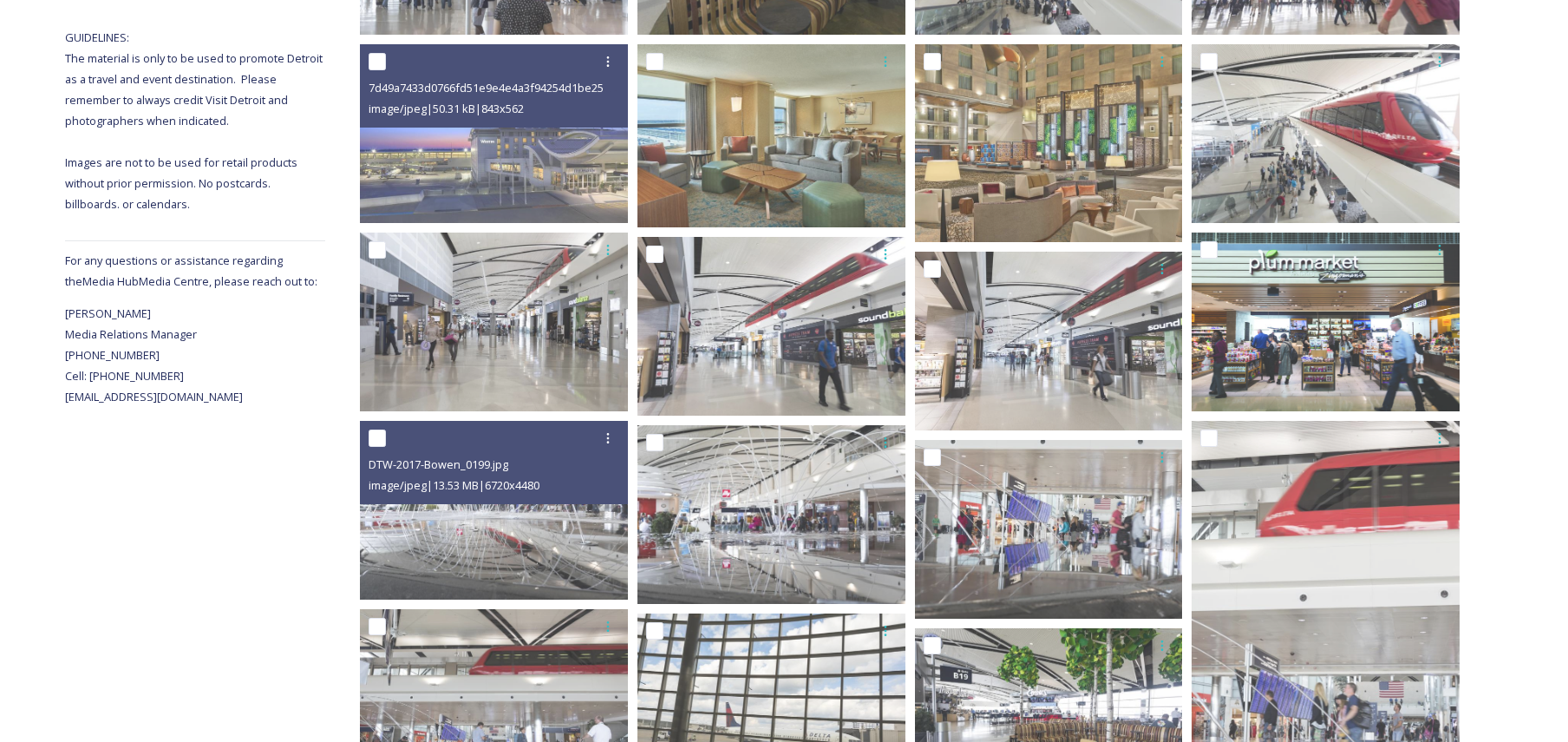
scroll to position [447, 0]
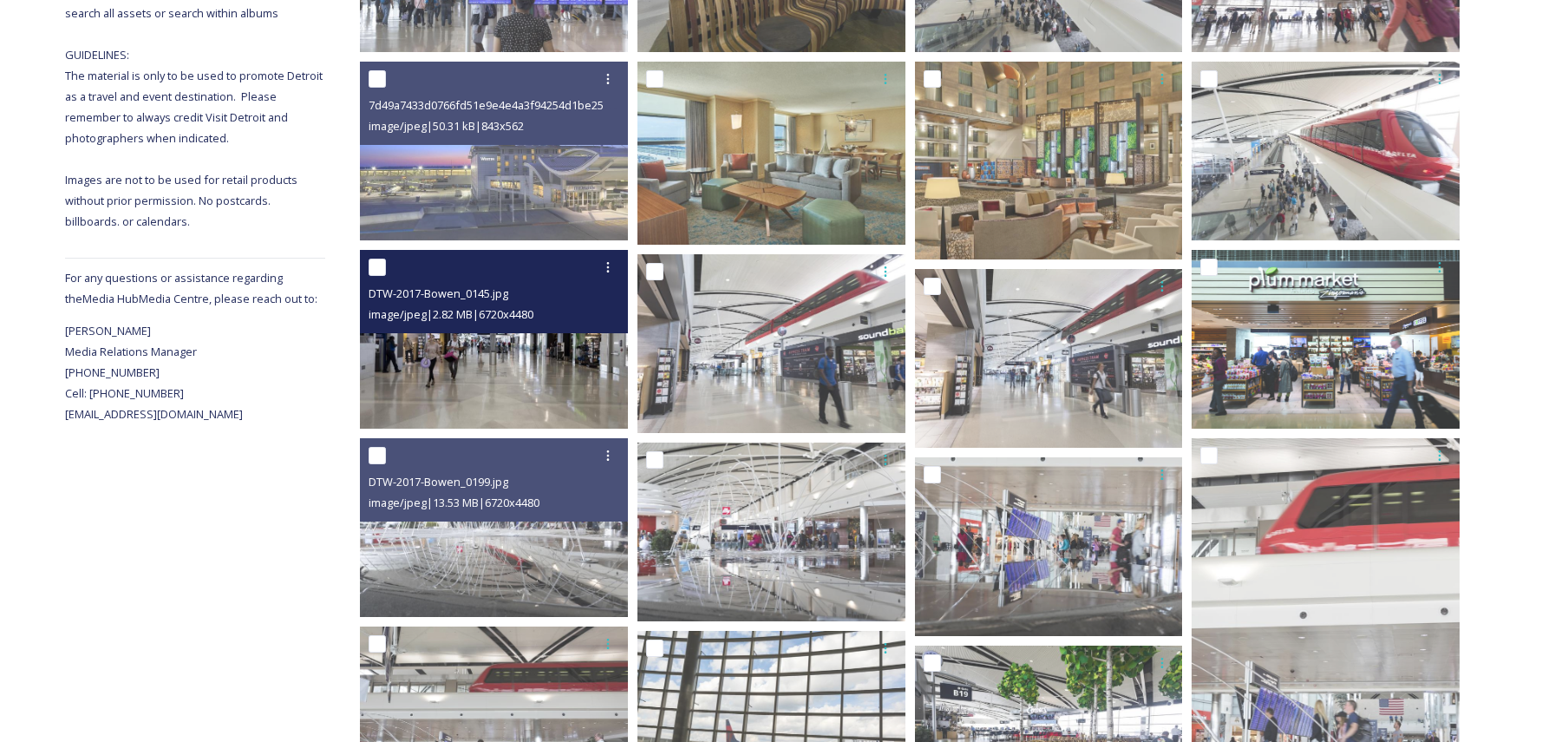
click at [458, 363] on img at bounding box center [493, 339] width 268 height 178
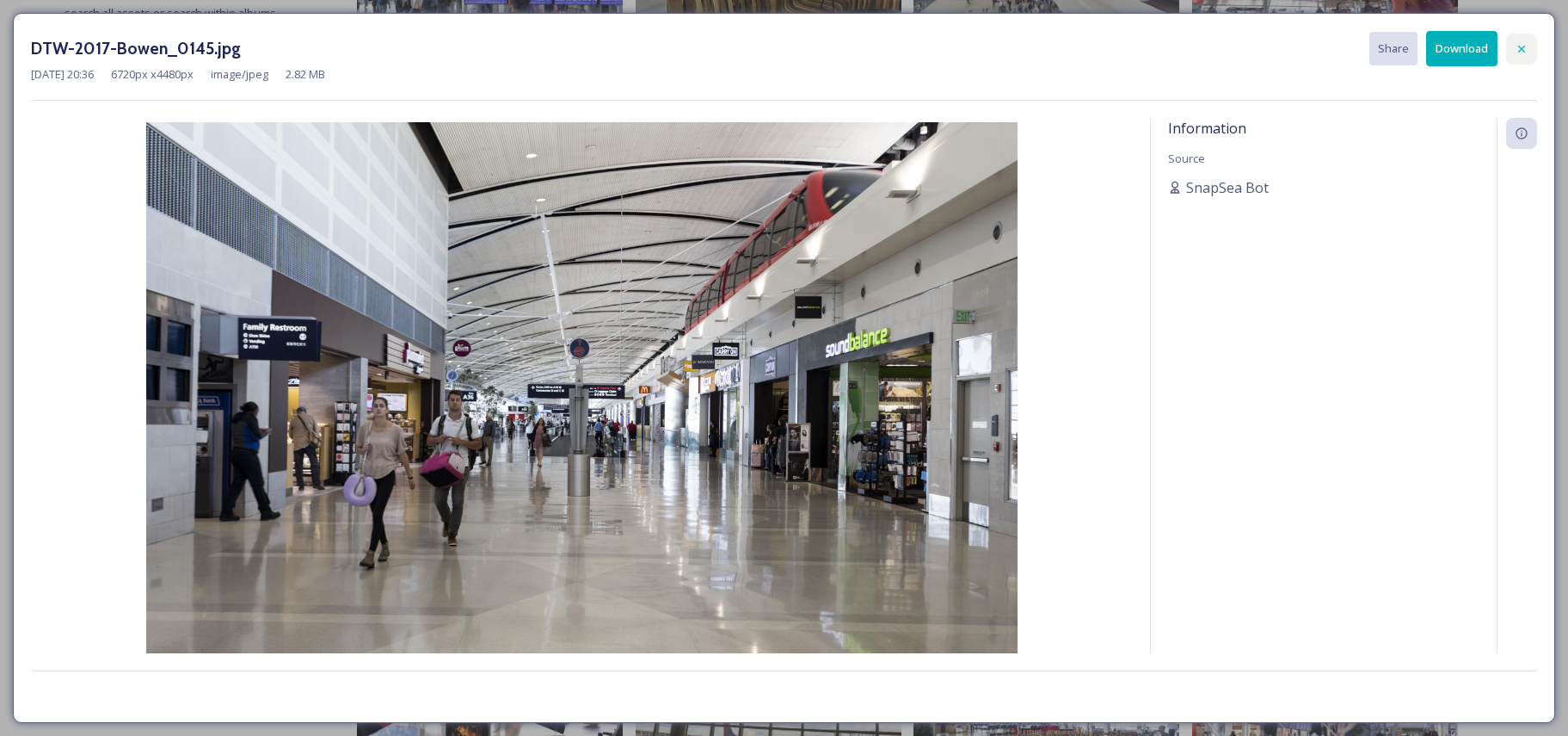
click at [1524, 49] on icon at bounding box center [1521, 48] width 14 height 14
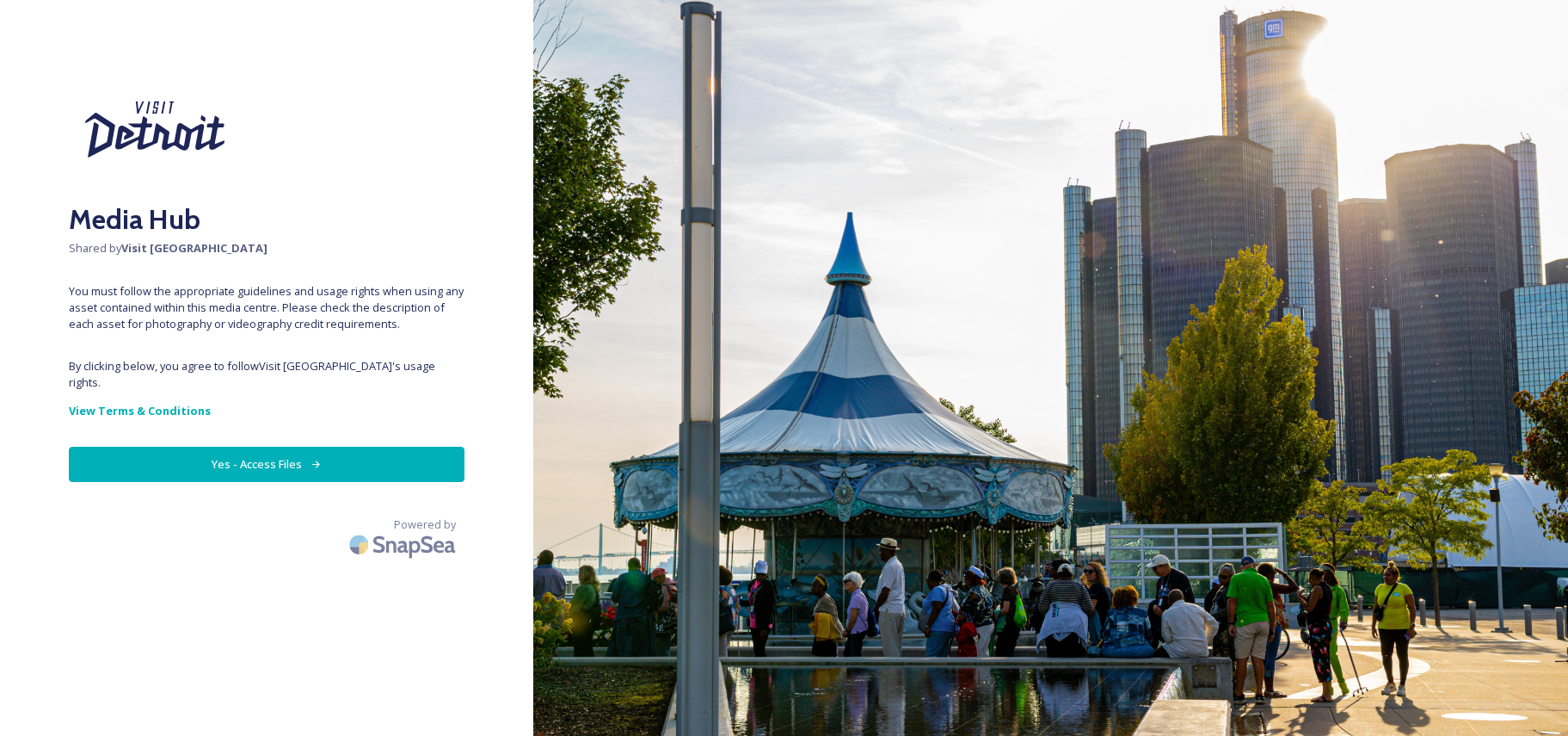
click at [273, 446] on button "Yes - Access Files" at bounding box center [266, 464] width 396 height 35
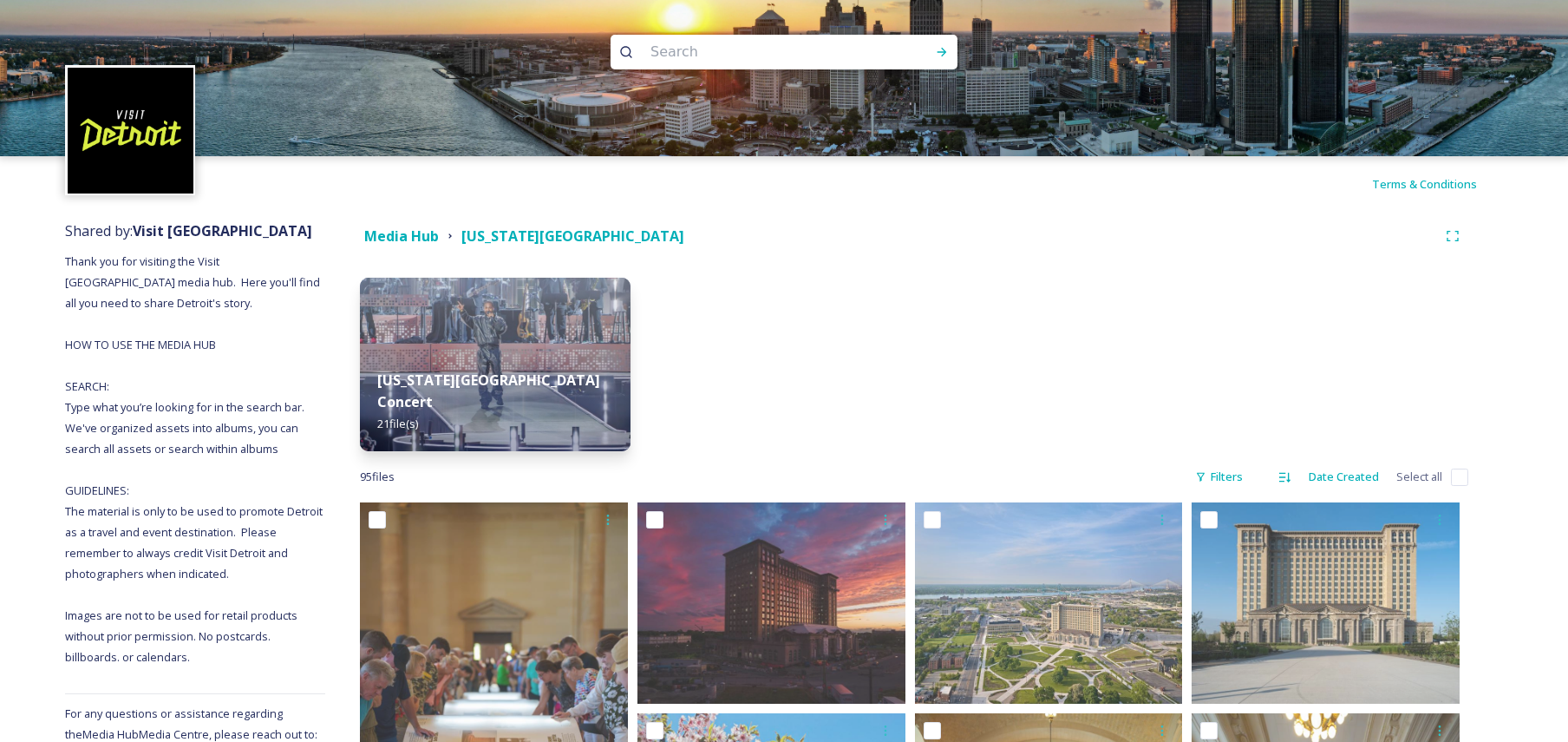
drag, startPoint x: 917, startPoint y: 379, endPoint x: 79, endPoint y: 84, distance: 888.4
click at [902, 367] on div "[US_STATE][GEOGRAPHIC_DATA] Concert 21 file(s)" at bounding box center [914, 364] width 1109 height 174
click at [741, 49] on input at bounding box center [761, 52] width 238 height 39
type input "hotels"
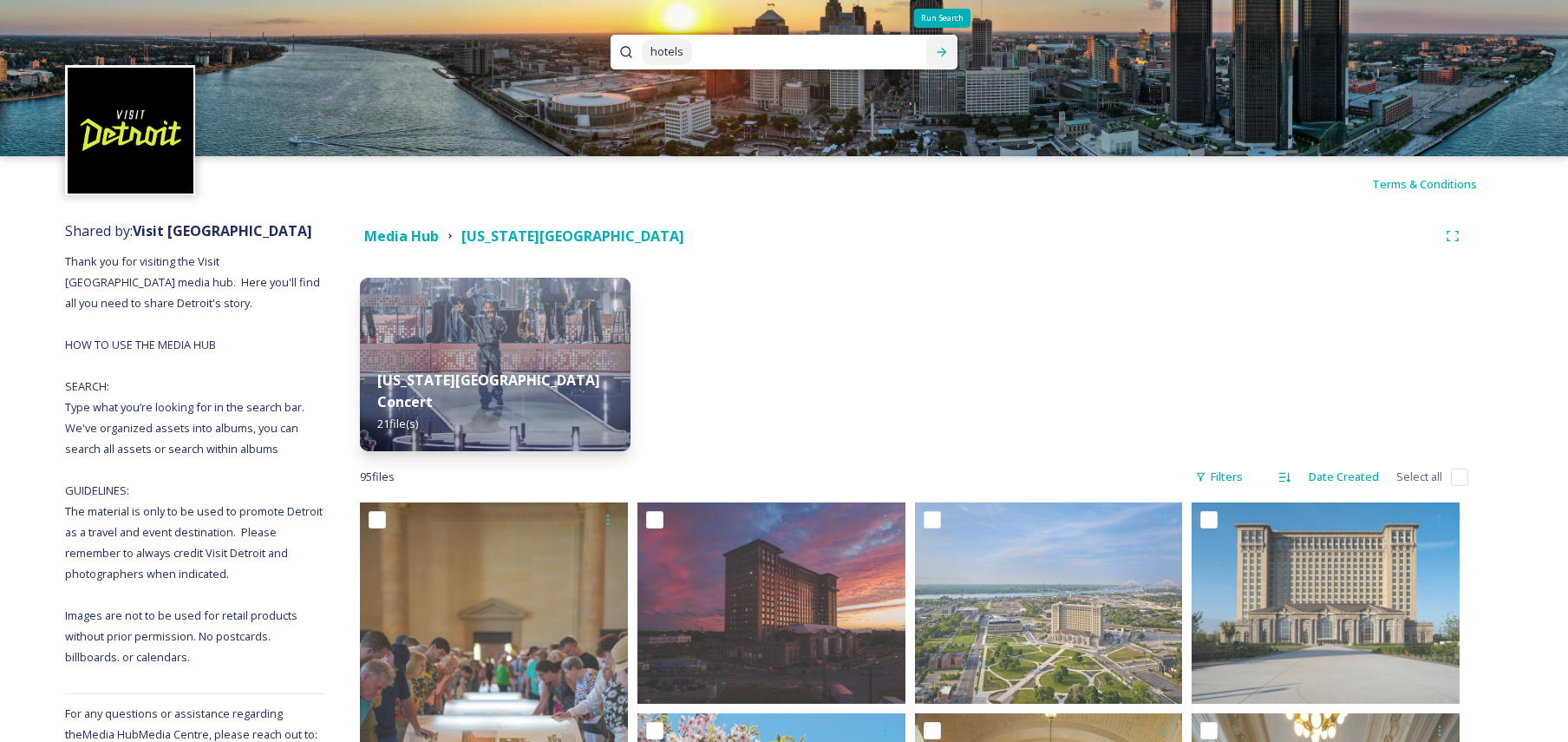
click at [947, 49] on icon at bounding box center [942, 52] width 14 height 14
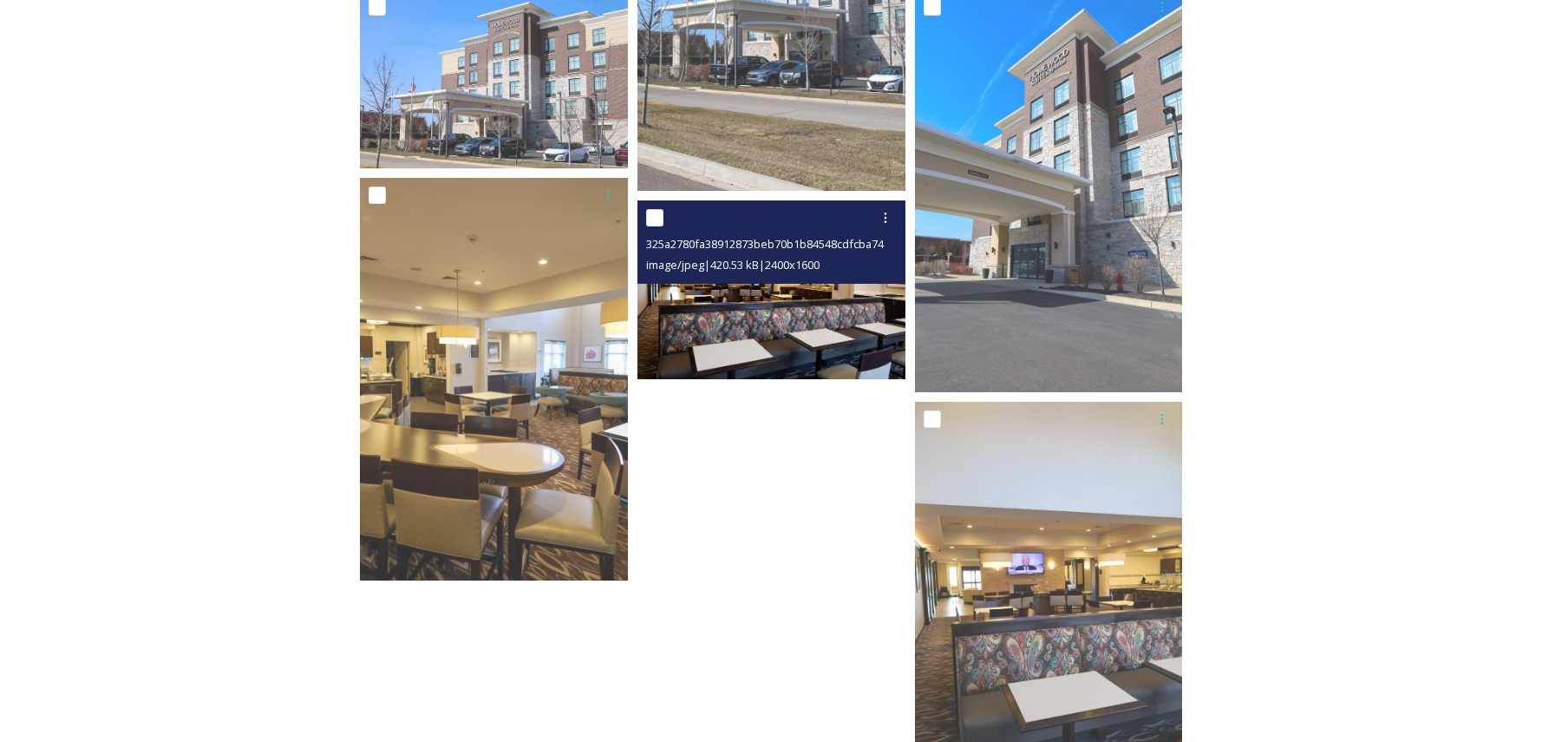
scroll to position [1465, 0]
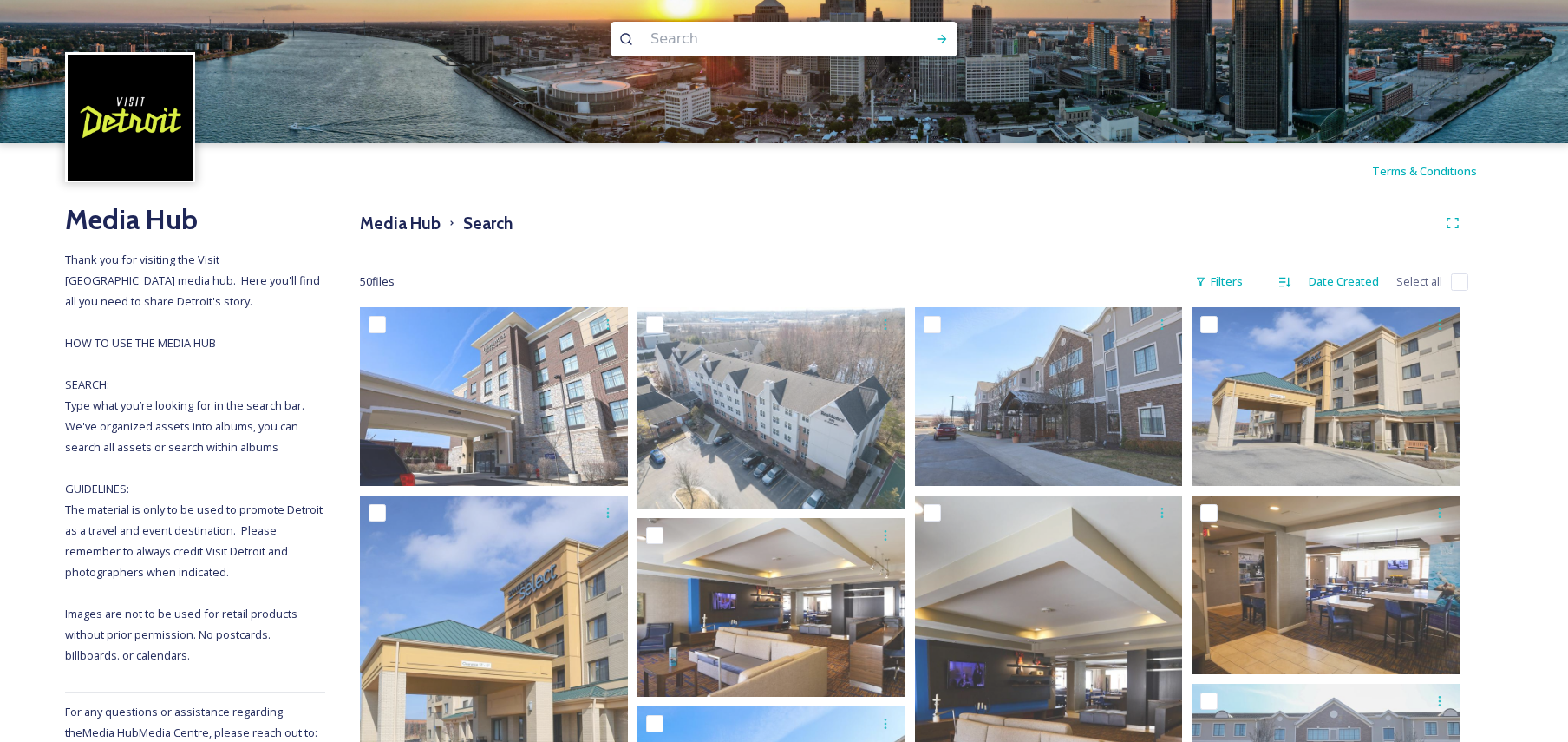
scroll to position [0, 0]
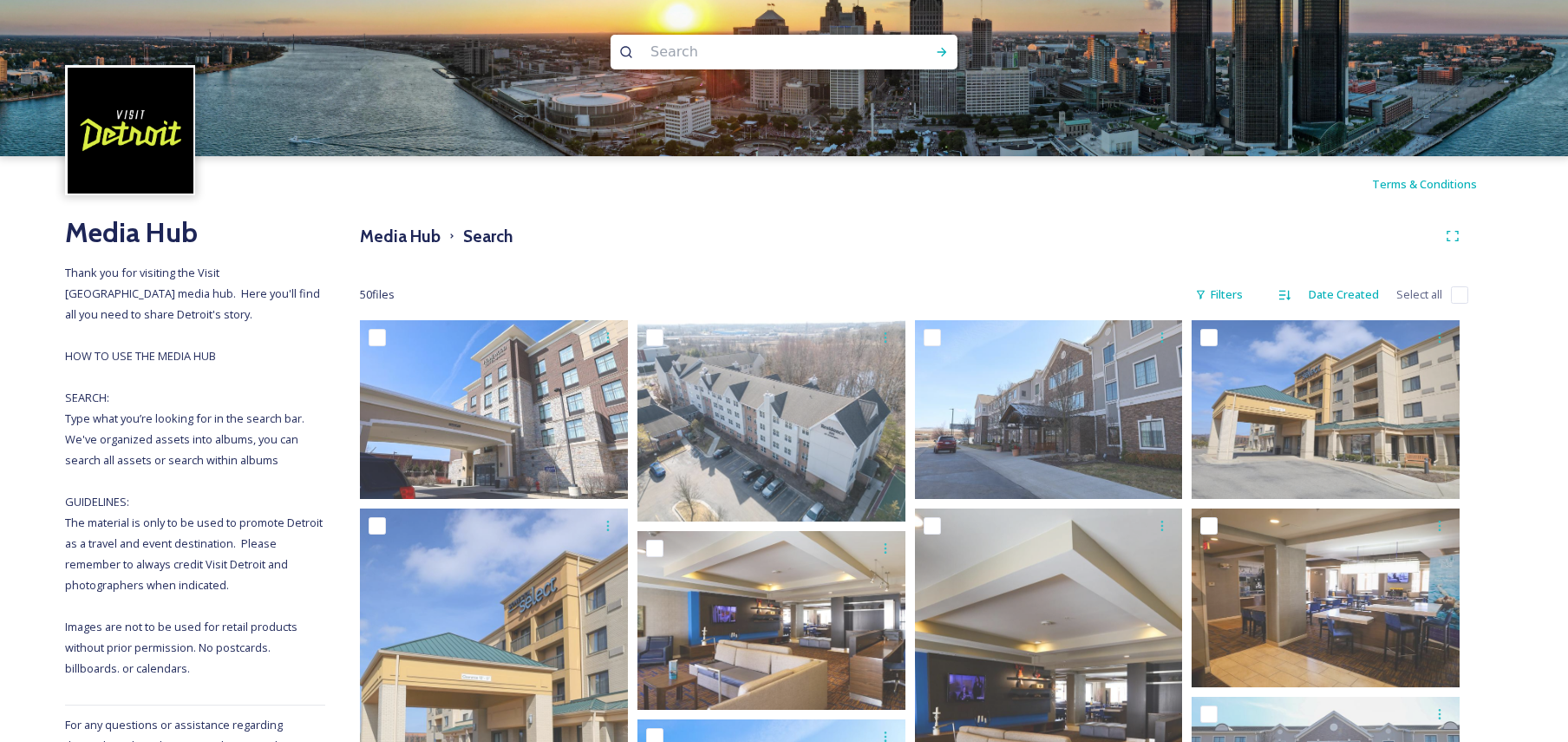
click at [726, 52] on input at bounding box center [761, 52] width 238 height 39
type input "shinola"
click at [945, 49] on icon at bounding box center [942, 52] width 14 height 14
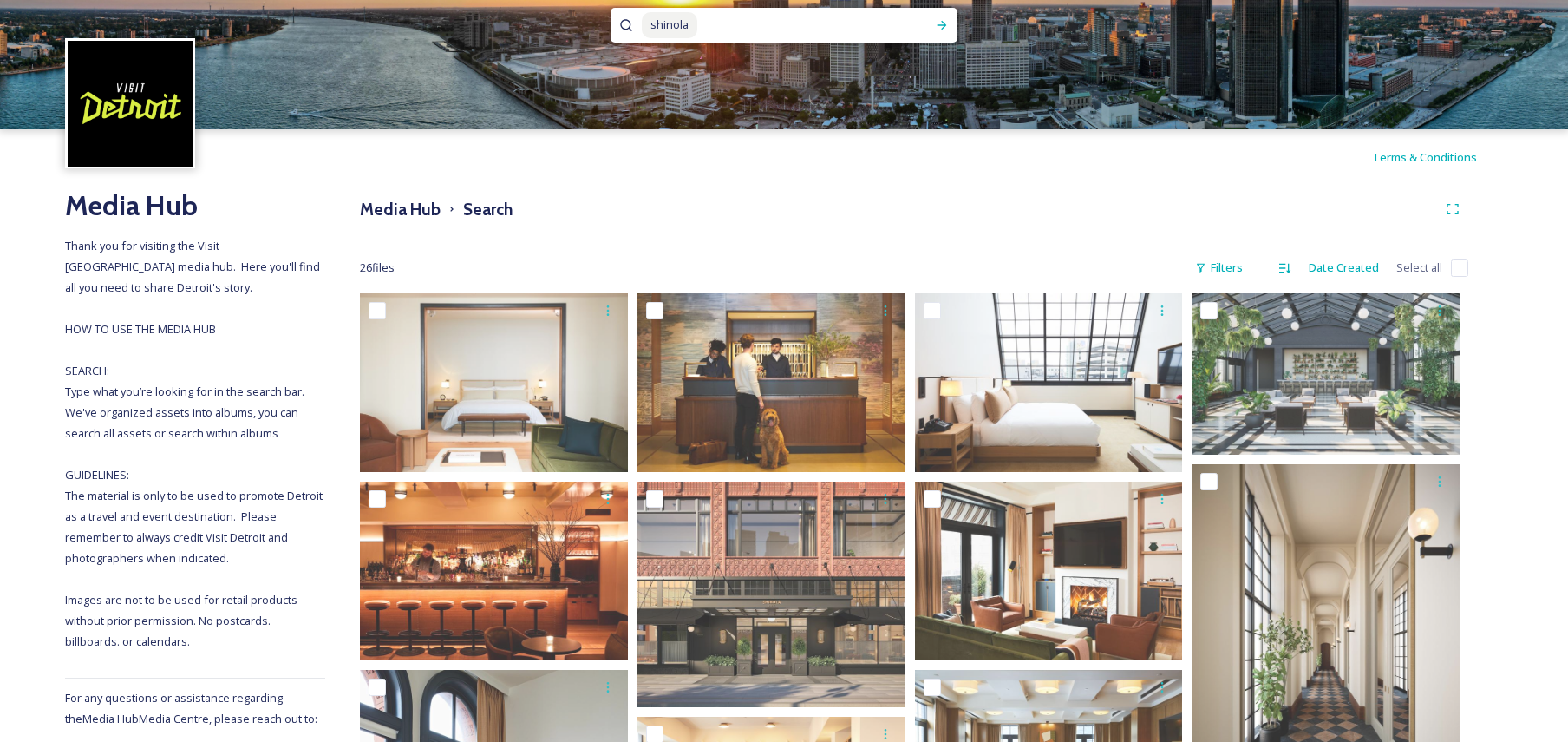
scroll to position [23, 0]
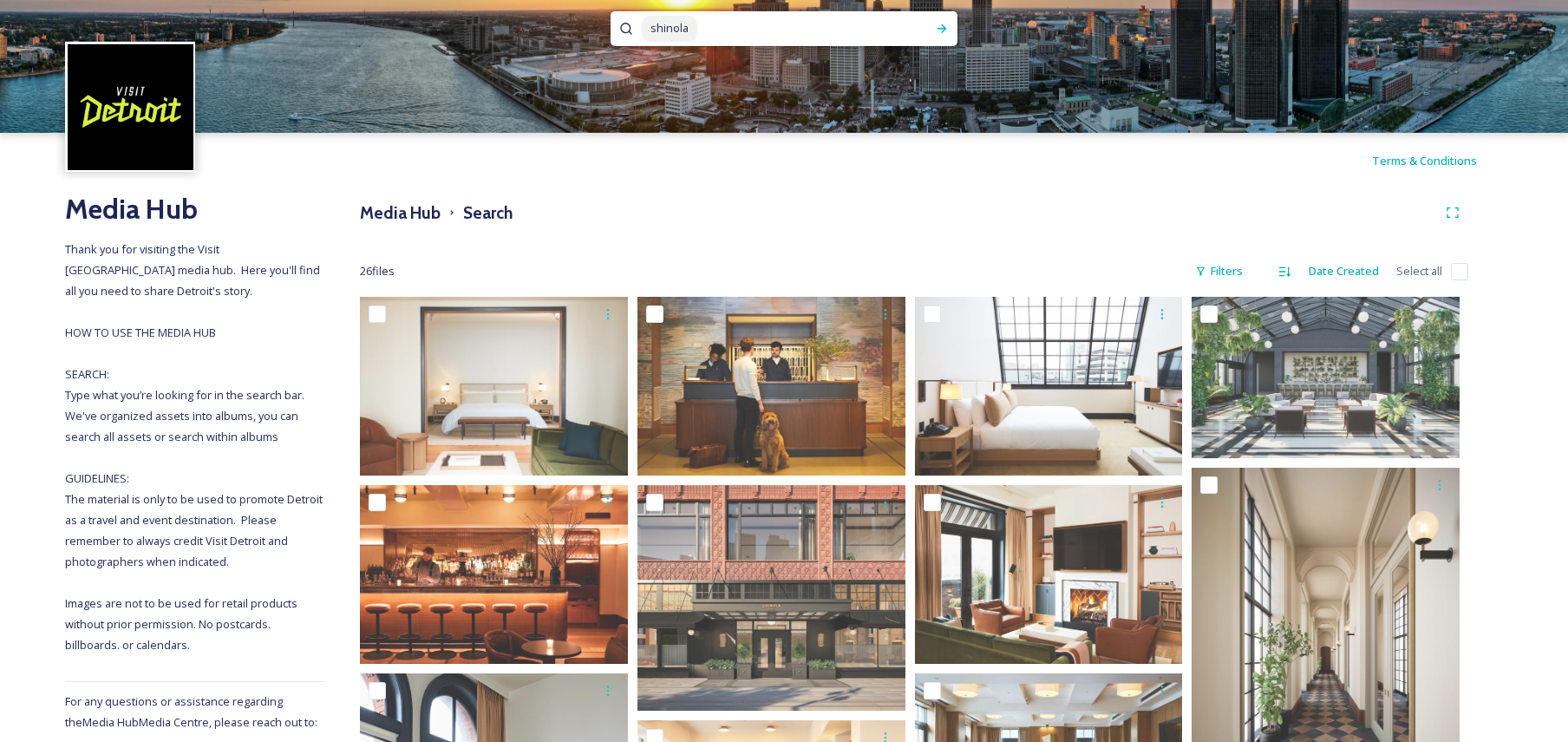
drag, startPoint x: 699, startPoint y: 20, endPoint x: 580, endPoint y: 13, distance: 119.2
click at [580, 13] on div "shinola" at bounding box center [784, 54] width 1568 height 156
type input "s"
type input "westin"
click at [945, 27] on icon at bounding box center [943, 28] width 9 height 8
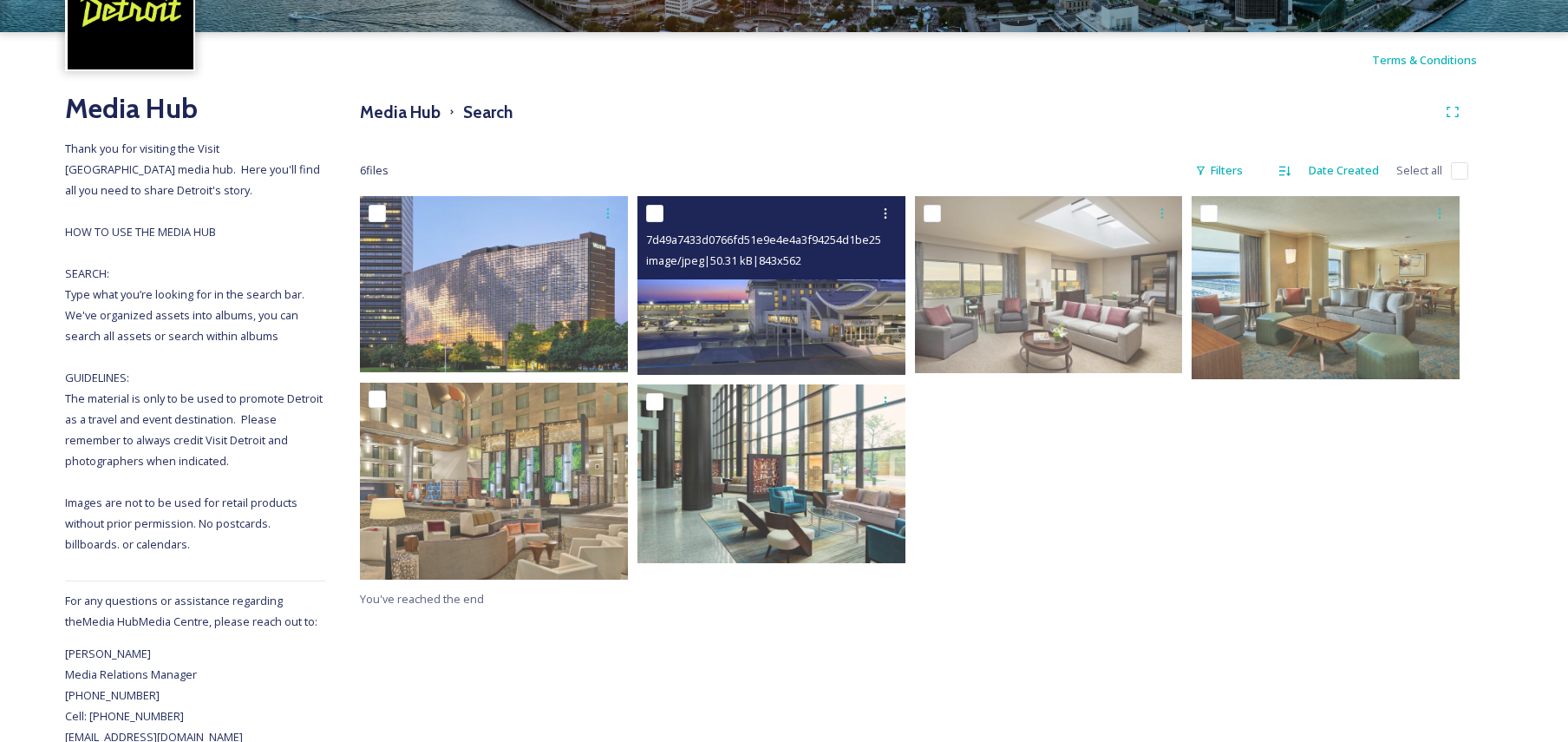
scroll to position [130, 0]
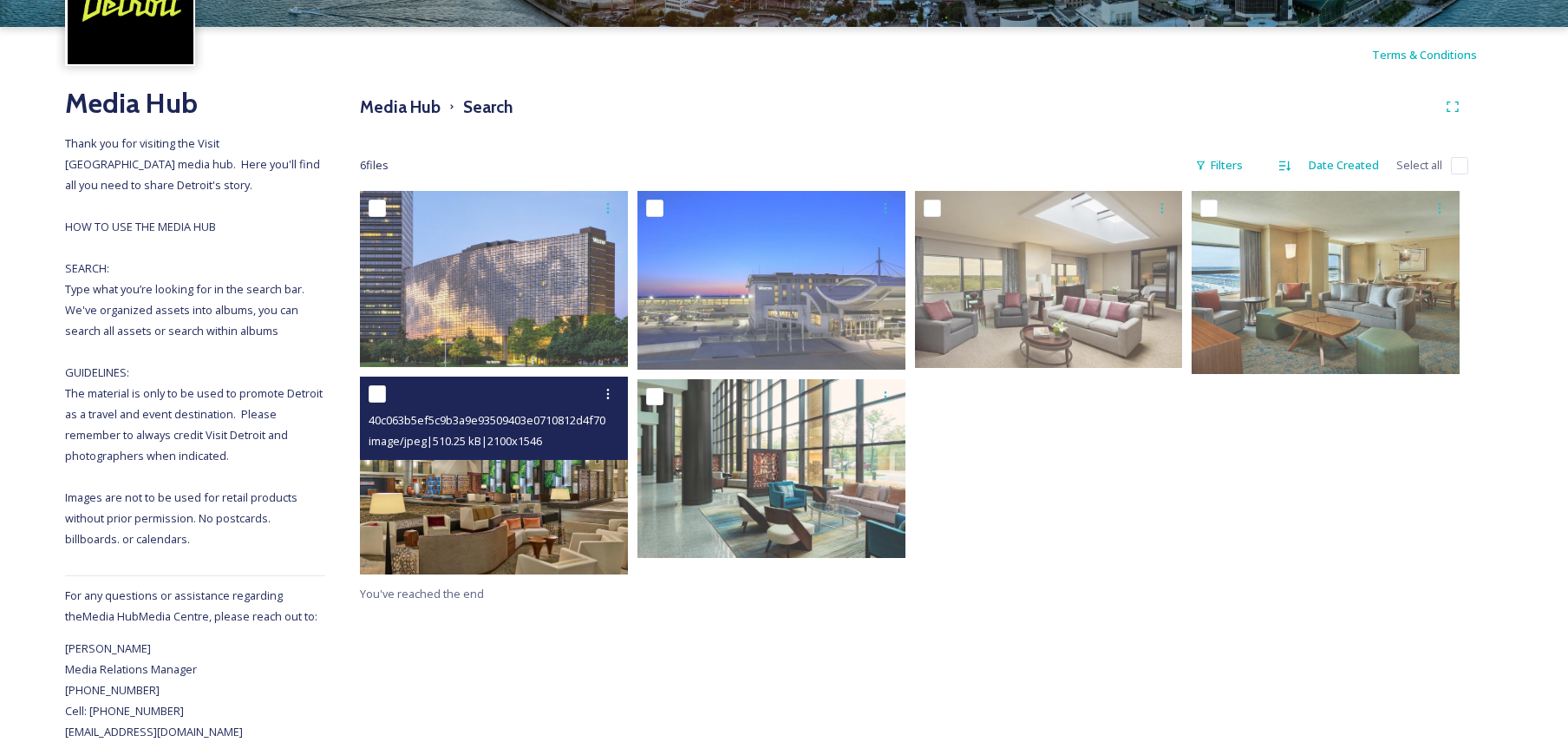
click at [520, 490] on img at bounding box center [493, 476] width 268 height 197
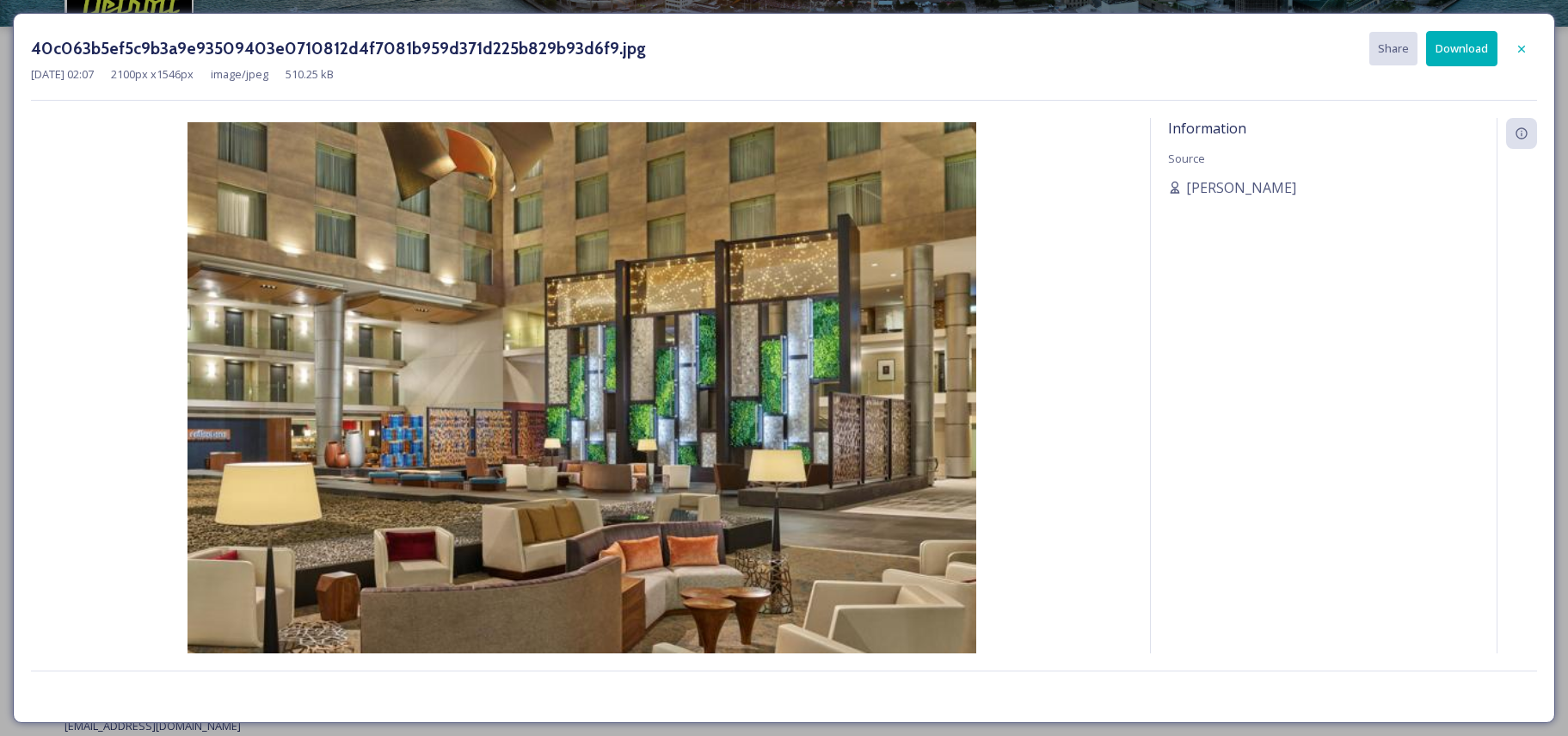
click at [516, 487] on img at bounding box center [581, 413] width 1102 height 581
click at [1519, 46] on icon at bounding box center [1521, 48] width 14 height 14
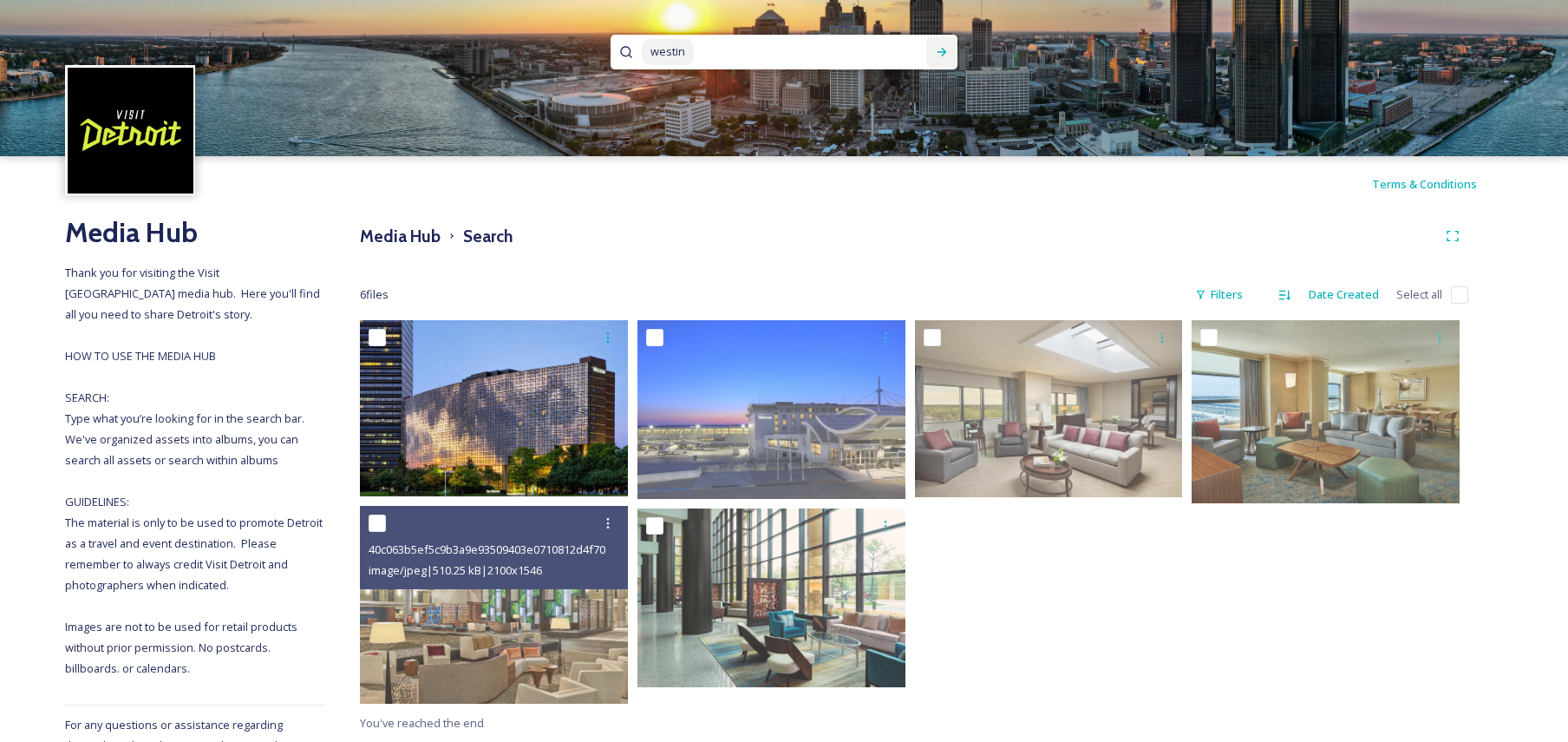
click at [679, 59] on span "westin" at bounding box center [668, 52] width 52 height 25
click at [757, 53] on span "westin book cadalac" at bounding box center [703, 52] width 122 height 25
click at [945, 49] on icon at bounding box center [942, 52] width 14 height 14
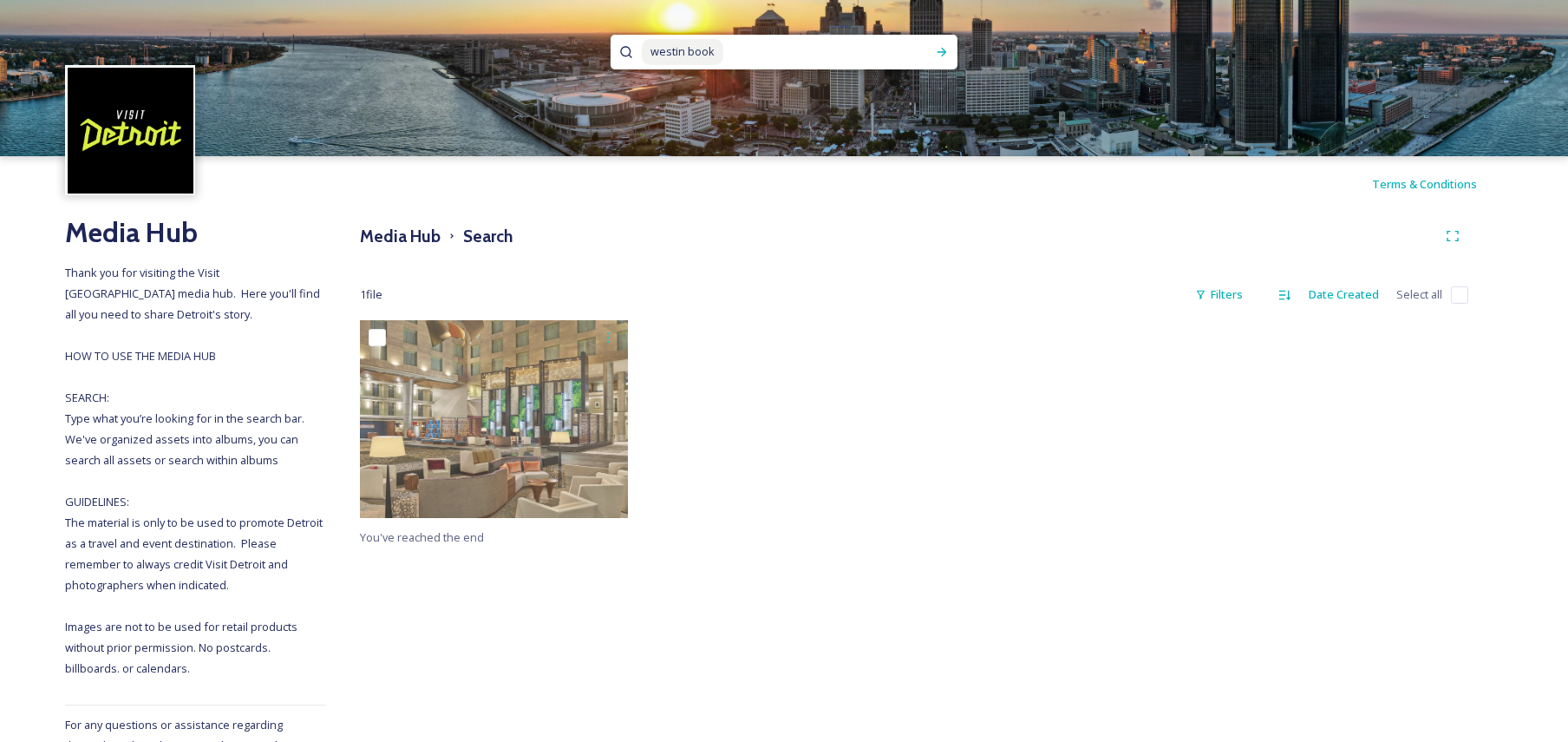
drag, startPoint x: 735, startPoint y: 45, endPoint x: 623, endPoint y: 33, distance: 112.6
click at [623, 33] on div "westin book" at bounding box center [784, 78] width 1568 height 156
type input "w"
type input "marriott"
click at [943, 47] on icon at bounding box center [942, 52] width 14 height 14
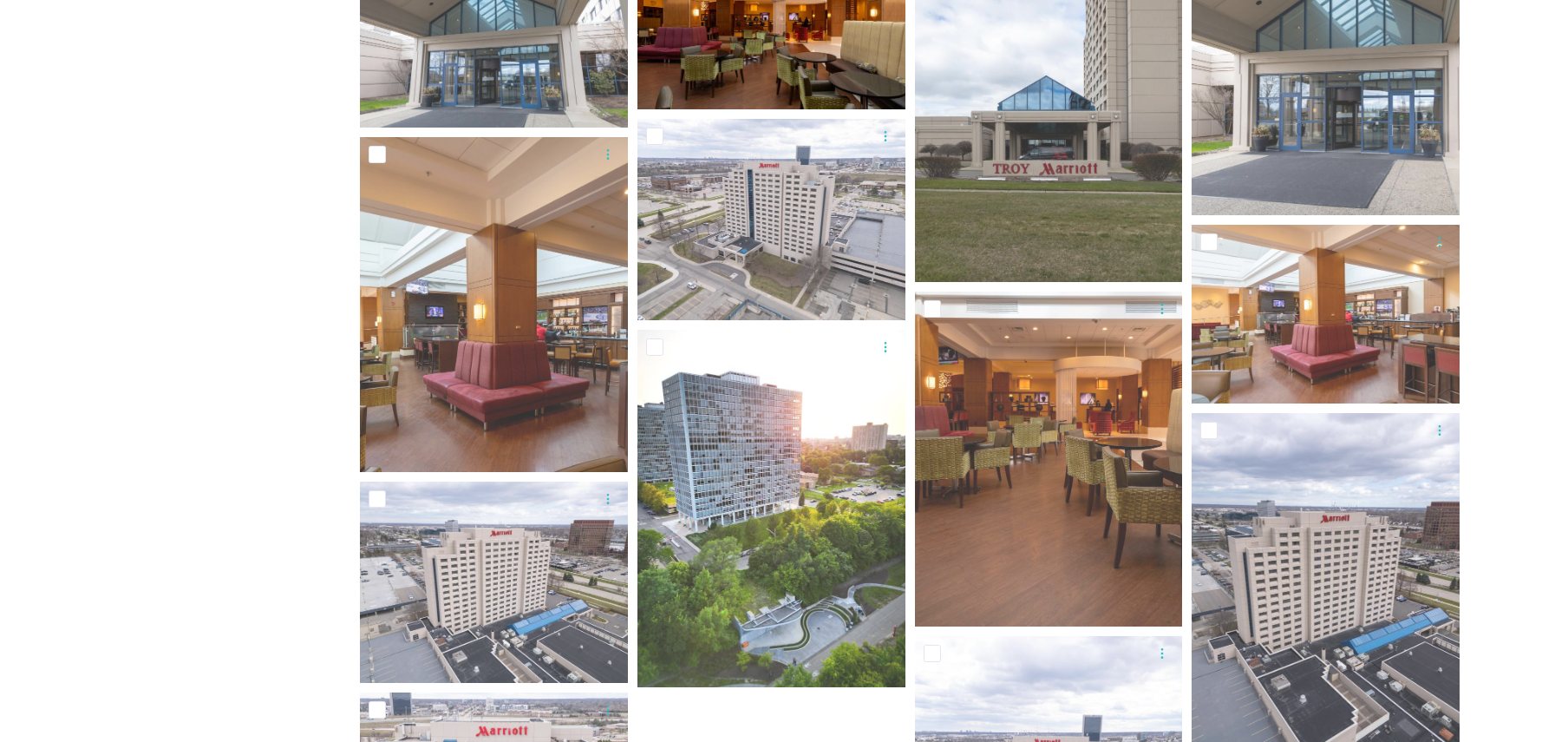
scroll to position [1361, 0]
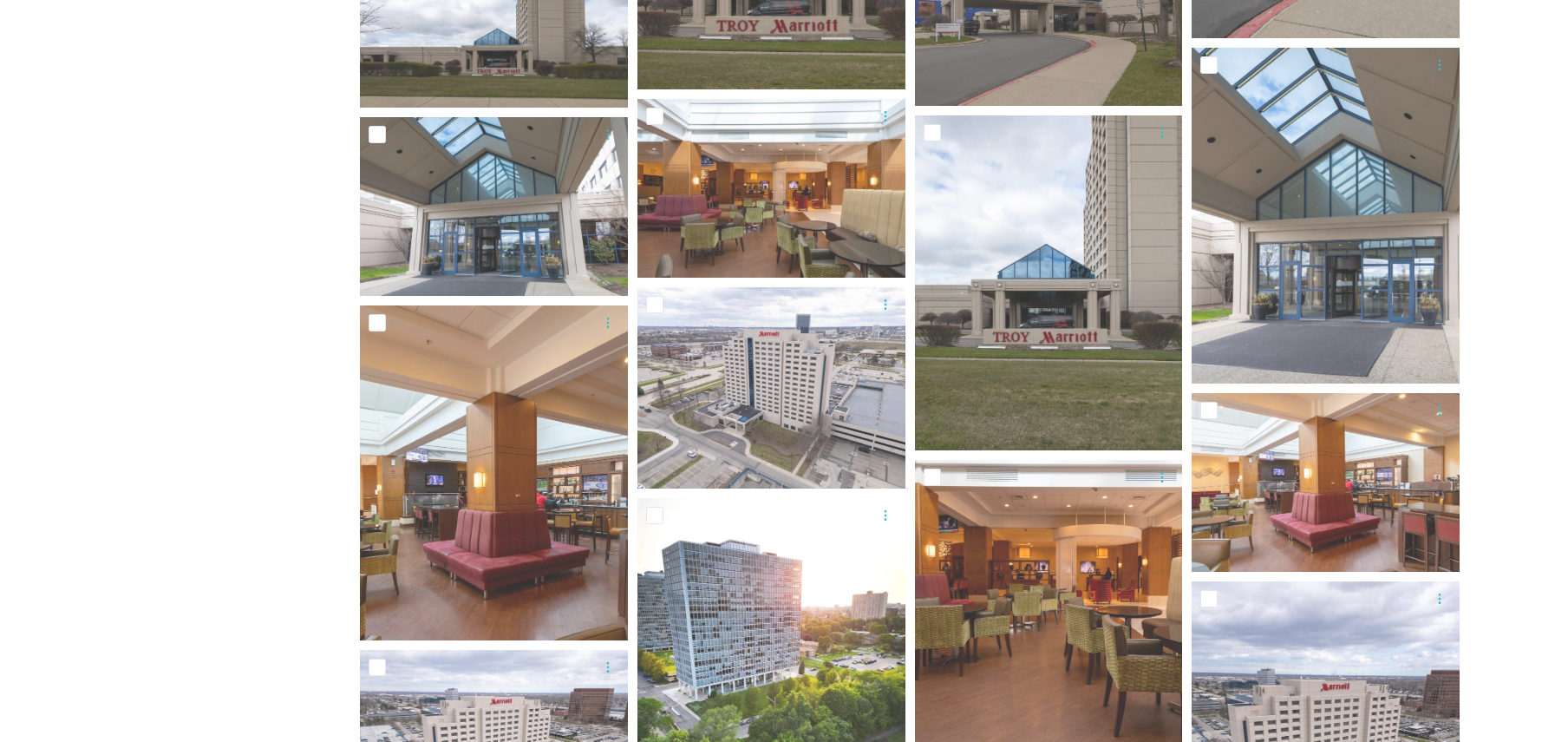
click at [248, 114] on div "Media Hub Thank you for visiting the Visit [GEOGRAPHIC_DATA] media hub. Here yo…" at bounding box center [194, 187] width 260 height 2672
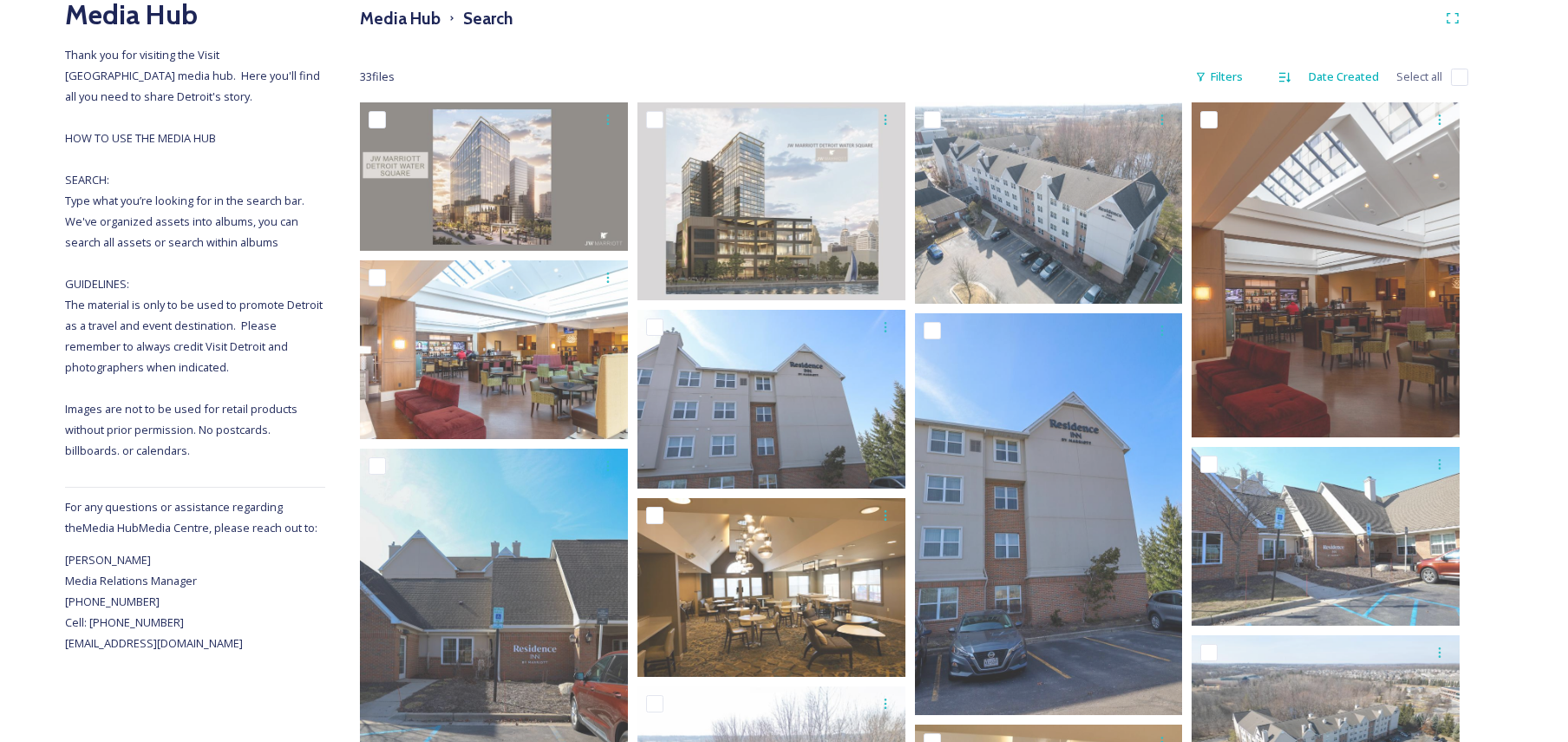
scroll to position [0, 0]
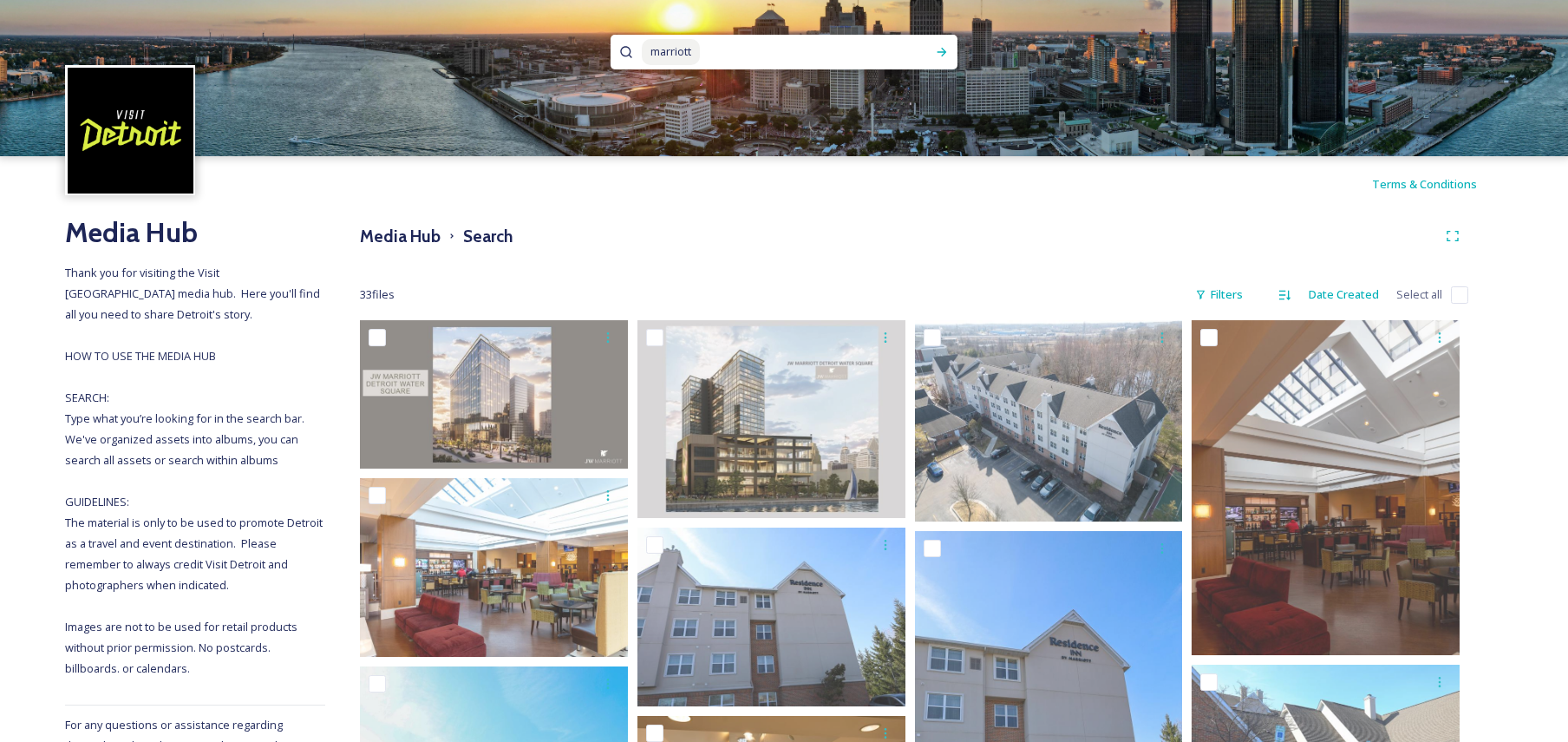
click at [713, 54] on input at bounding box center [806, 52] width 208 height 39
drag, startPoint x: 645, startPoint y: 41, endPoint x: 580, endPoint y: 35, distance: 65.3
click at [580, 35] on div "marriott" at bounding box center [784, 78] width 1568 height 156
type input "m"
type input "Detroit Marriott"
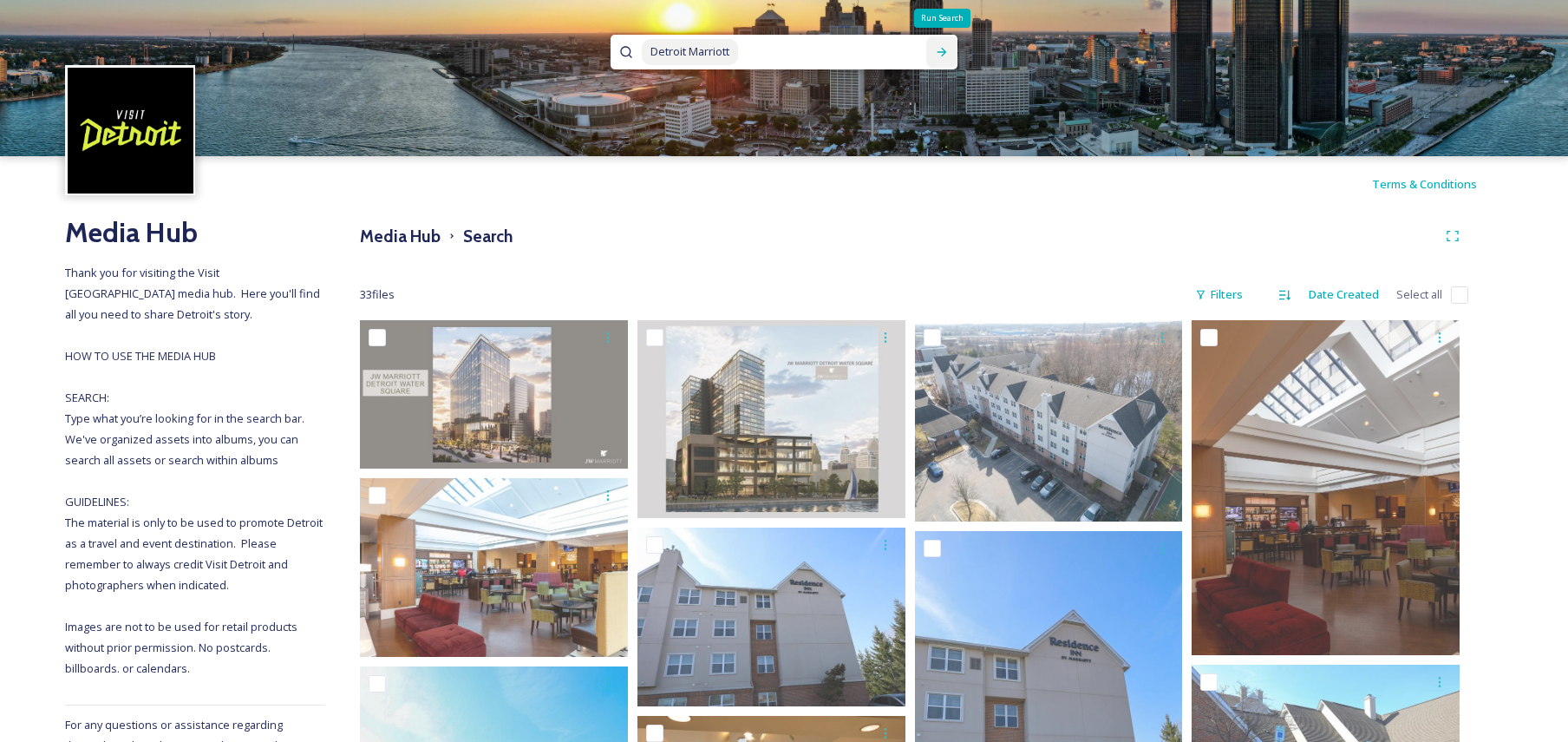
click at [949, 53] on icon at bounding box center [942, 52] width 14 height 14
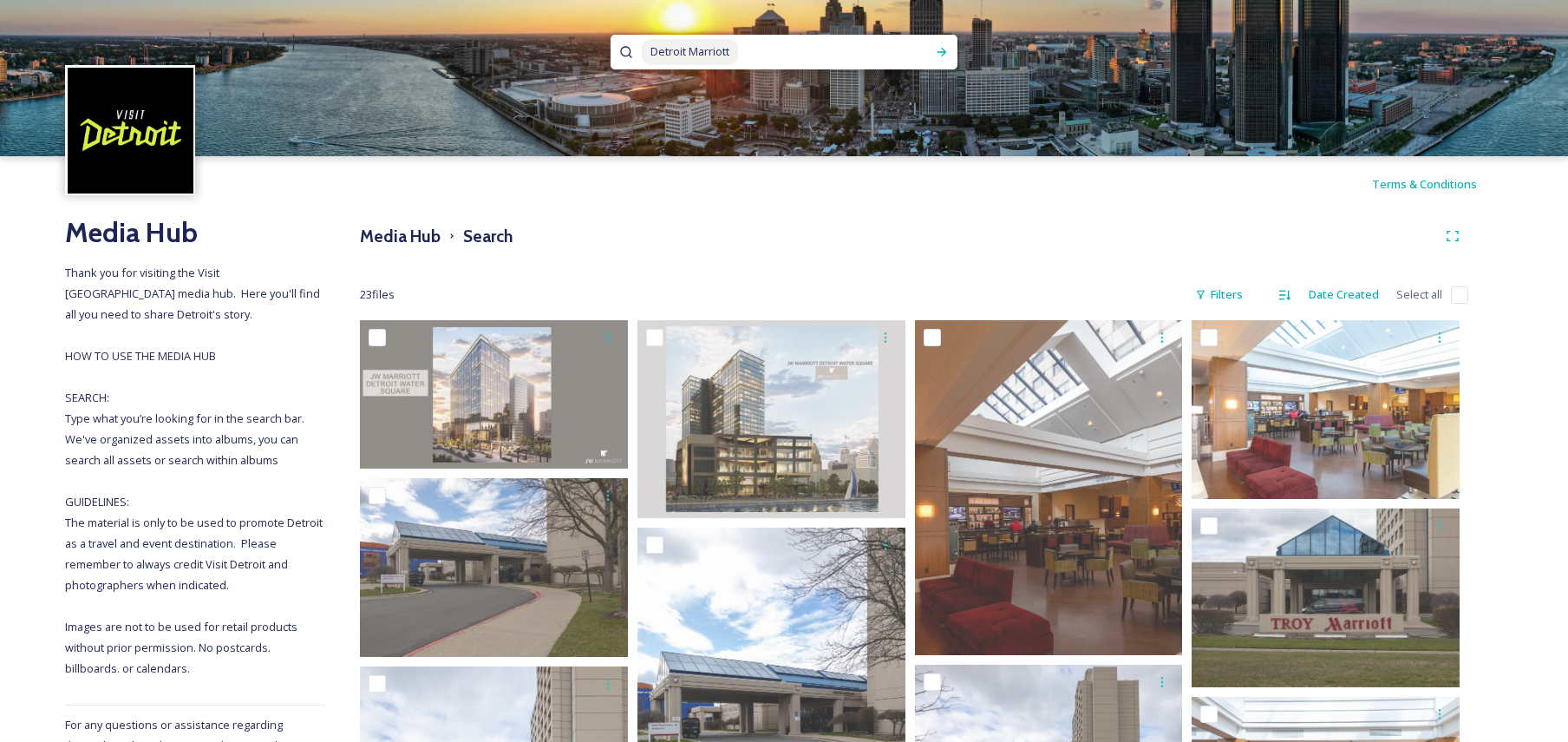
drag, startPoint x: 776, startPoint y: 53, endPoint x: 609, endPoint y: 33, distance: 168.2
click at [609, 33] on div "Detroit Marriott" at bounding box center [784, 78] width 1568 height 156
type input "D"
type input "Westin Book Cadilac"
click at [944, 44] on div "Run Search" at bounding box center [942, 52] width 31 height 31
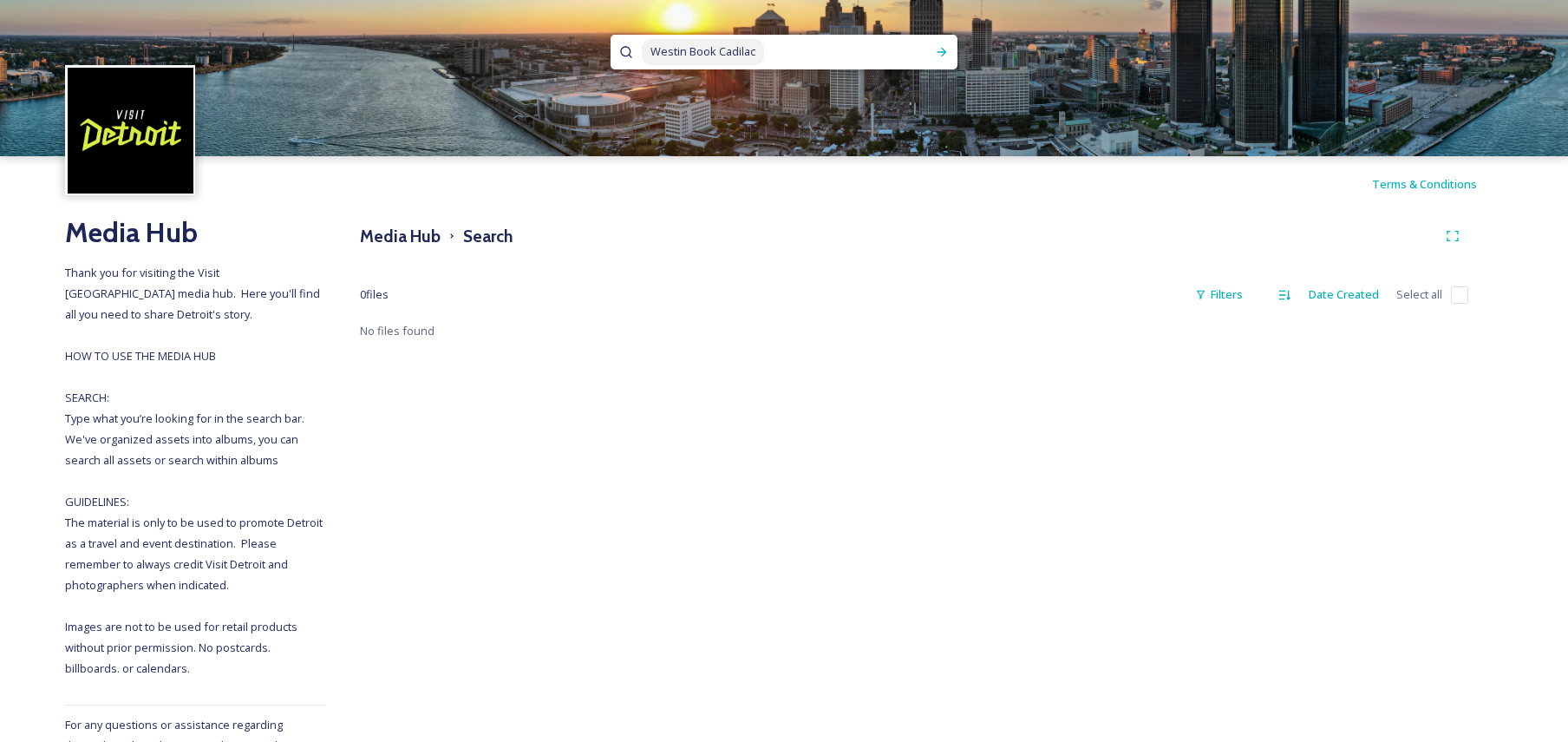
click at [744, 51] on span "Westin Book Cadilac" at bounding box center [703, 52] width 122 height 25
click at [943, 48] on icon at bounding box center [942, 52] width 14 height 14
drag, startPoint x: 864, startPoint y: 57, endPoint x: 590, endPoint y: 40, distance: 274.5
click at [590, 40] on div "Westin Book Cadillac" at bounding box center [784, 78] width 1568 height 156
type input "W"
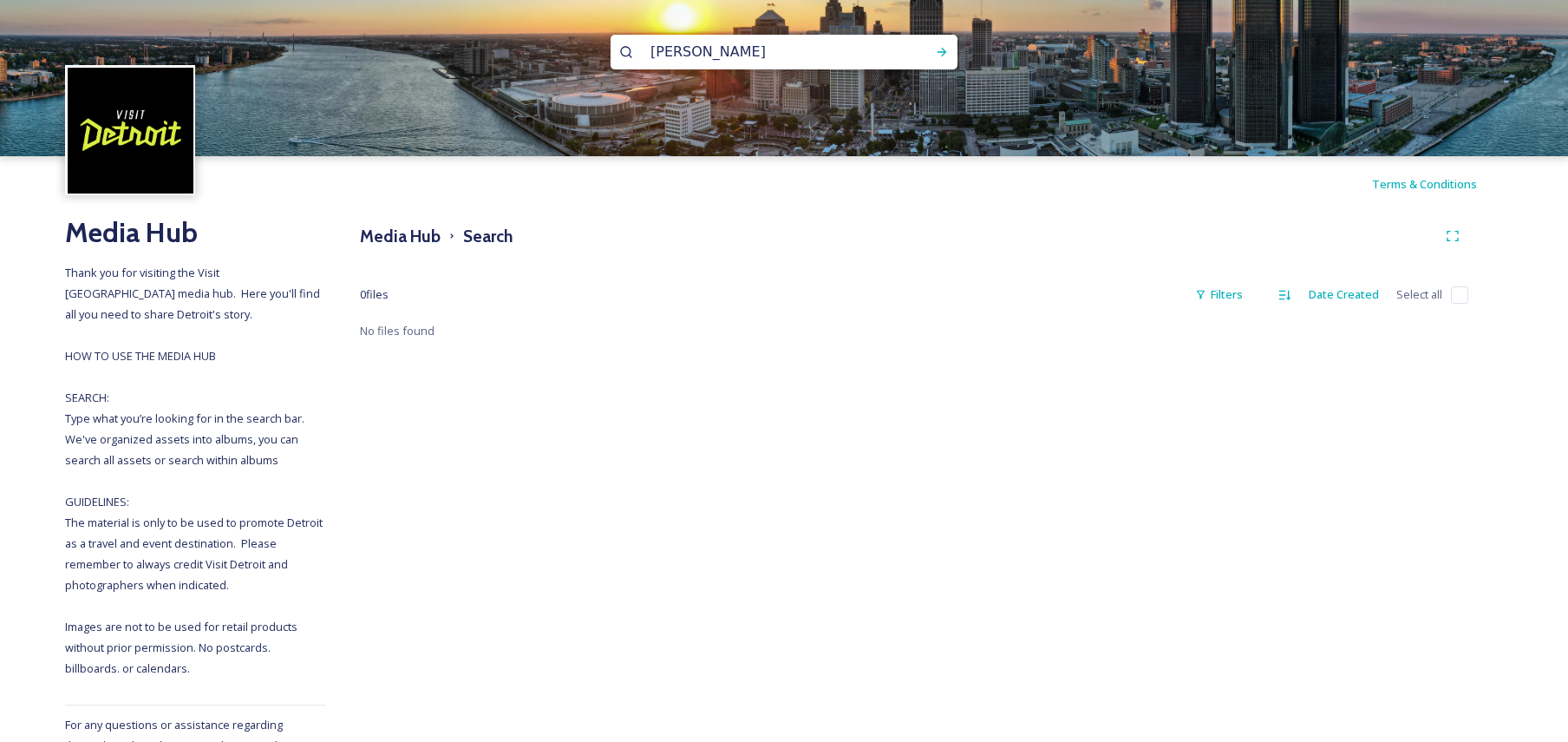
type input "lobby"
click at [946, 49] on icon at bounding box center [942, 52] width 14 height 14
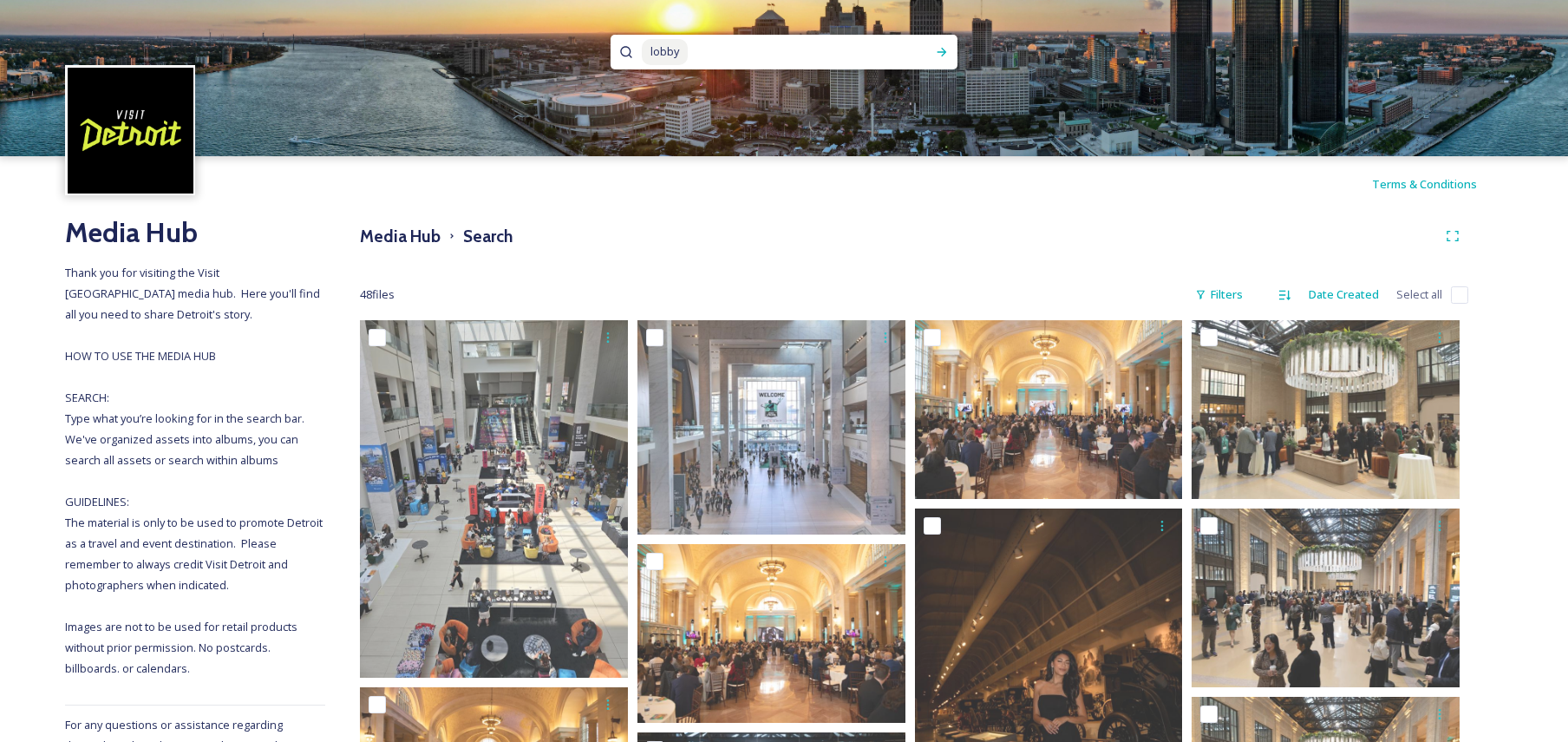
click at [711, 83] on img at bounding box center [784, 78] width 1568 height 156
click at [715, 65] on input at bounding box center [796, 52] width 214 height 39
type input "l"
type input "shinola"
click at [940, 52] on icon at bounding box center [942, 52] width 14 height 14
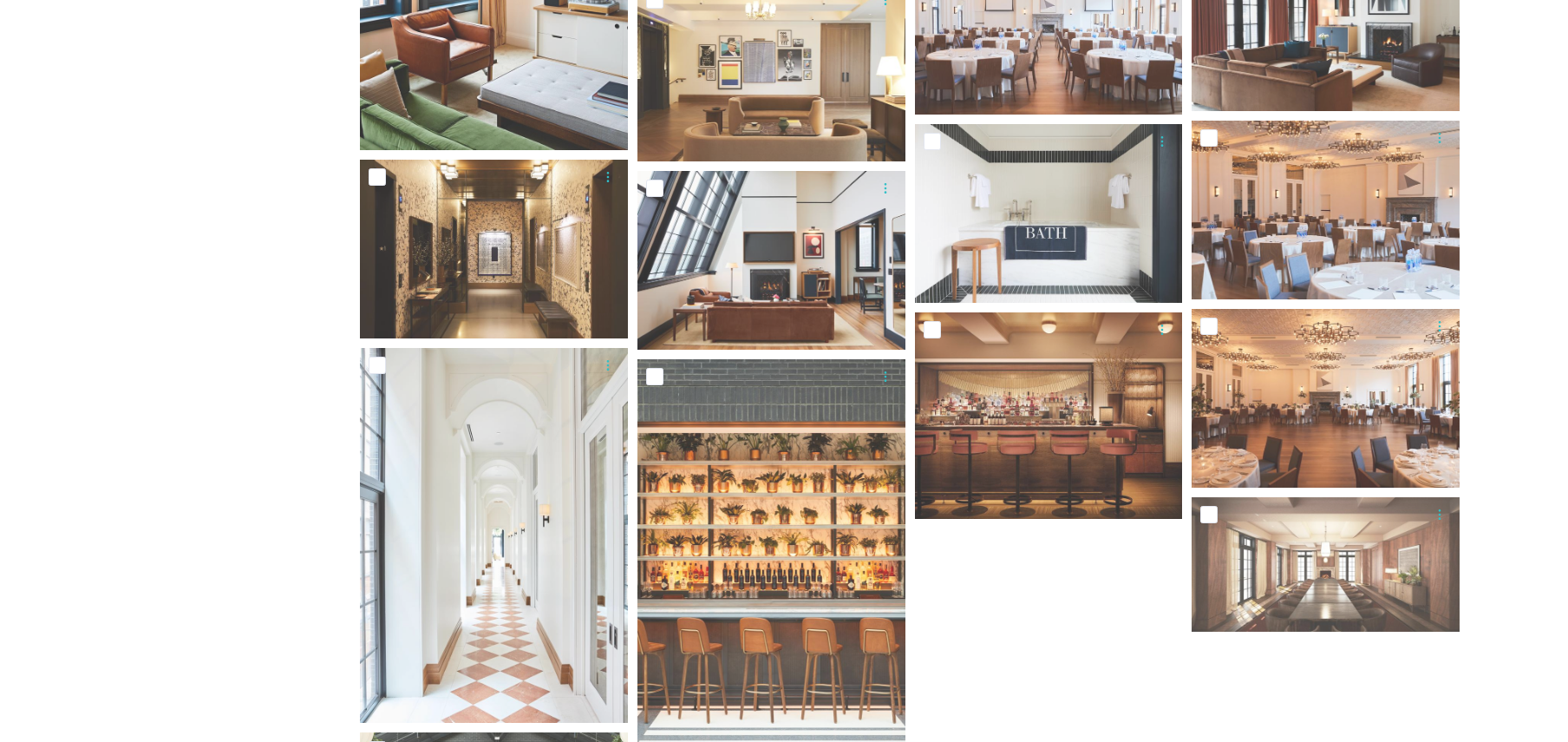
scroll to position [954, 0]
